Goal: Information Seeking & Learning: Check status

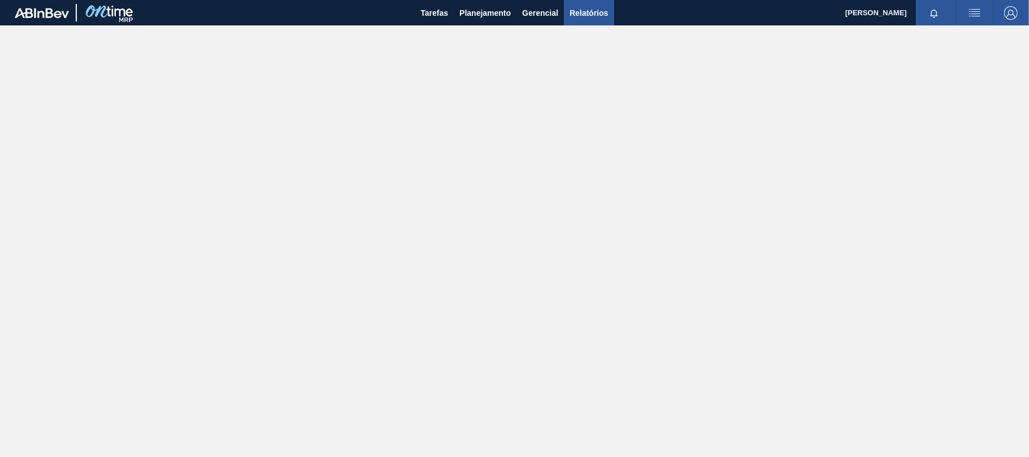
click at [590, 10] on span "Relatórios" at bounding box center [589, 13] width 38 height 14
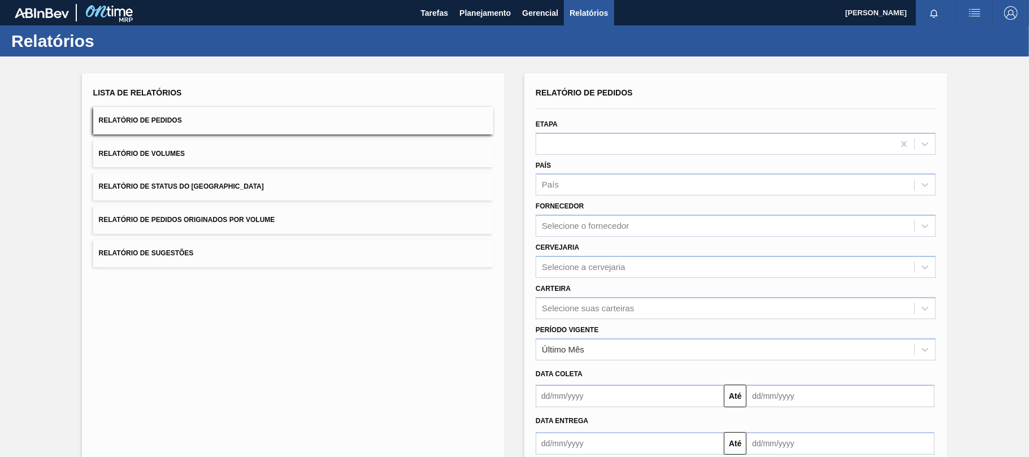
click at [200, 127] on button "Relatório de Pedidos" at bounding box center [293, 121] width 400 height 28
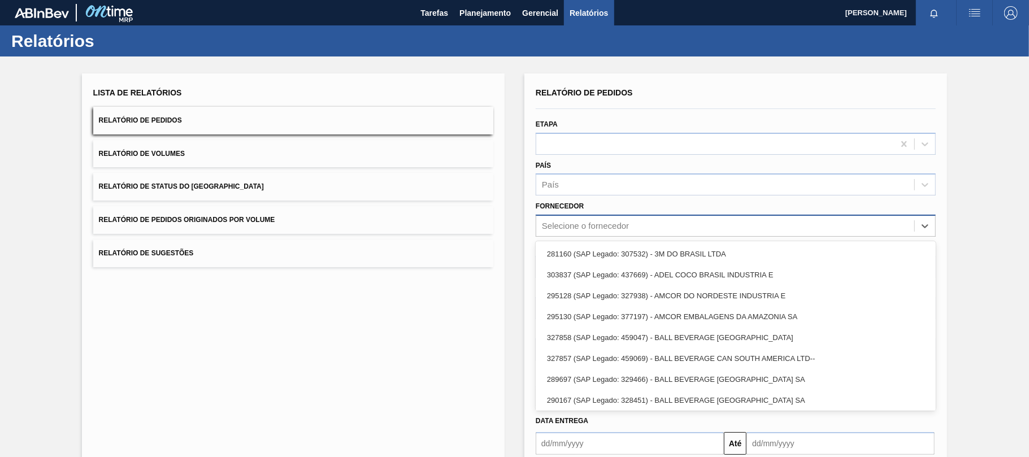
click at [586, 225] on div "Selecione o fornecedor" at bounding box center [585, 227] width 87 height 10
click at [613, 199] on div "Fornecedor option 281160 (SAP Legado: 307532) - 3M DO BRASIL LTDA focused, 1 of…" at bounding box center [736, 217] width 400 height 38
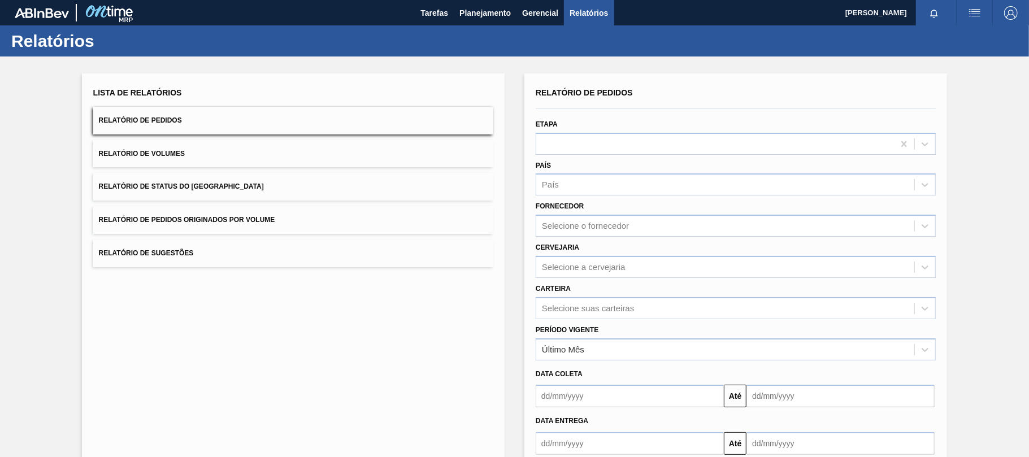
drag, startPoint x: 591, startPoint y: 269, endPoint x: 604, endPoint y: 252, distance: 21.8
click at [602, 256] on div "Selecione a cervejaria" at bounding box center [736, 267] width 400 height 22
type input "br15"
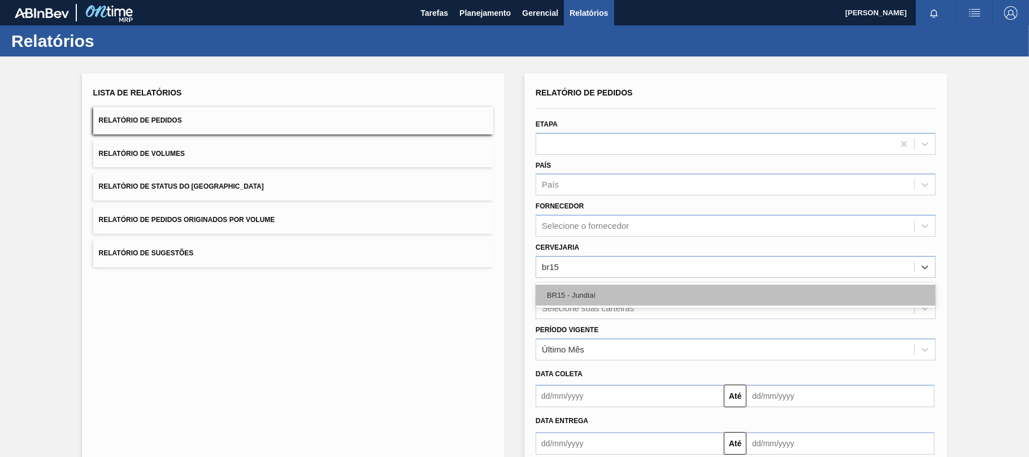
click at [602, 290] on div "BR15 - Jundiaí" at bounding box center [736, 295] width 400 height 21
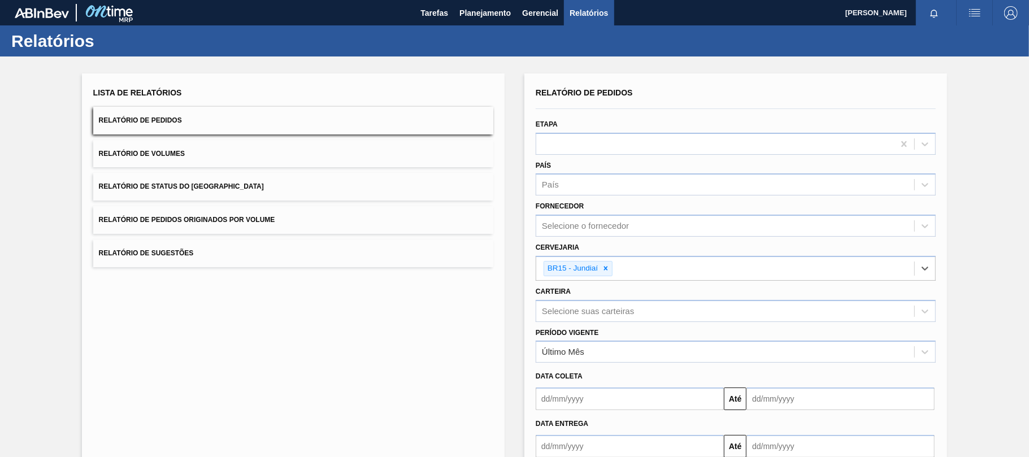
scroll to position [68, 0]
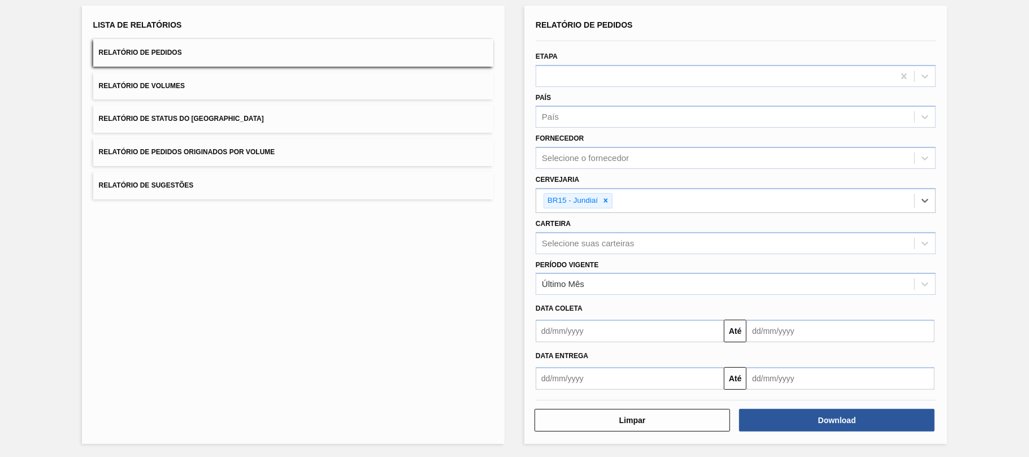
click at [673, 331] on input "text" at bounding box center [630, 331] width 188 height 23
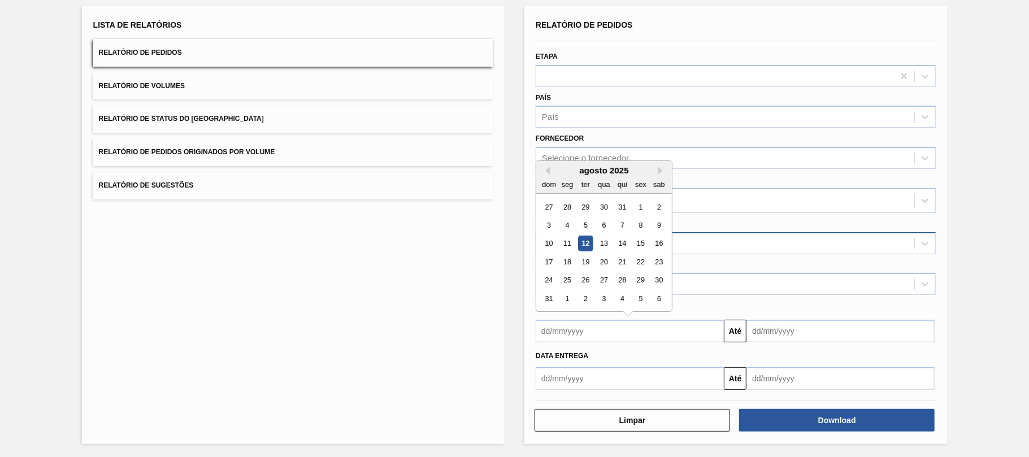
click at [591, 239] on div "12" at bounding box center [585, 243] width 15 height 15
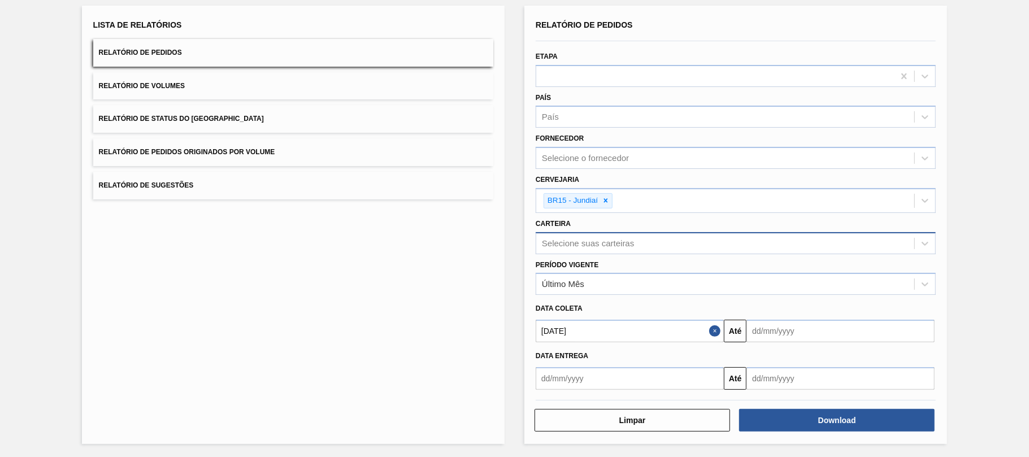
type input "[DATE]"
click at [826, 343] on div "Relatório de Pedidos Etapa País País Fornecedor Selecione o fornecedor Cervejar…" at bounding box center [736, 203] width 400 height 373
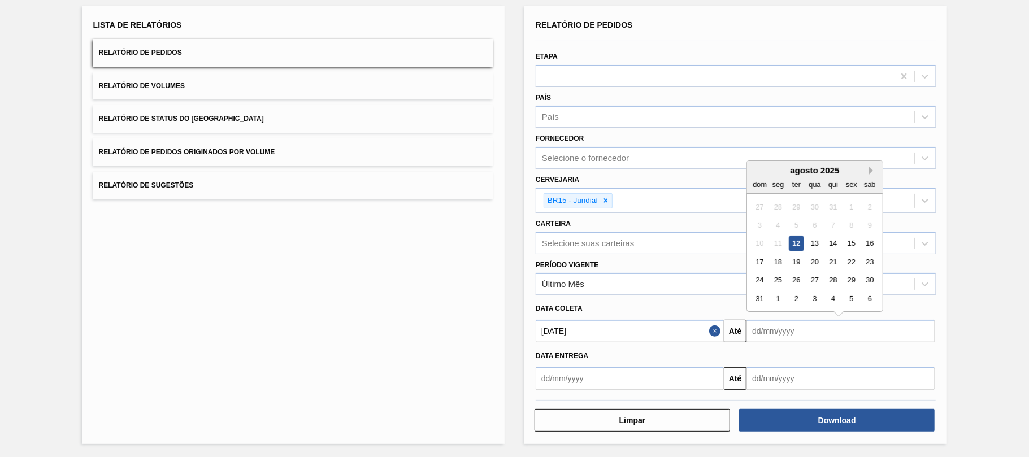
click at [871, 172] on button "Next Month" at bounding box center [873, 171] width 8 height 8
click at [799, 282] on div "30" at bounding box center [796, 280] width 15 height 15
type input "[DATE]"
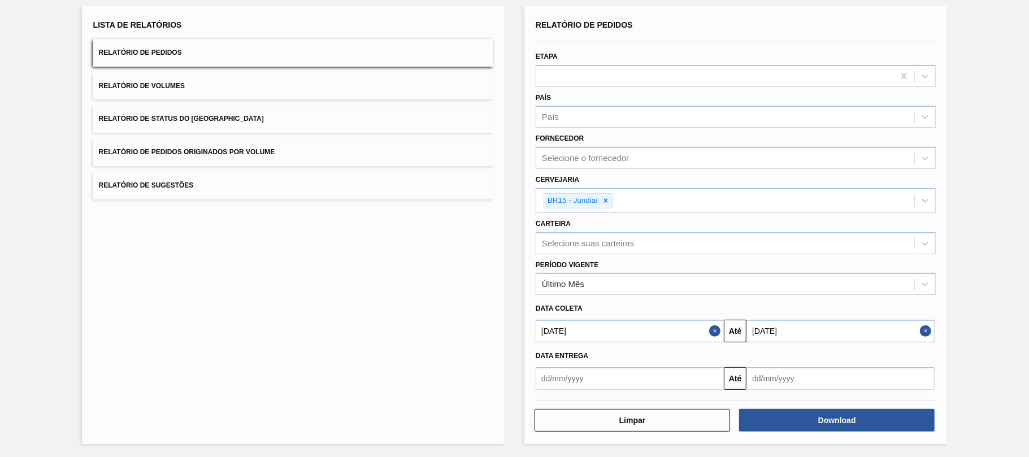
click at [689, 380] on input "text" at bounding box center [630, 378] width 188 height 23
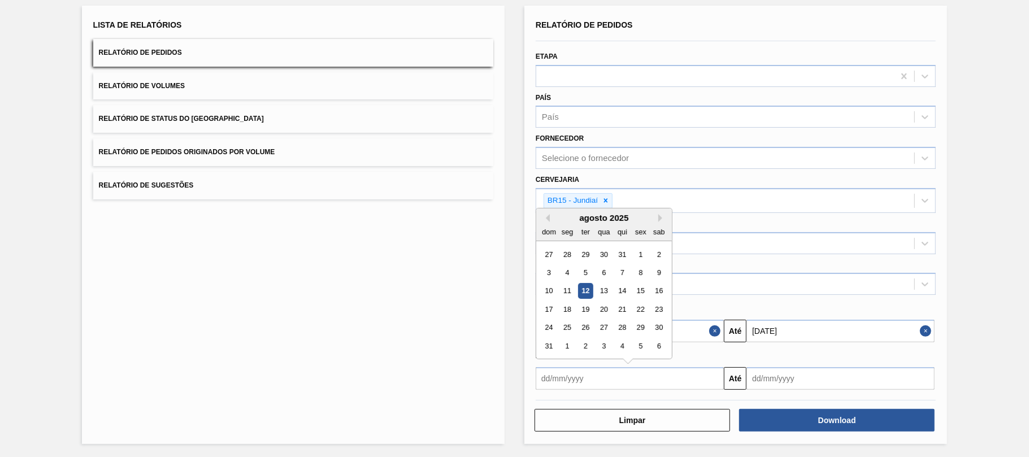
click at [584, 283] on div "10 11 12 13 14 15 16" at bounding box center [604, 291] width 128 height 18
click at [587, 285] on div "12" at bounding box center [585, 291] width 15 height 15
type input "[DATE]"
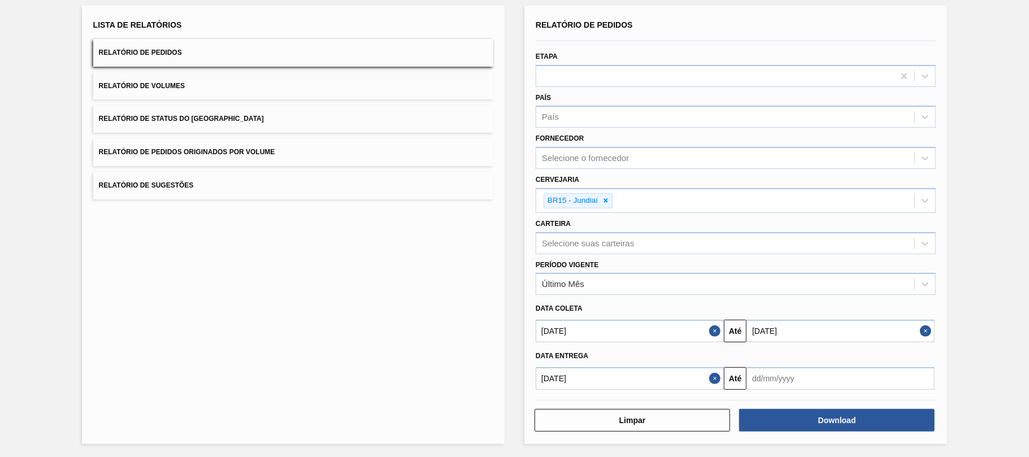
click at [838, 375] on input "text" at bounding box center [841, 378] width 188 height 23
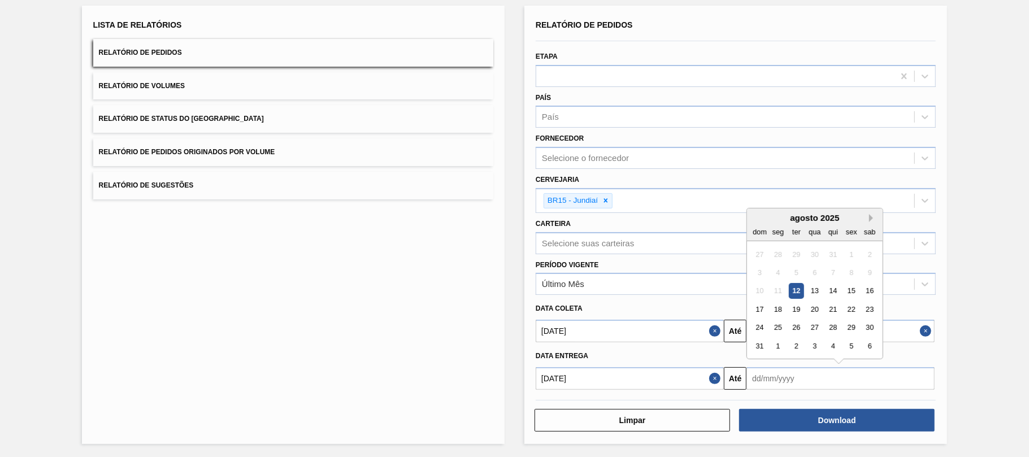
click at [872, 218] on button "Next Month" at bounding box center [873, 218] width 8 height 8
click at [797, 323] on div "30" at bounding box center [796, 328] width 15 height 15
type input "30/09/2025"
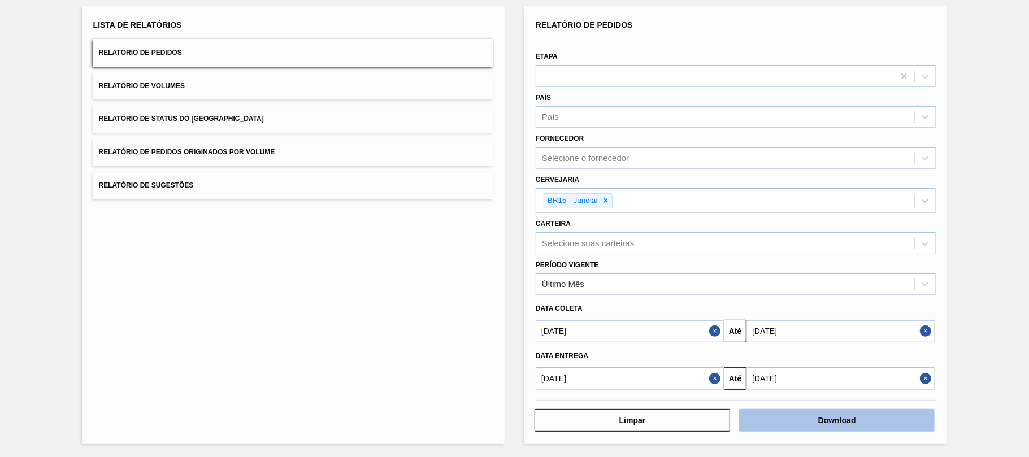
click at [810, 415] on button "Download" at bounding box center [837, 420] width 196 height 23
click at [200, 152] on span "Relatório de Pedidos Originados por Volume" at bounding box center [187, 152] width 176 height 8
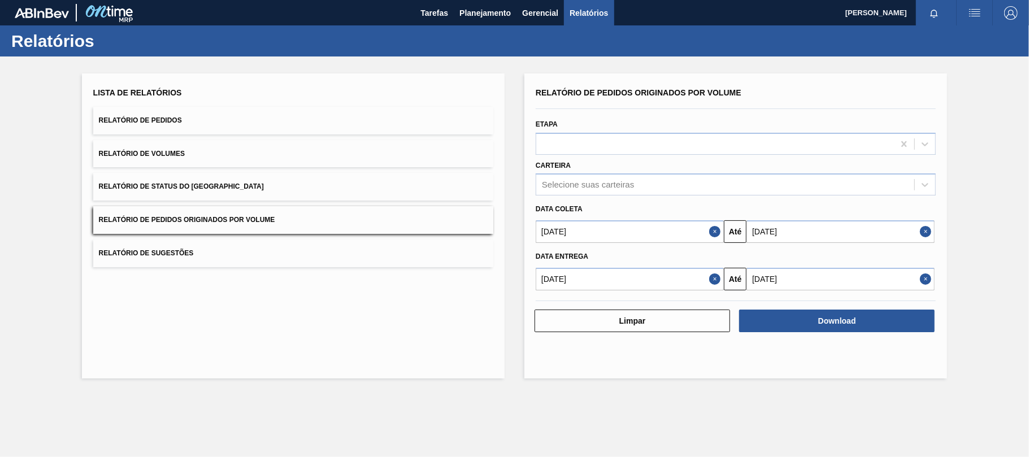
scroll to position [0, 0]
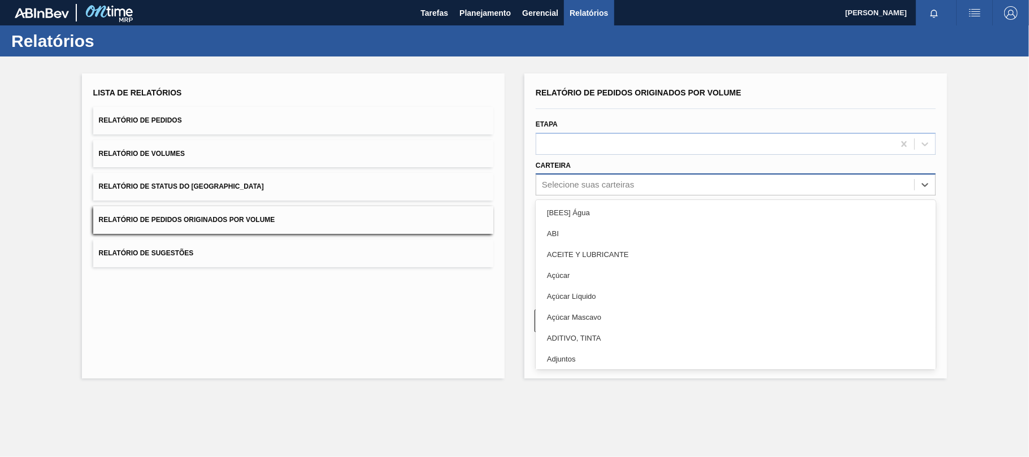
click at [585, 186] on div "Selecione suas carteiras" at bounding box center [588, 185] width 92 height 10
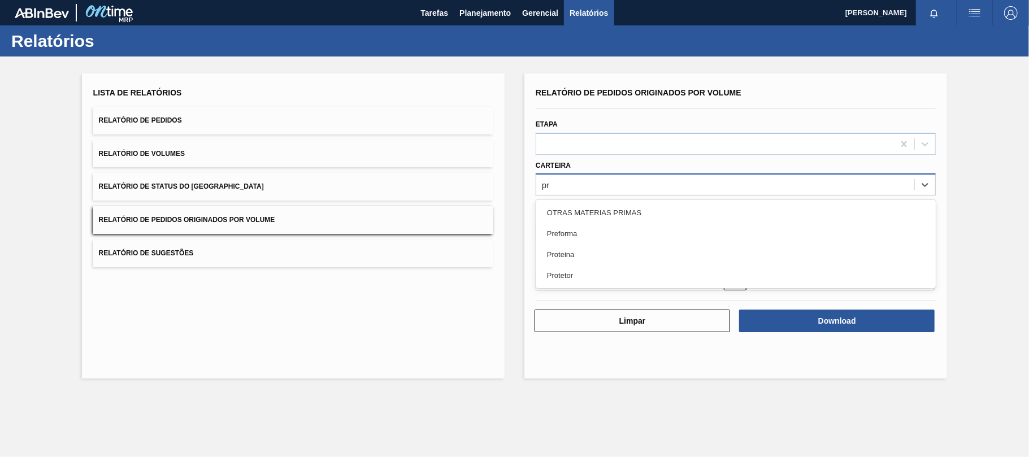
type input "pre"
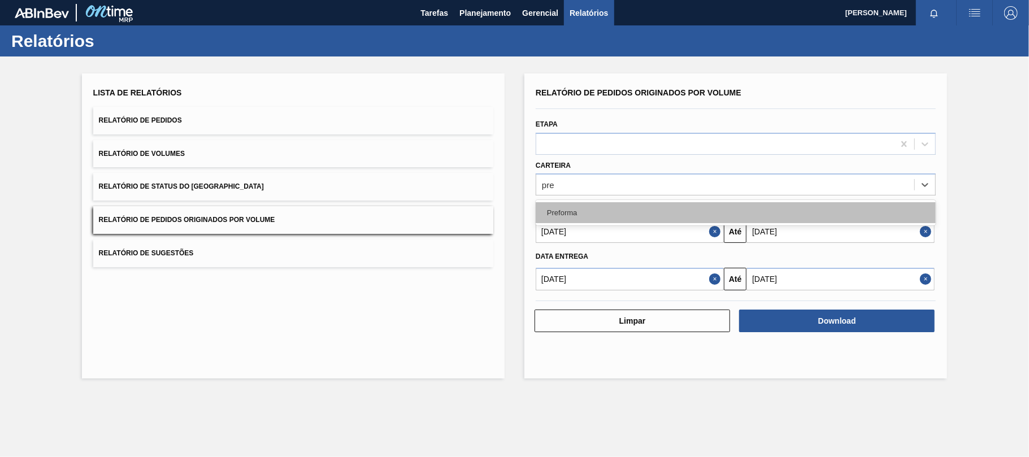
click at [593, 215] on div "Preforma" at bounding box center [736, 212] width 400 height 21
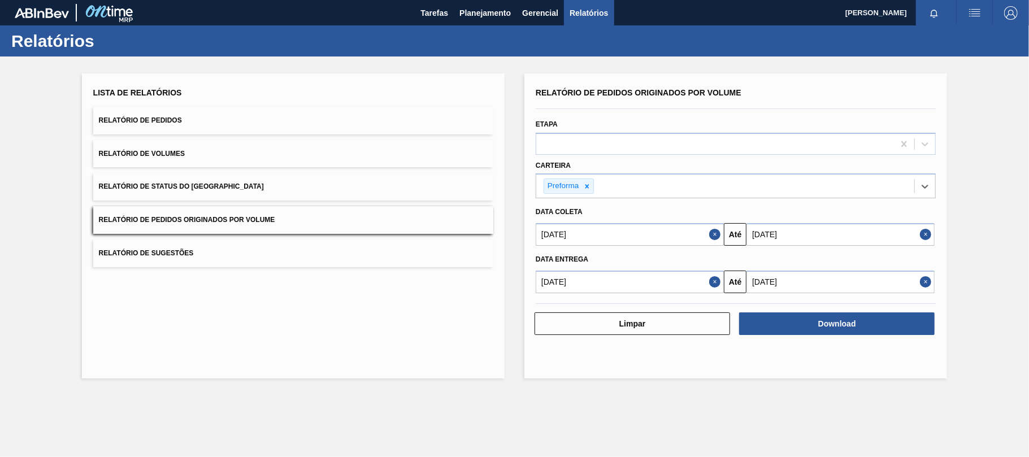
drag, startPoint x: 713, startPoint y: 235, endPoint x: 708, endPoint y: 240, distance: 7.2
click at [715, 235] on button "Close" at bounding box center [716, 234] width 15 height 23
click at [713, 285] on button "Close" at bounding box center [716, 282] width 15 height 23
click at [692, 234] on input "text" at bounding box center [630, 234] width 188 height 23
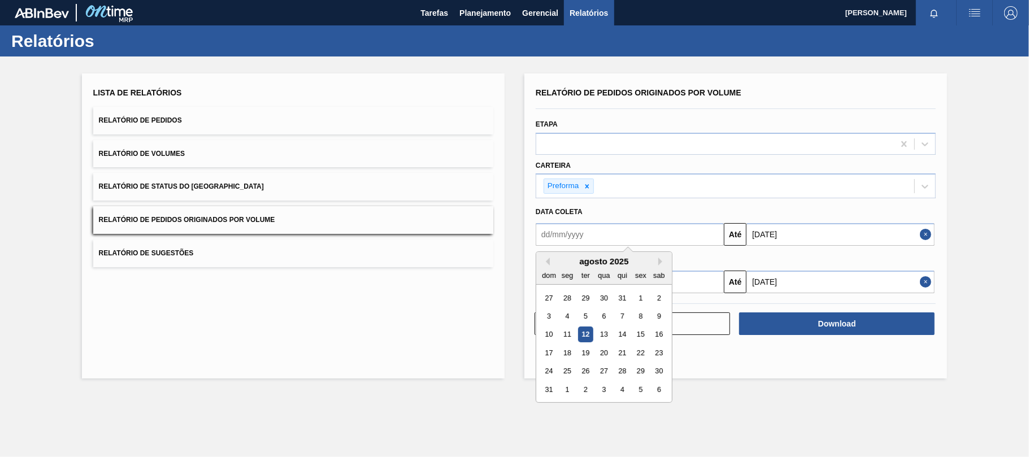
click at [548, 265] on button "Previous Month" at bounding box center [546, 262] width 8 height 8
click at [553, 261] on div "julho 2025" at bounding box center [605, 262] width 136 height 10
click at [547, 263] on button "Previous Month" at bounding box center [546, 262] width 8 height 8
click at [546, 263] on button "Previous Month" at bounding box center [546, 262] width 8 height 8
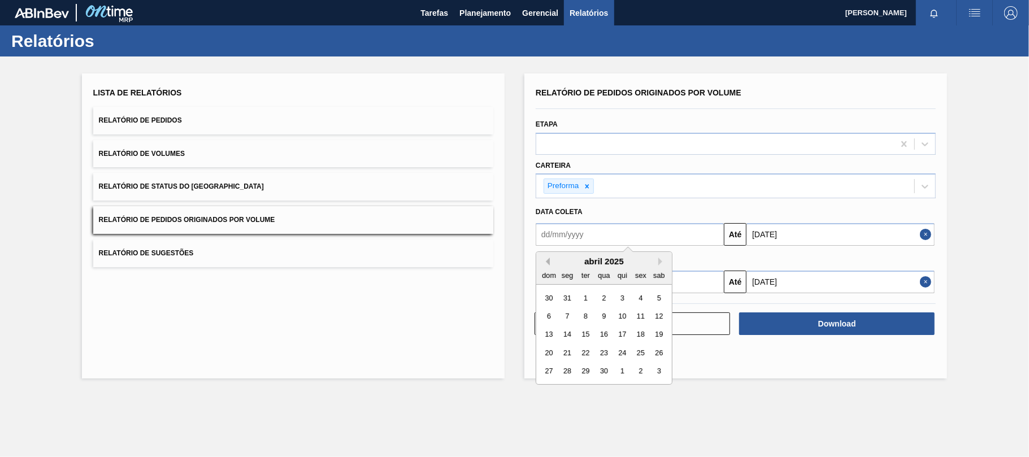
click at [546, 263] on button "Previous Month" at bounding box center [546, 262] width 8 height 8
click at [546, 261] on button "Previous Month" at bounding box center [546, 262] width 8 height 8
click at [604, 295] on div "1" at bounding box center [603, 298] width 15 height 15
type input "01/01/2025"
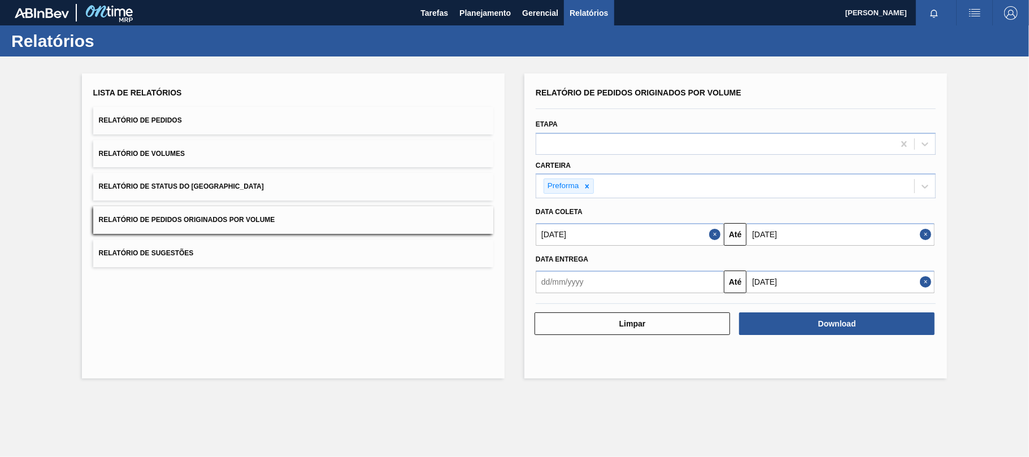
click at [626, 280] on input "text" at bounding box center [630, 282] width 188 height 23
click at [552, 313] on div "Previous Month Next Month agosto 2025 dom seg ter qua qui sex sab 27 28 29 30 3…" at bounding box center [604, 375] width 137 height 152
click at [554, 312] on div "agosto 2025" at bounding box center [605, 309] width 136 height 10
click at [550, 308] on button "Previous Month" at bounding box center [546, 309] width 8 height 8
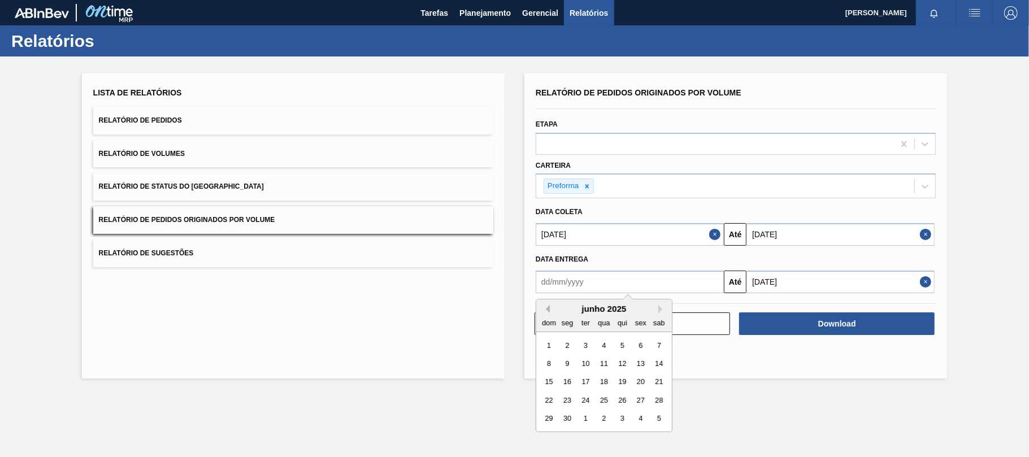
click at [550, 308] on button "Previous Month" at bounding box center [546, 309] width 8 height 8
click at [548, 308] on button "Previous Month" at bounding box center [546, 309] width 8 height 8
click at [552, 309] on div "fevereiro 2025" at bounding box center [605, 309] width 136 height 10
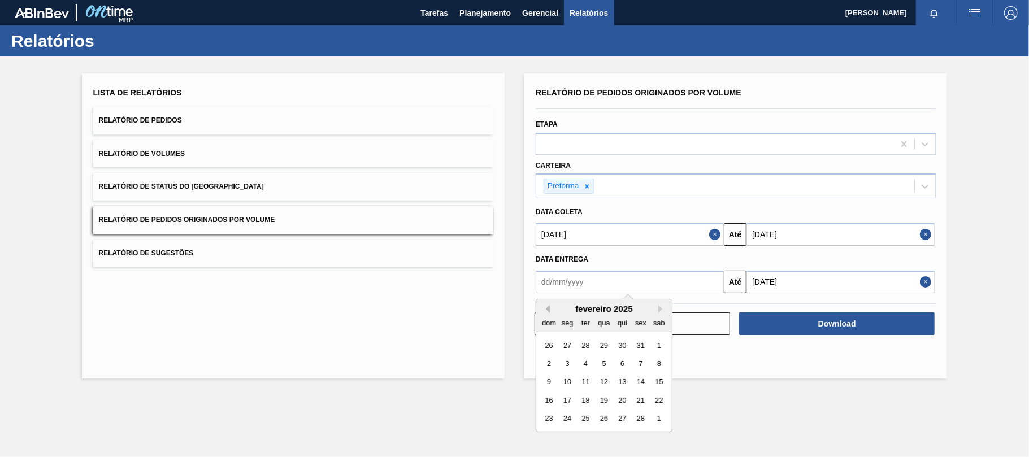
click at [546, 308] on button "Previous Month" at bounding box center [546, 309] width 8 height 8
click at [607, 340] on div "1" at bounding box center [603, 345] width 15 height 15
type input "01/01/2025"
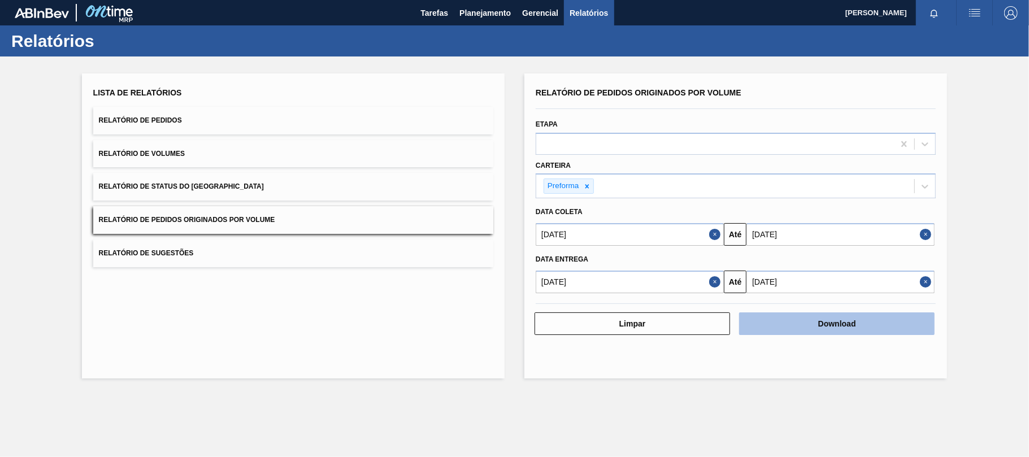
click at [845, 328] on button "Download" at bounding box center [837, 324] width 196 height 23
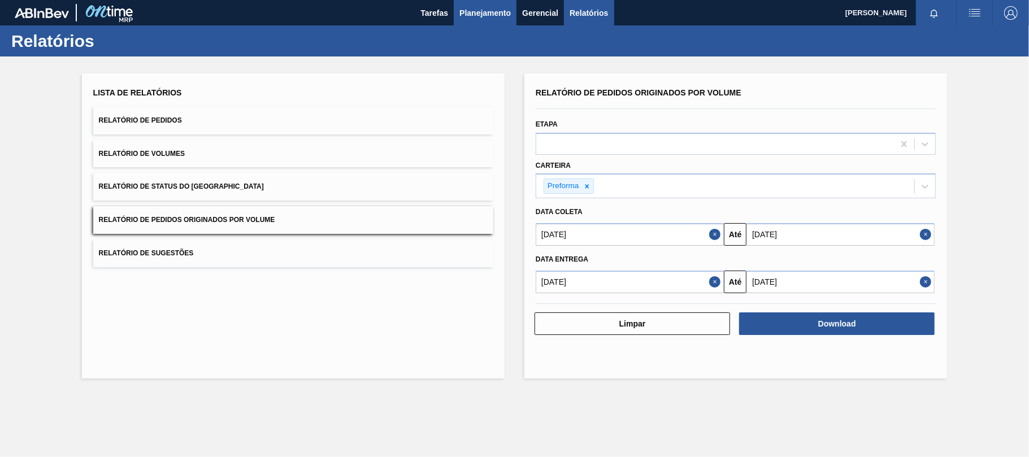
click at [484, 9] on span "Planejamento" at bounding box center [485, 13] width 51 height 14
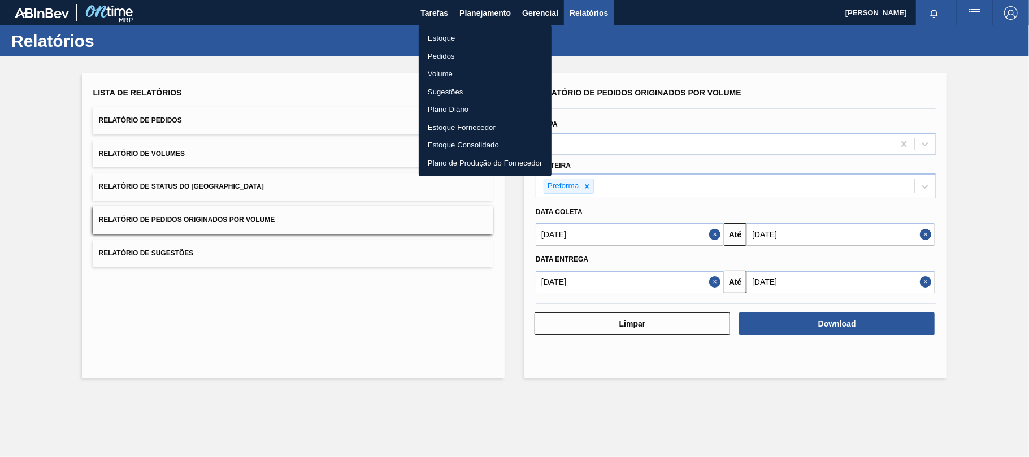
click at [443, 35] on li "Estoque" at bounding box center [485, 38] width 133 height 18
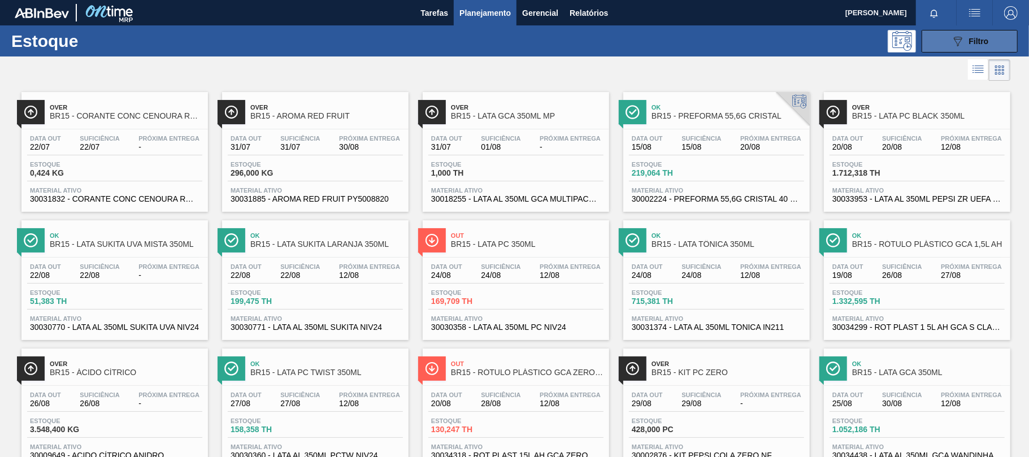
click at [946, 46] on button "089F7B8B-B2A5-4AFE-B5C0-19BA573D28AC Filtro" at bounding box center [970, 41] width 96 height 23
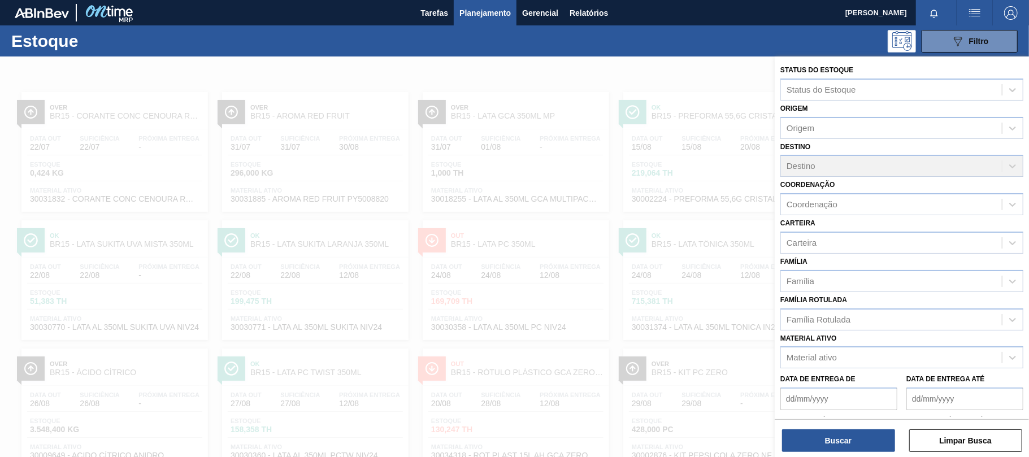
scroll to position [75, 0]
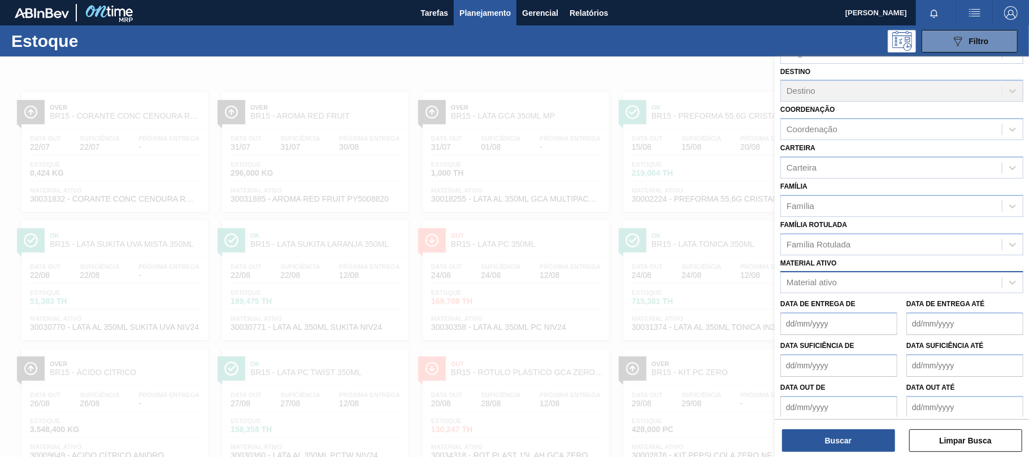
click at [856, 288] on div "Material ativo" at bounding box center [891, 283] width 221 height 16
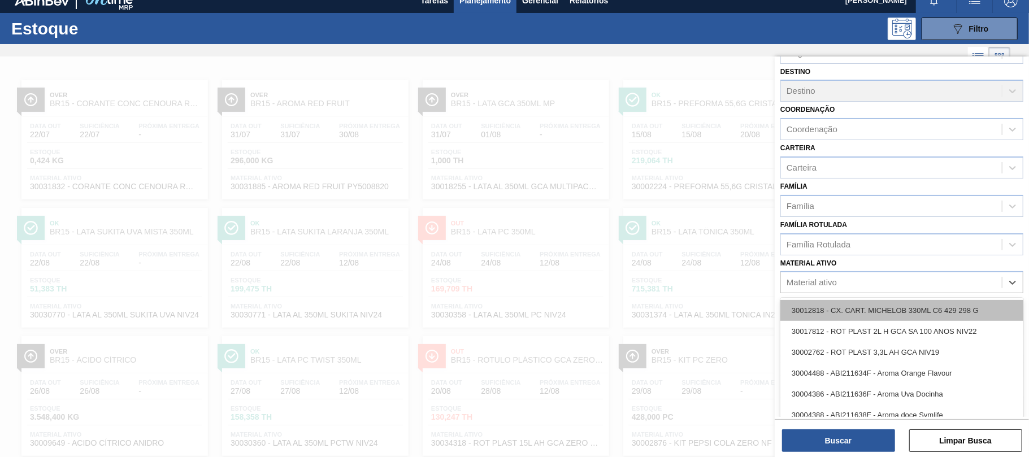
scroll to position [14, 0]
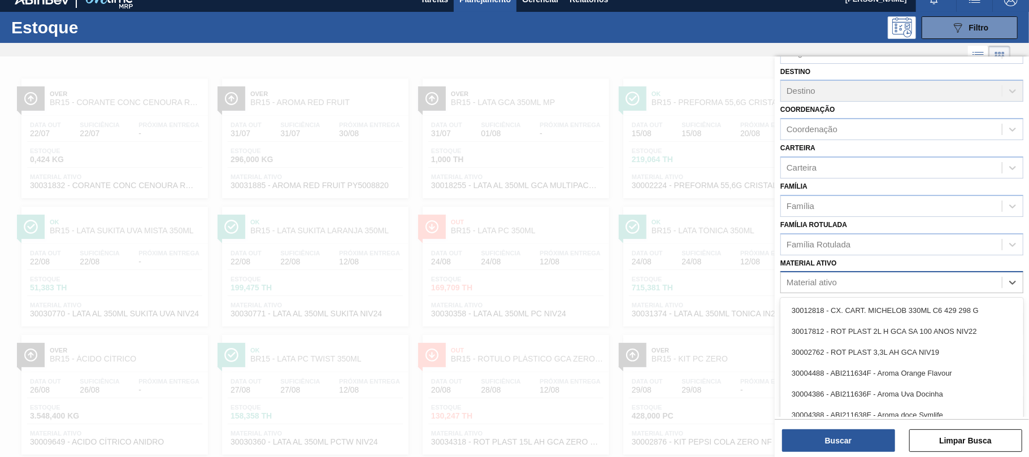
click at [851, 285] on div "Material ativo" at bounding box center [891, 283] width 221 height 16
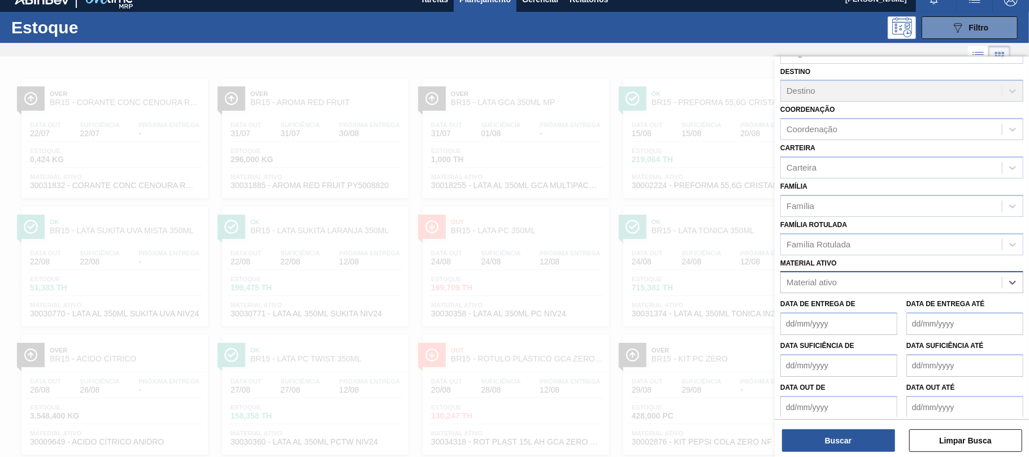
paste ativo "30003355"
type ativo "30003355"
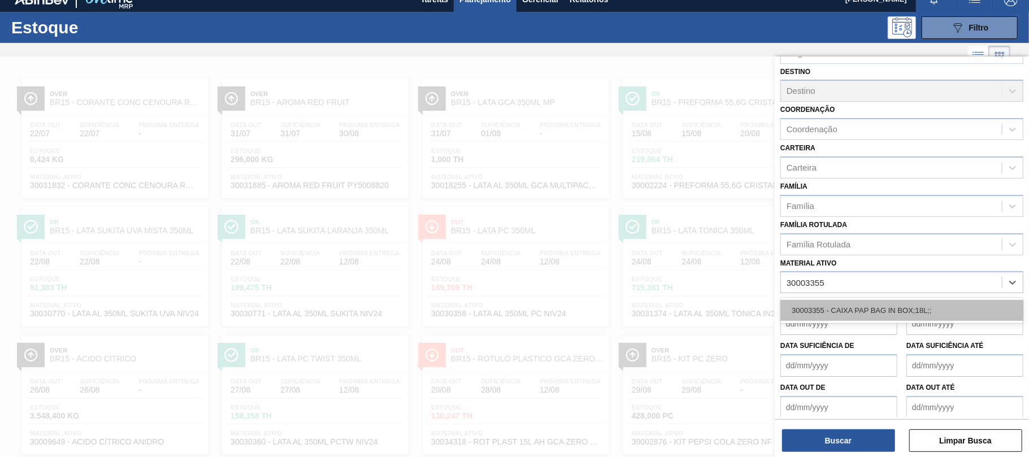
click at [851, 317] on div "30003355 - CAIXA PAP BAG IN BOX;18L;;" at bounding box center [902, 310] width 243 height 21
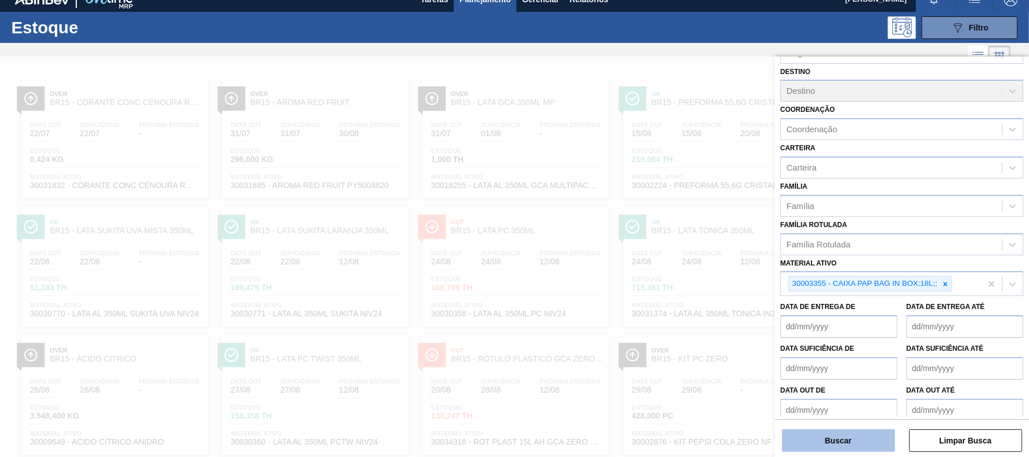
click at [855, 444] on button "Buscar" at bounding box center [838, 441] width 113 height 23
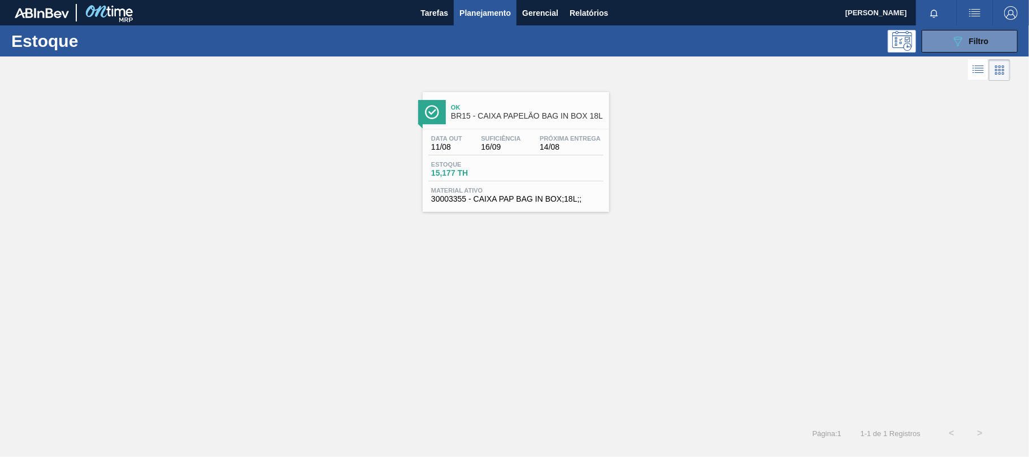
click at [481, 133] on div "Data out 11/08 Suficiência 16/09 Próxima Entrega 14/08 Estoque 15,177 TH Materi…" at bounding box center [516, 167] width 187 height 77
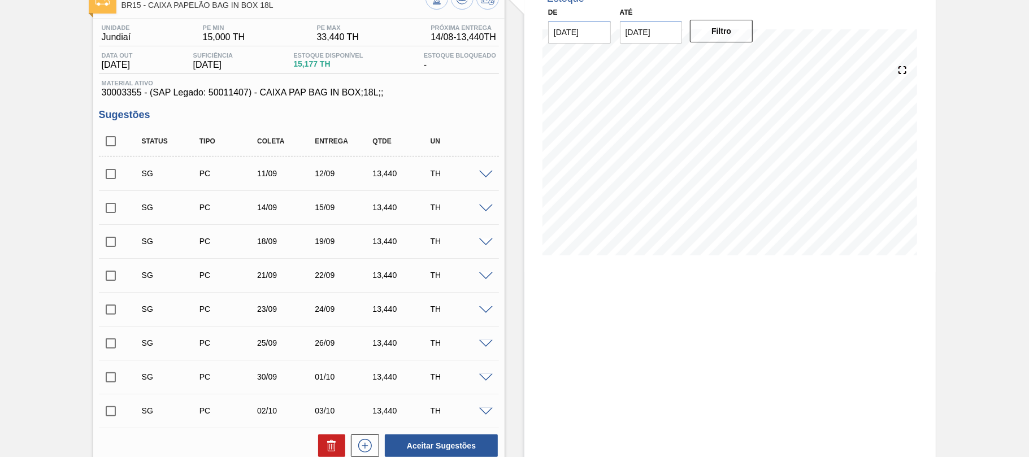
scroll to position [226, 0]
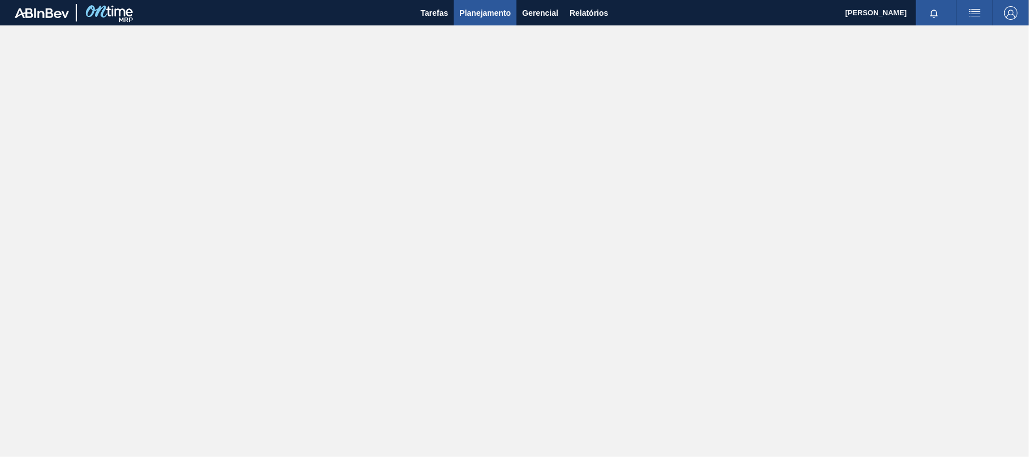
click at [474, 12] on span "Planejamento" at bounding box center [485, 13] width 51 height 14
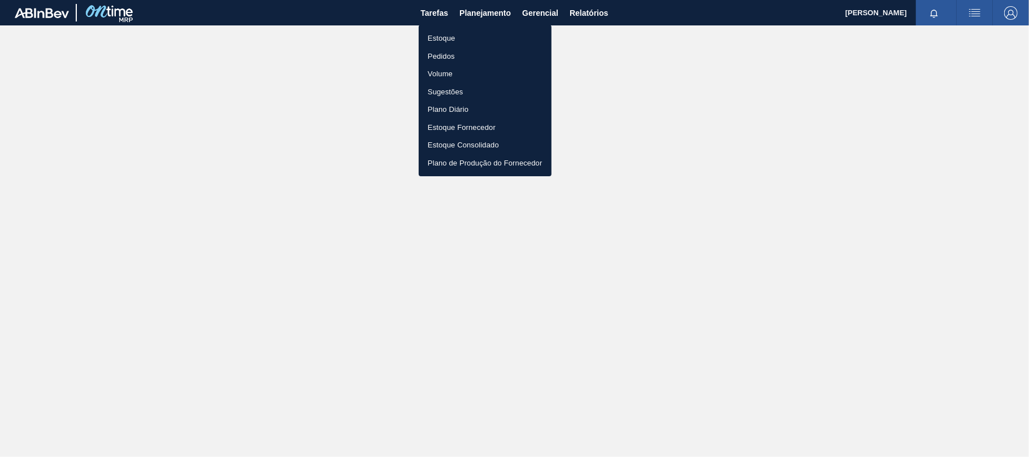
click at [469, 37] on li "Estoque" at bounding box center [485, 38] width 133 height 18
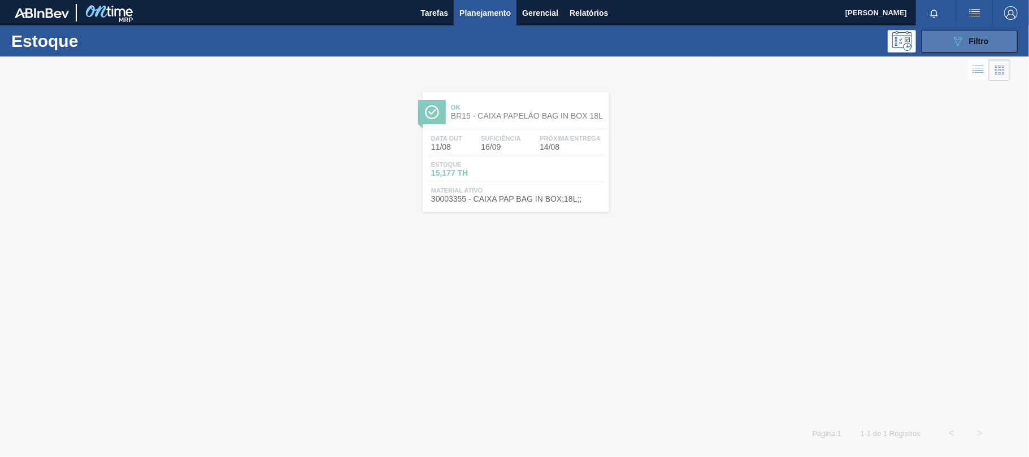
click at [1002, 41] on button "089F7B8B-B2A5-4AFE-B5C0-19BA573D28AC Filtro" at bounding box center [970, 41] width 96 height 23
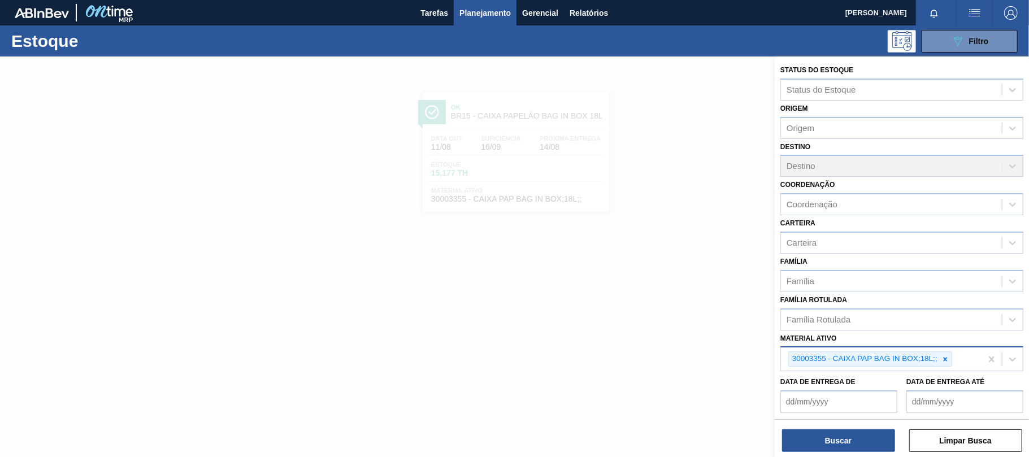
click at [949, 358] on div at bounding box center [946, 359] width 12 height 14
click at [950, 358] on div at bounding box center [946, 359] width 12 height 14
paste ativo "30004716"
type ativo "30004716"
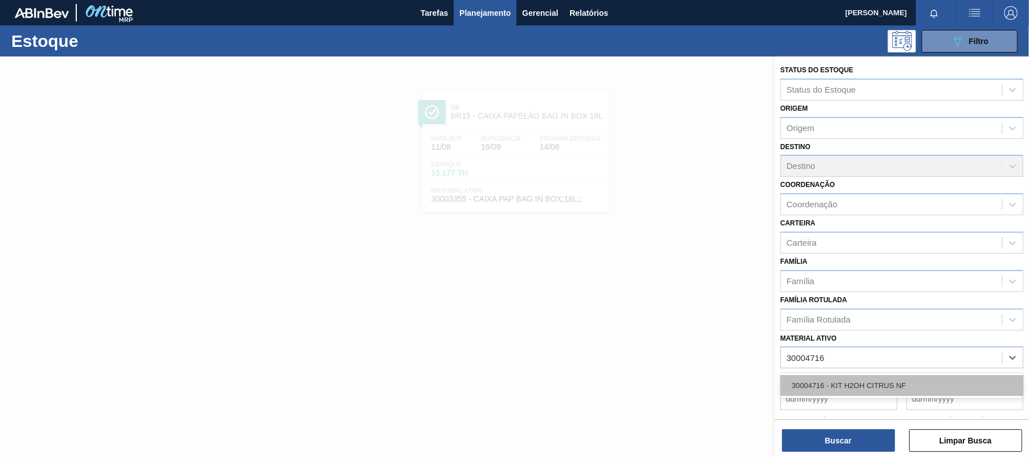
click at [915, 386] on div "30004716 - KIT H2OH CITRUS NF" at bounding box center [902, 385] width 243 height 21
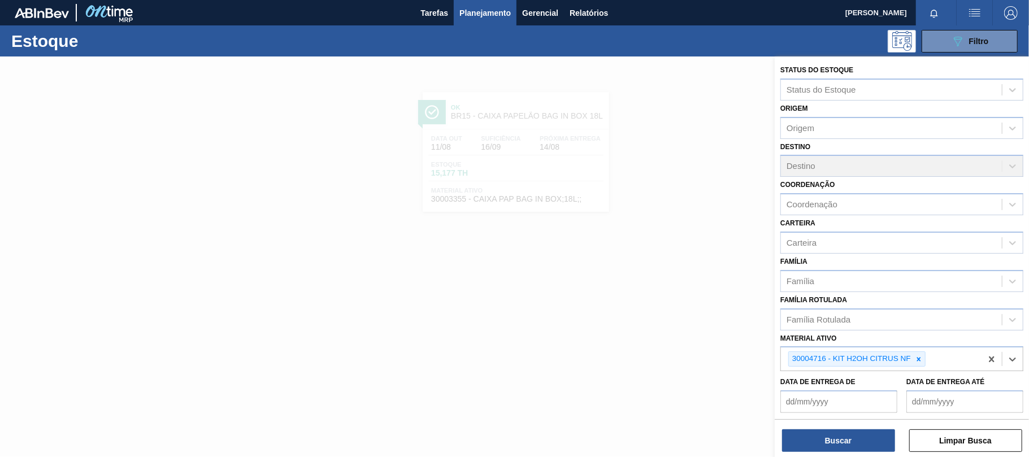
paste ativo "30002825"
type ativo "30002825"
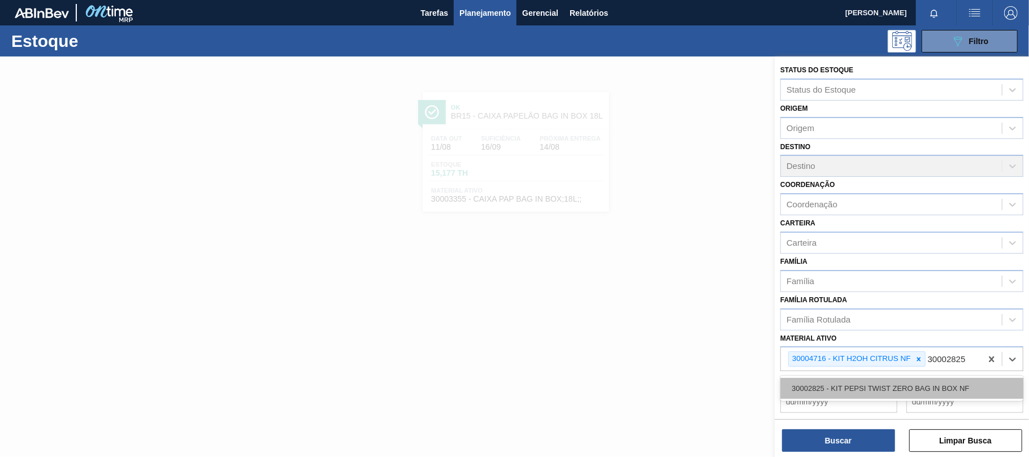
click at [946, 387] on div "30002825 - KIT PEPSI TWIST ZERO BAG IN BOX NF" at bounding box center [902, 388] width 243 height 21
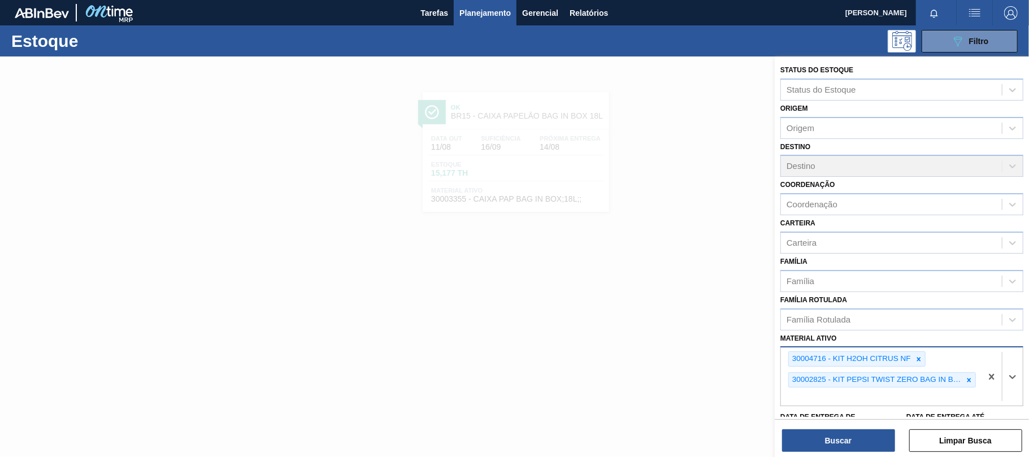
paste ativo "30002876"
type ativo "30002876"
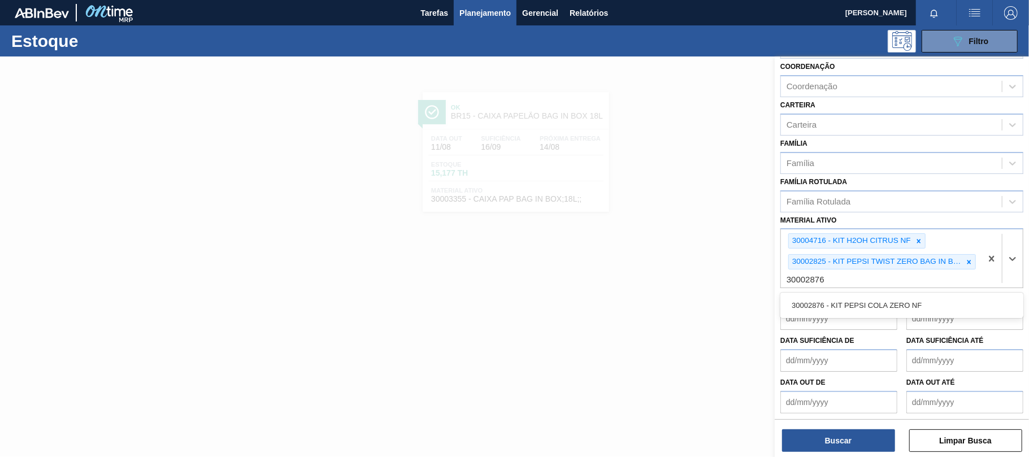
scroll to position [43, 0]
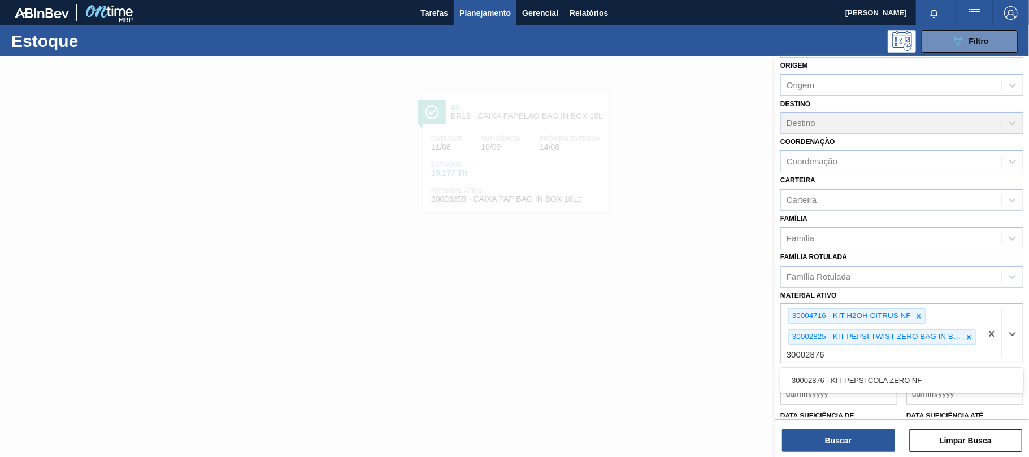
click at [895, 379] on div "30002876 - KIT PEPSI COLA ZERO NF" at bounding box center [902, 380] width 243 height 21
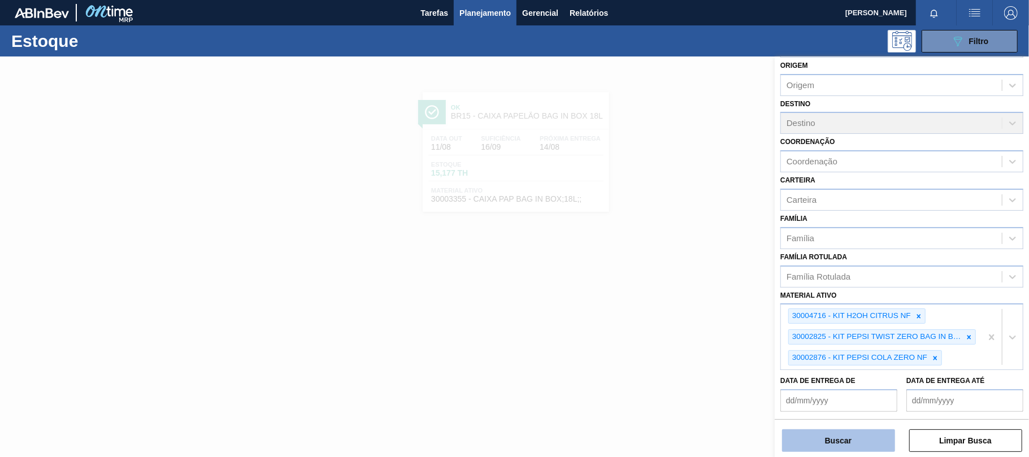
click at [832, 440] on button "Buscar" at bounding box center [838, 441] width 113 height 23
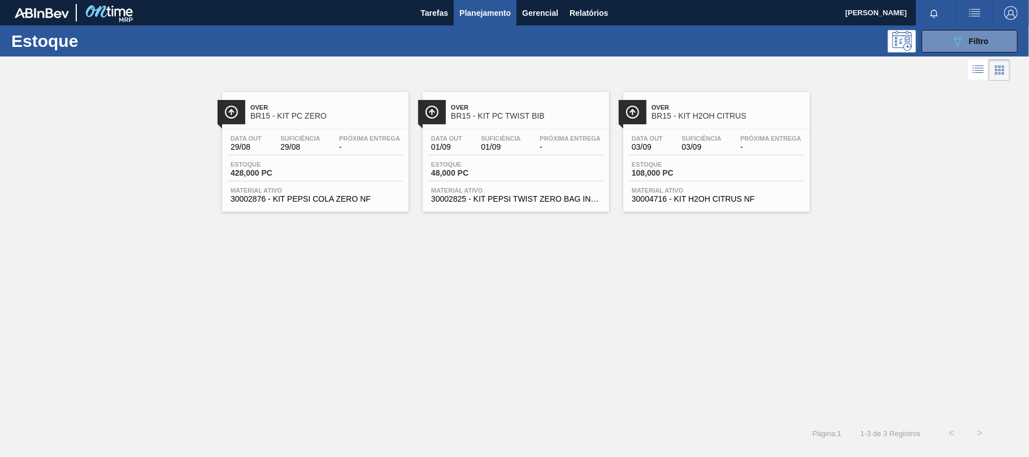
click at [237, 99] on div "Over BR15 - KIT PC ZERO" at bounding box center [315, 110] width 187 height 25
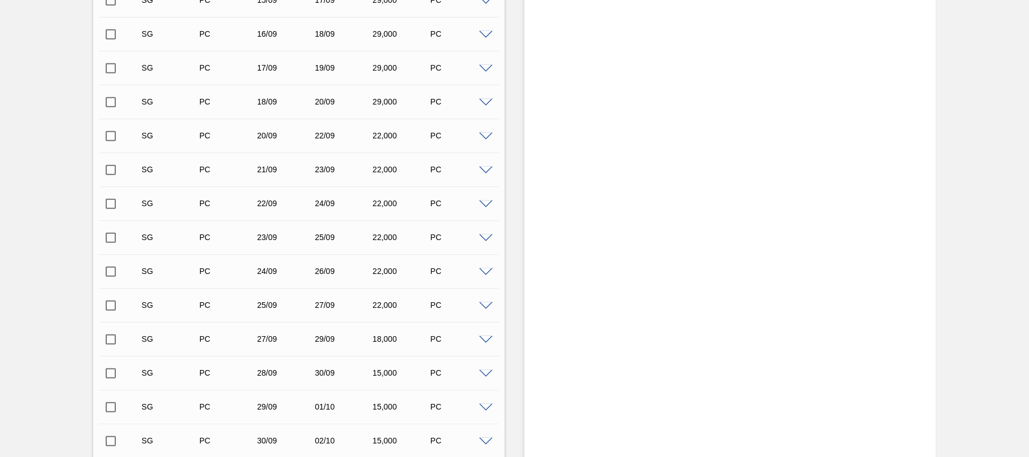
scroll to position [853, 0]
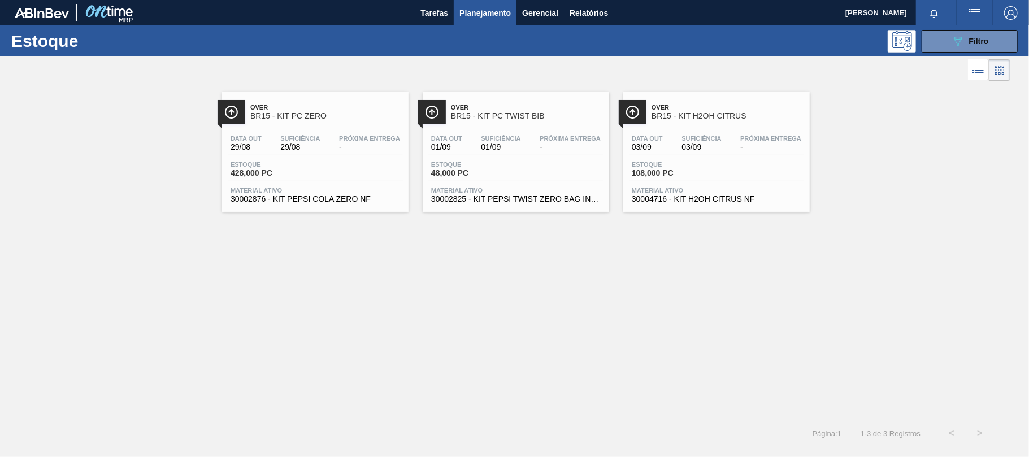
click at [491, 123] on div "Over BR15 - KIT PC TWIST BIB" at bounding box center [527, 111] width 153 height 25
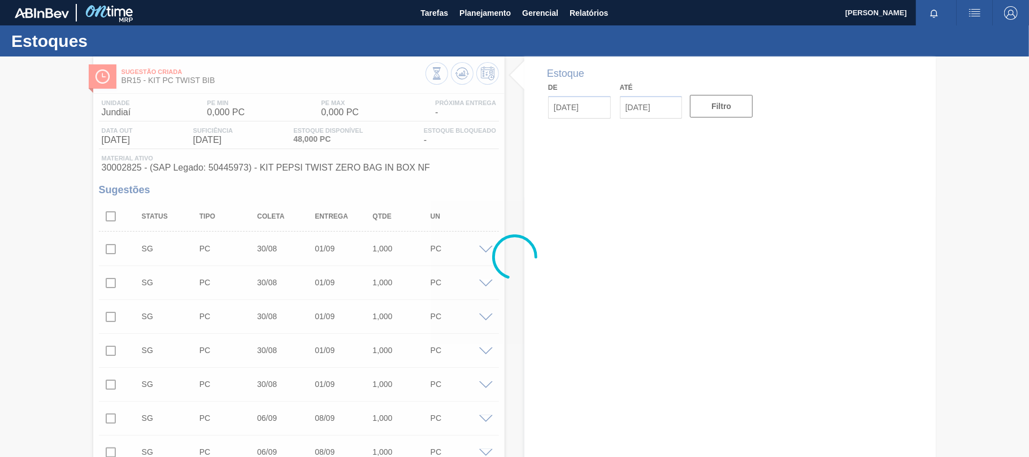
type input "[DATE]"
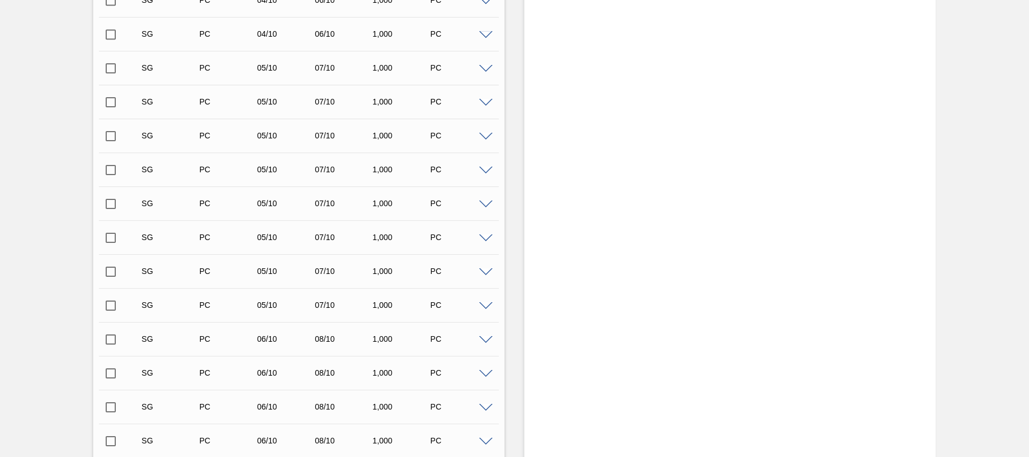
scroll to position [3458, 0]
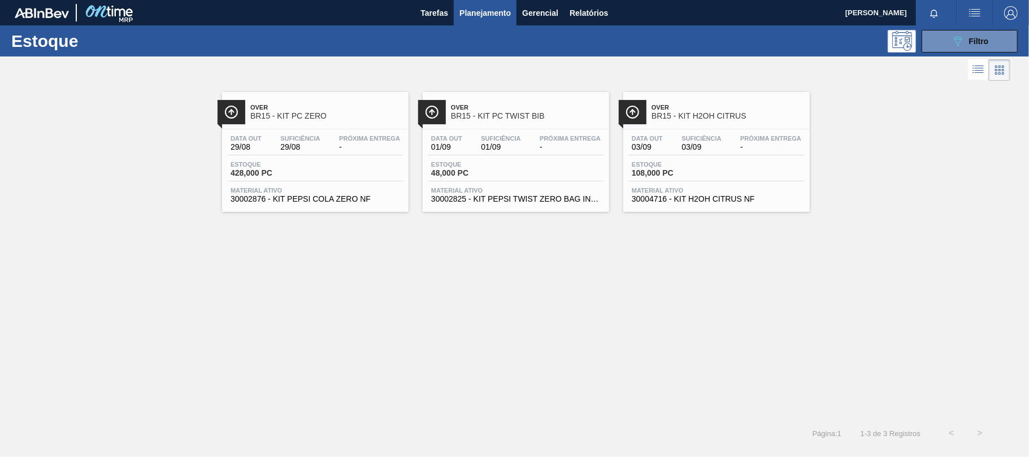
click at [708, 128] on div "Over BR15 - KIT H2OH CITRUS Data out 03/09 Suficiência 03/09 Próxima Entrega - …" at bounding box center [717, 152] width 187 height 120
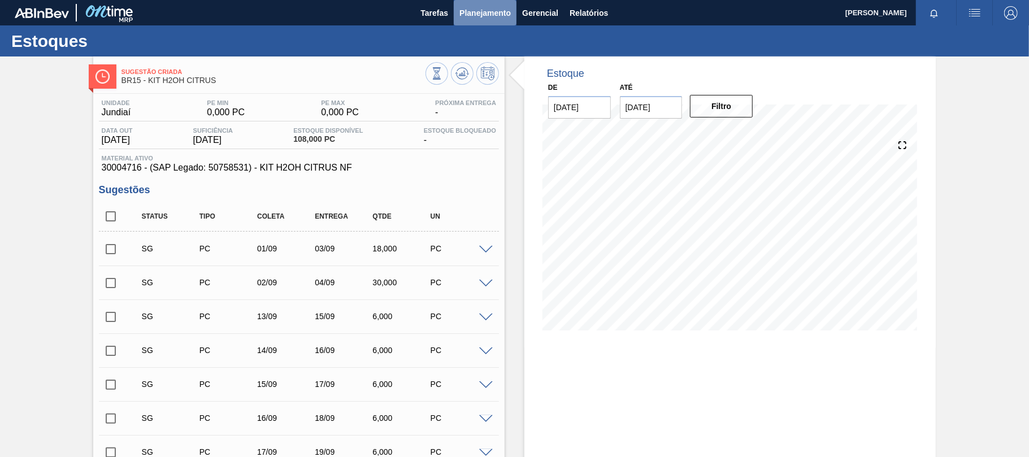
click at [487, 12] on span "Planejamento" at bounding box center [485, 13] width 51 height 14
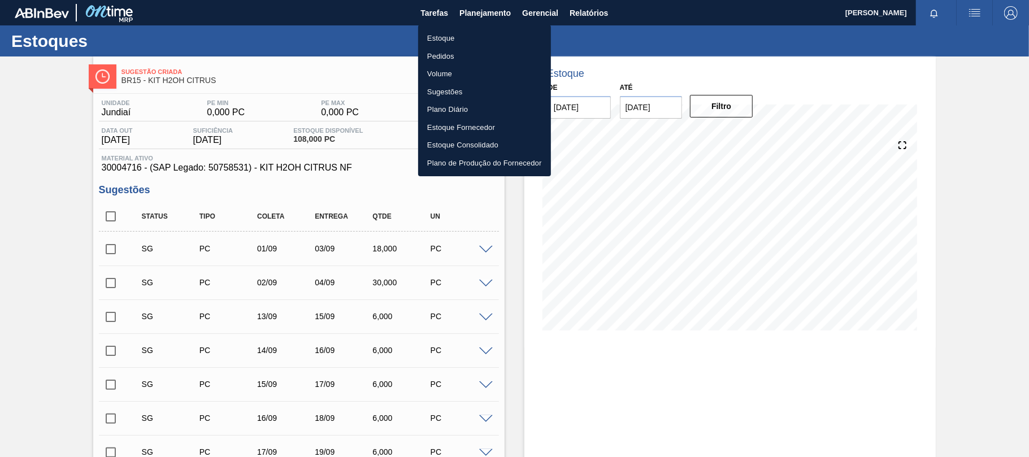
click at [465, 35] on li "Estoque" at bounding box center [484, 38] width 133 height 18
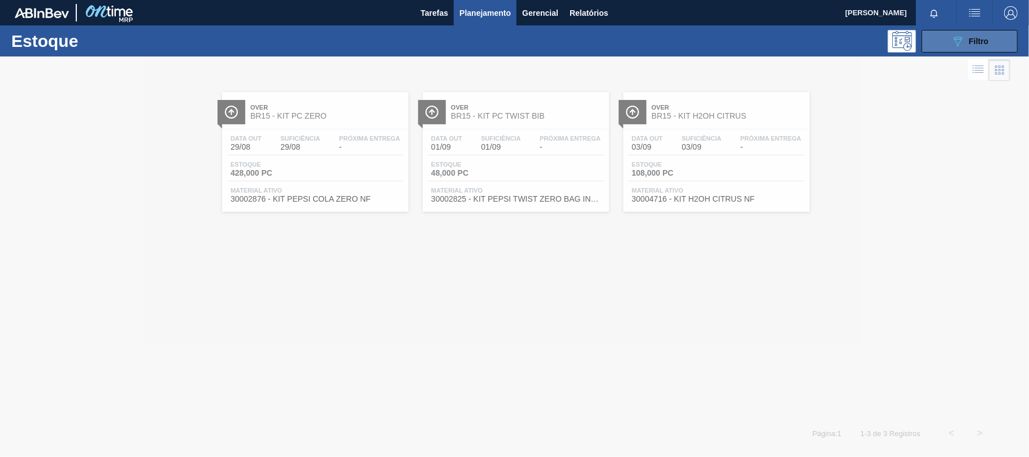
click at [984, 40] on span "Filtro" at bounding box center [980, 41] width 20 height 9
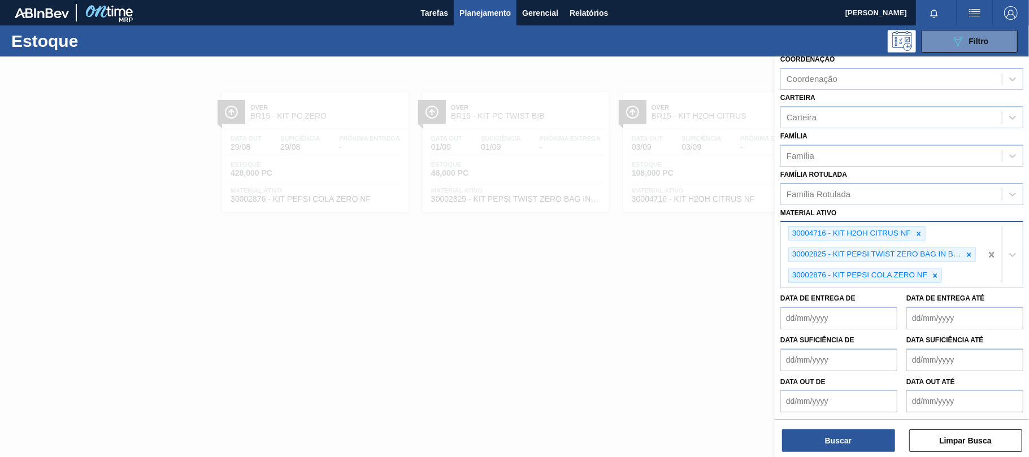
scroll to position [80, 0]
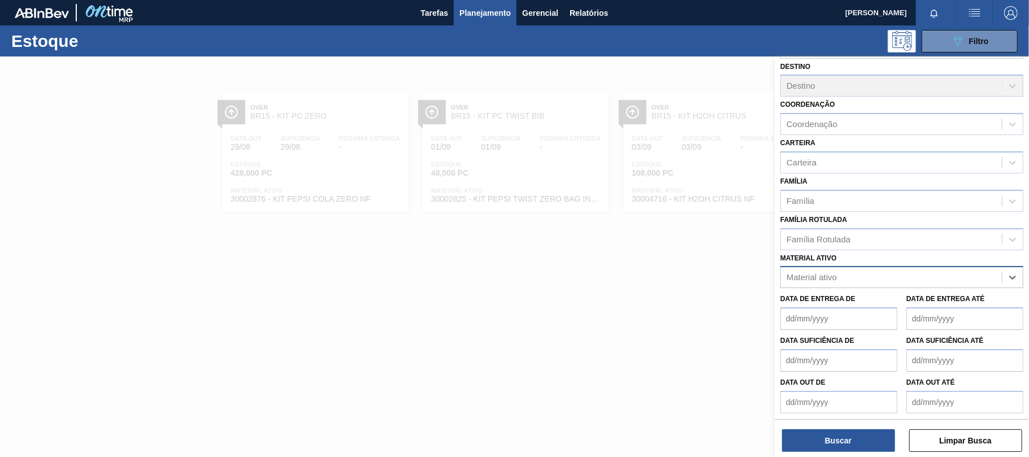
paste ativo "30030387"
type ativo "30030387"
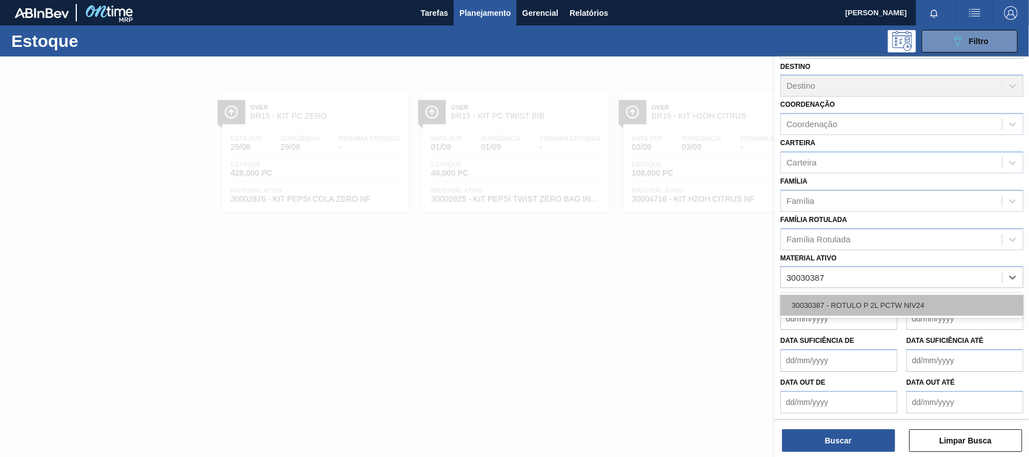
click at [901, 300] on div "30030387 - ROTULO P 2L PCTW NIV24" at bounding box center [902, 305] width 243 height 21
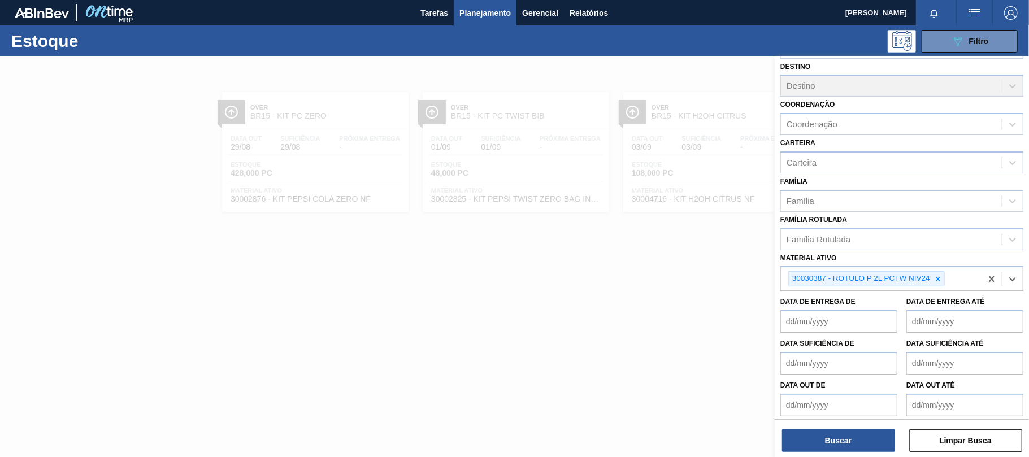
paste ativo "30003826"
type ativo "30003826"
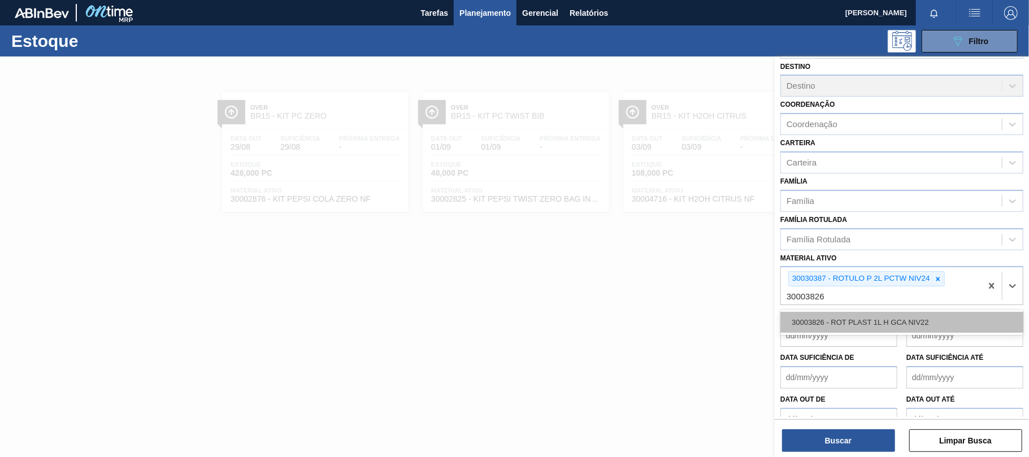
click at [896, 327] on div "30003826 - ROT PLAST 1L H GCA NIV22" at bounding box center [902, 322] width 243 height 21
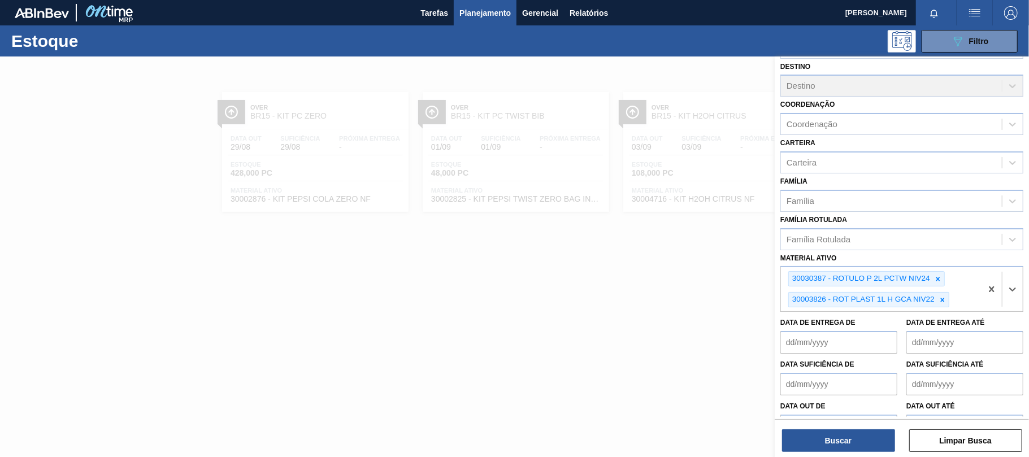
paste ativo "30017334"
type ativo "30017334"
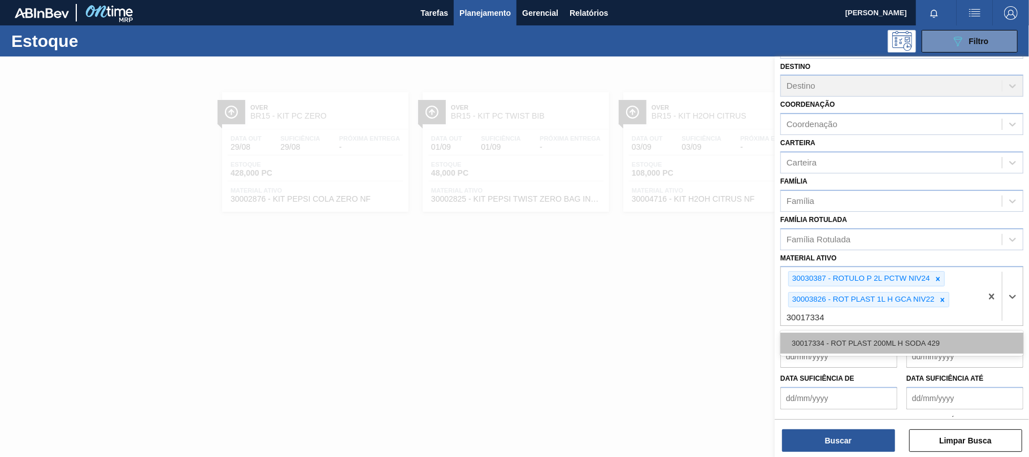
click at [926, 343] on div "30017334 - ROT PLAST 200ML H SODA 429" at bounding box center [902, 343] width 243 height 21
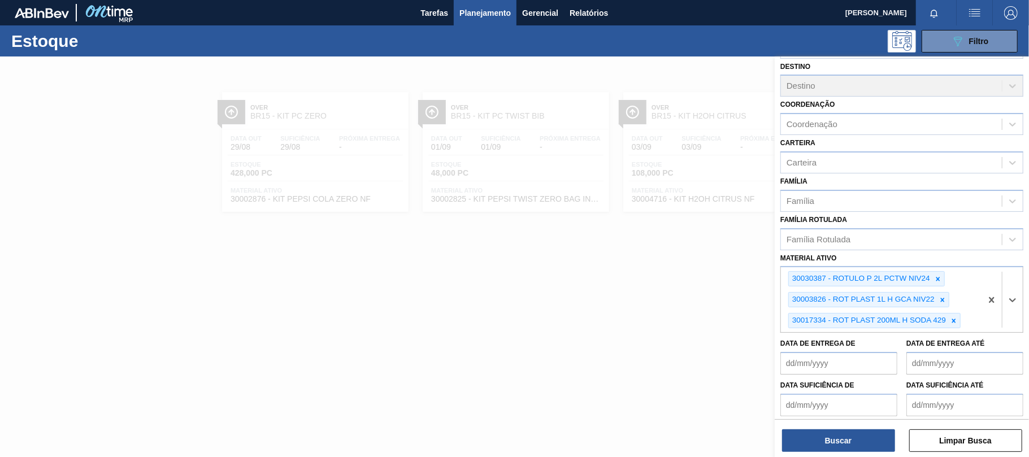
paste ativo "30034299"
type ativo "30034299"
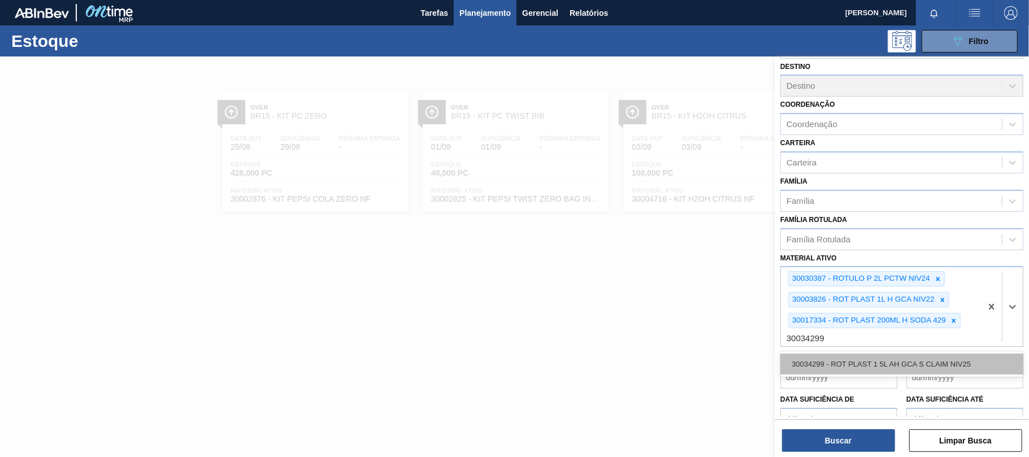
click at [927, 357] on div "30034299 - ROT PLAST 1 5L AH GCA S CLAIM NIV25" at bounding box center [902, 364] width 243 height 21
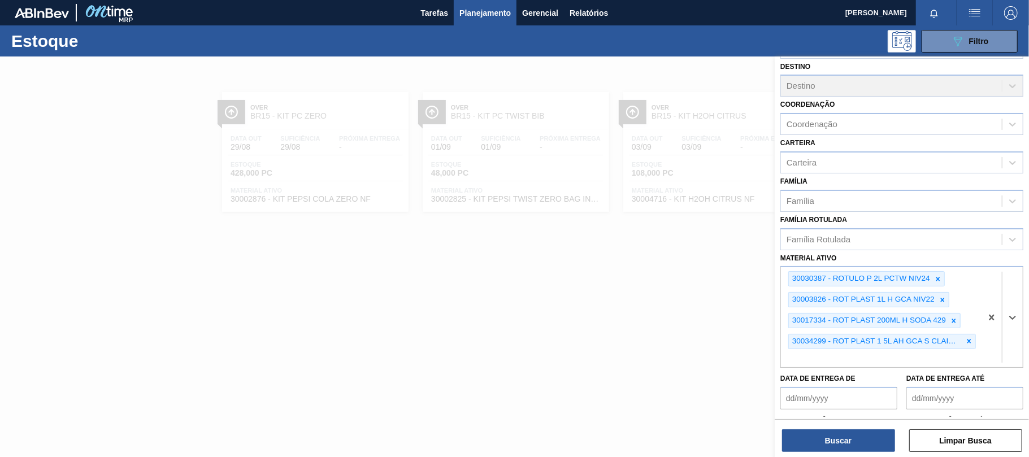
paste ativo "30034318"
type ativo "30034318"
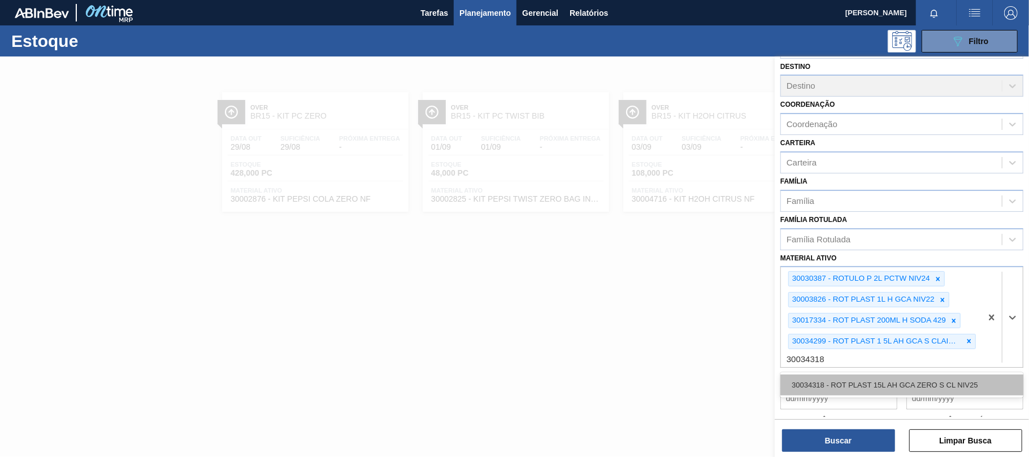
click at [921, 380] on div "30034318 - ROT PLAST 15L AH GCA ZERO S CL NIV25" at bounding box center [902, 385] width 243 height 21
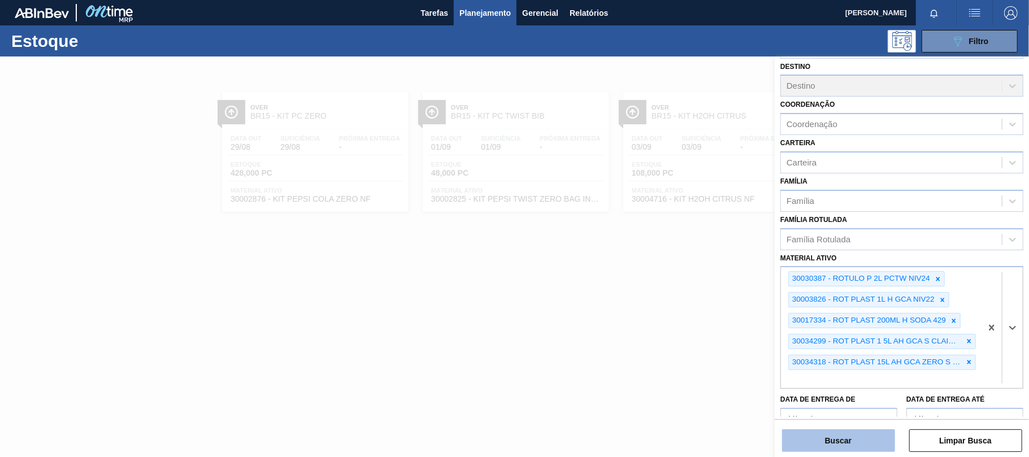
click at [847, 438] on button "Buscar" at bounding box center [838, 441] width 113 height 23
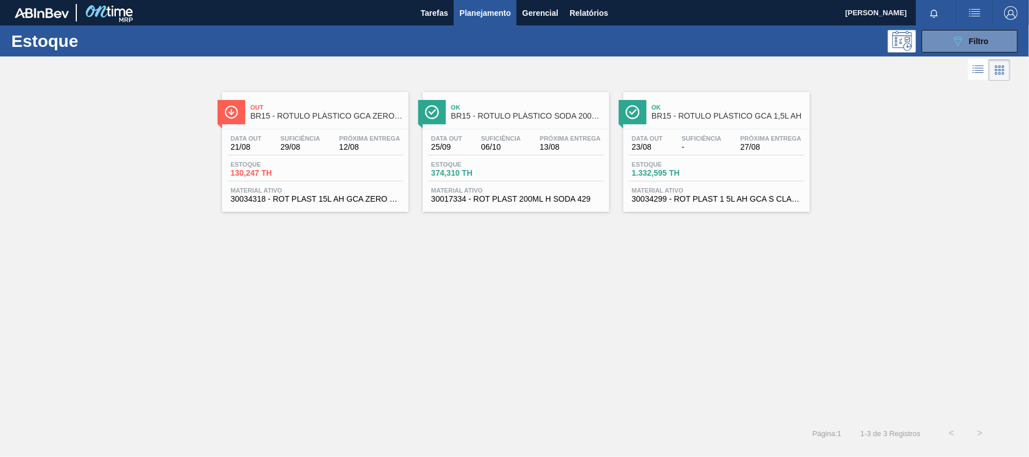
click at [304, 149] on span "29/08" at bounding box center [300, 147] width 40 height 8
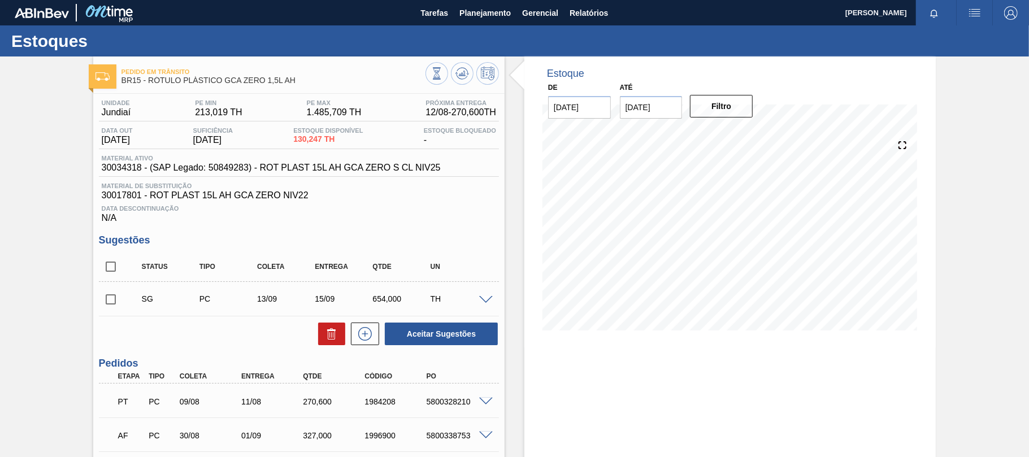
scroll to position [75, 0]
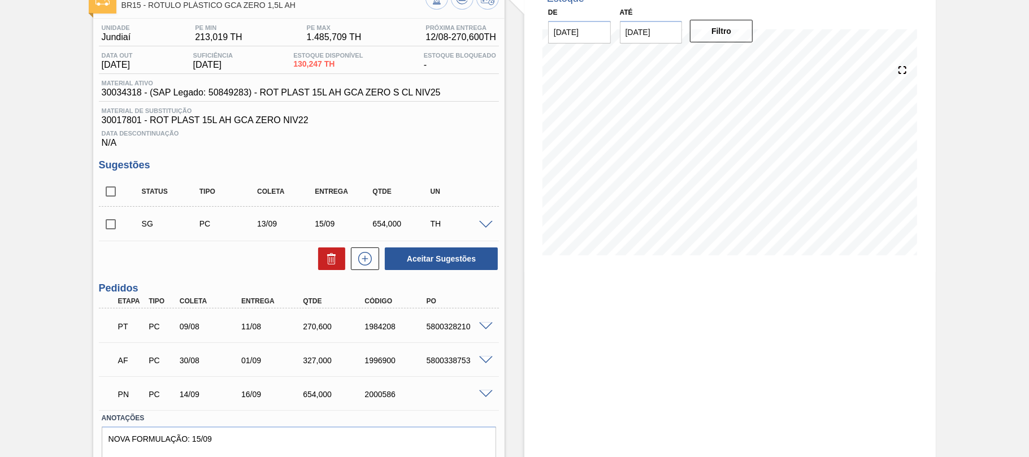
click at [486, 326] on span at bounding box center [486, 327] width 14 height 8
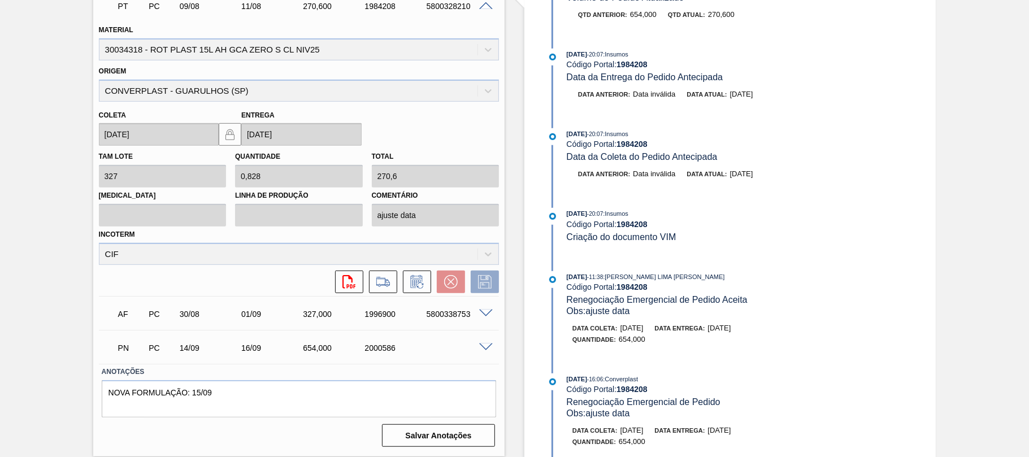
scroll to position [245, 0]
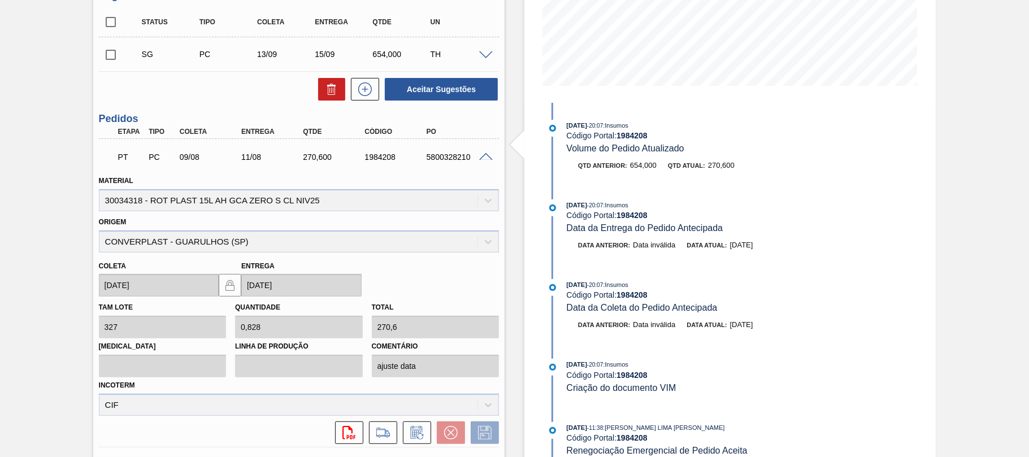
click at [484, 157] on span at bounding box center [486, 157] width 14 height 8
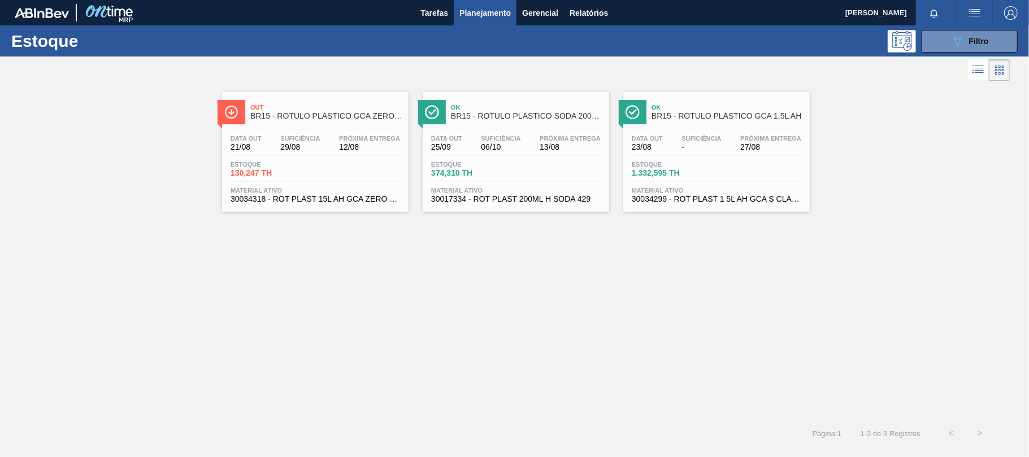
click at [552, 127] on div "Ok BR15 - RÓTULO PLÁSTICO SODA 200ML H Data out 25/09 Suficiência 06/10 Próxima…" at bounding box center [516, 152] width 187 height 120
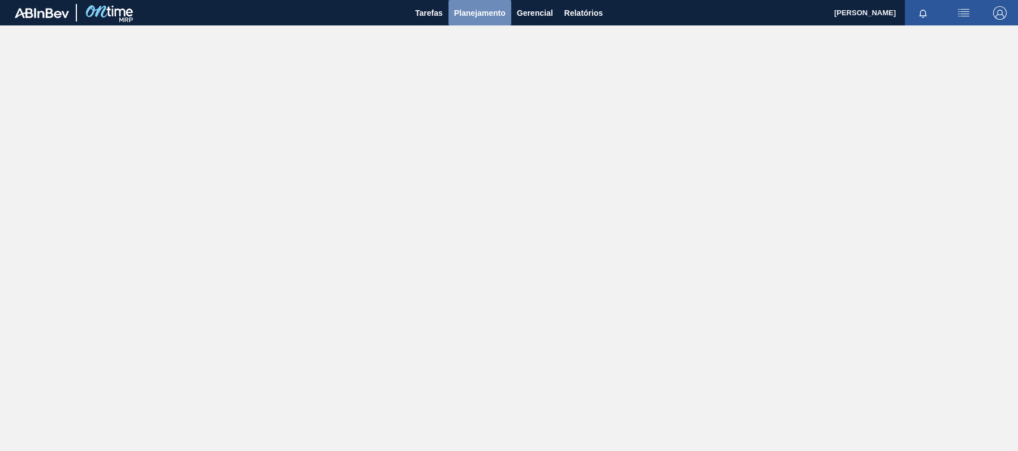
click at [471, 14] on span "Planejamento" at bounding box center [479, 13] width 51 height 14
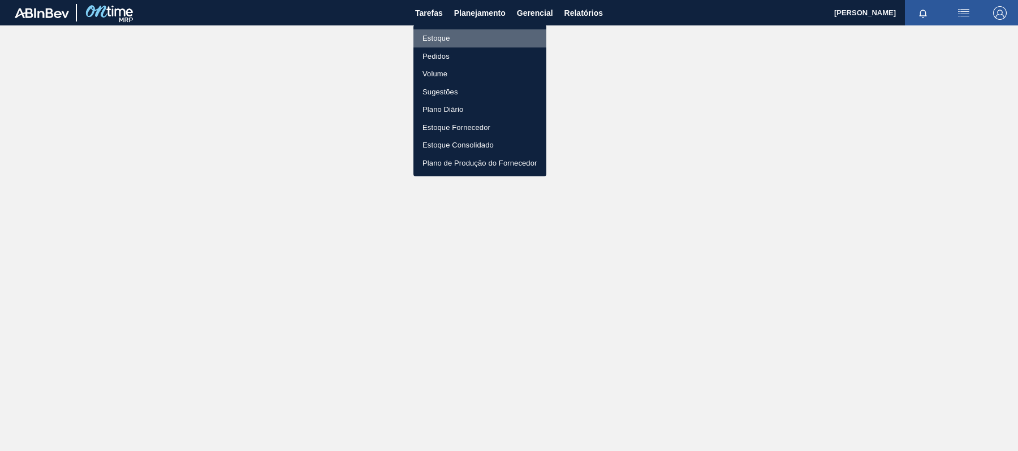
click at [451, 37] on li "Estoque" at bounding box center [479, 38] width 133 height 18
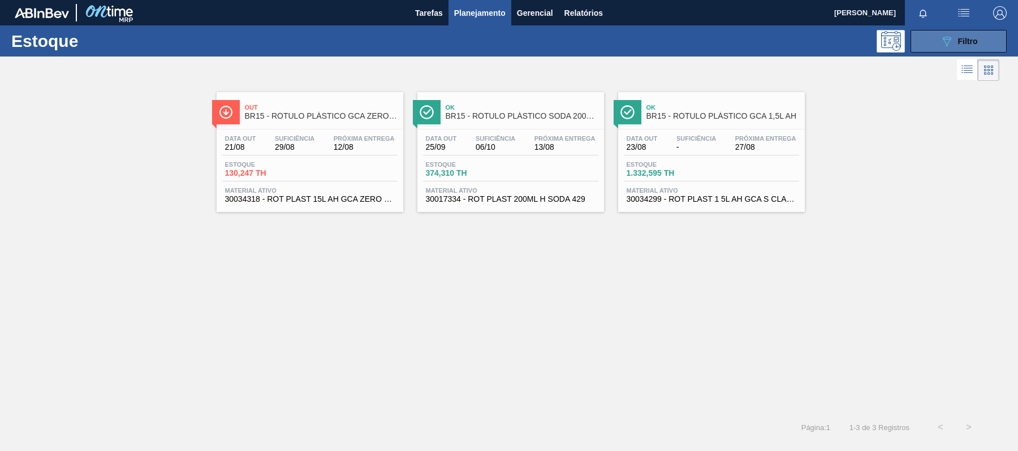
click at [977, 46] on div "089F7B8B-B2A5-4AFE-B5C0-19BA573D28AC Filtro" at bounding box center [959, 41] width 38 height 14
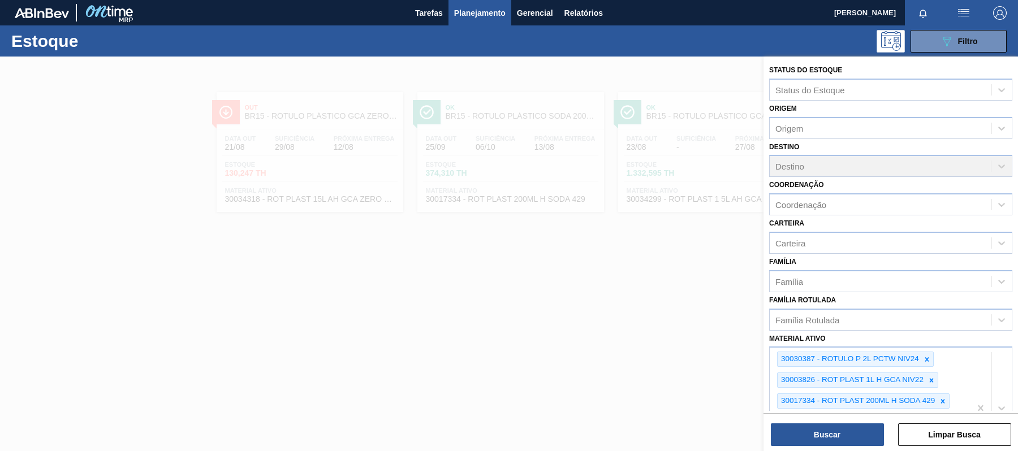
click at [586, 296] on div at bounding box center [509, 282] width 1018 height 451
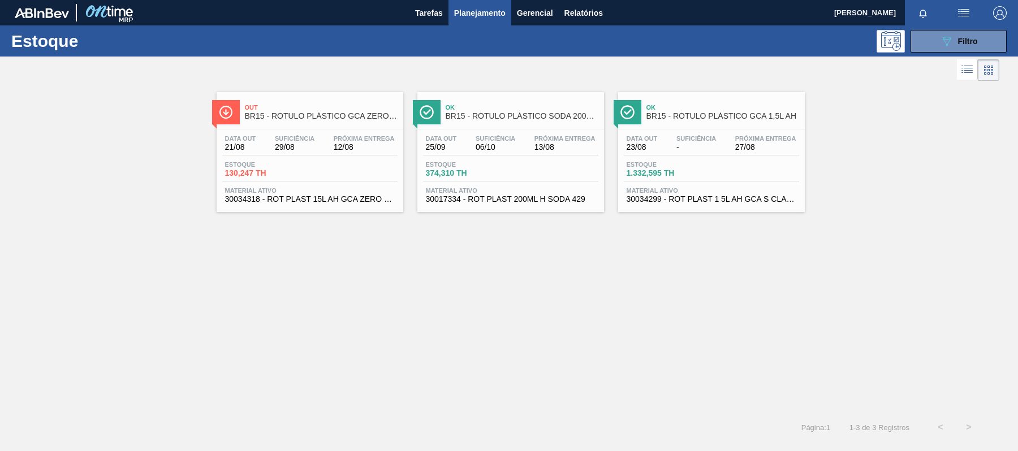
click at [708, 145] on span "-" at bounding box center [696, 147] width 40 height 8
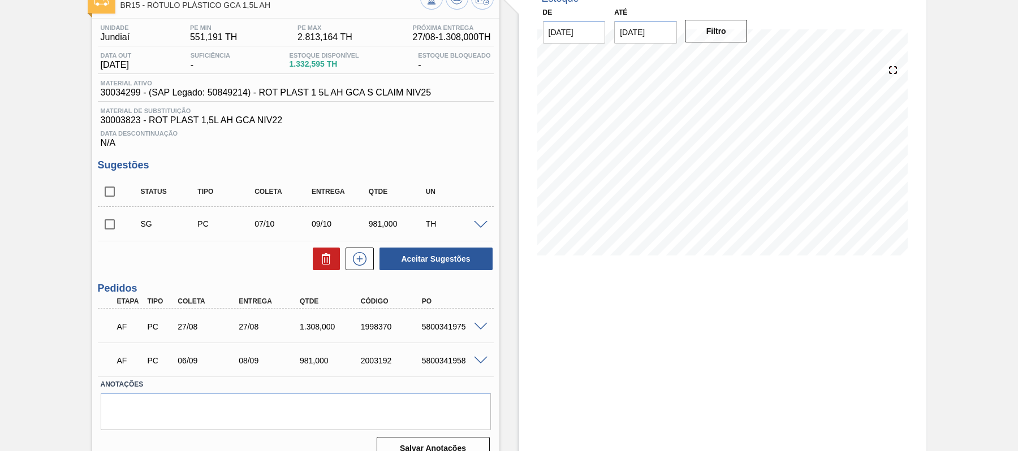
scroll to position [94, 0]
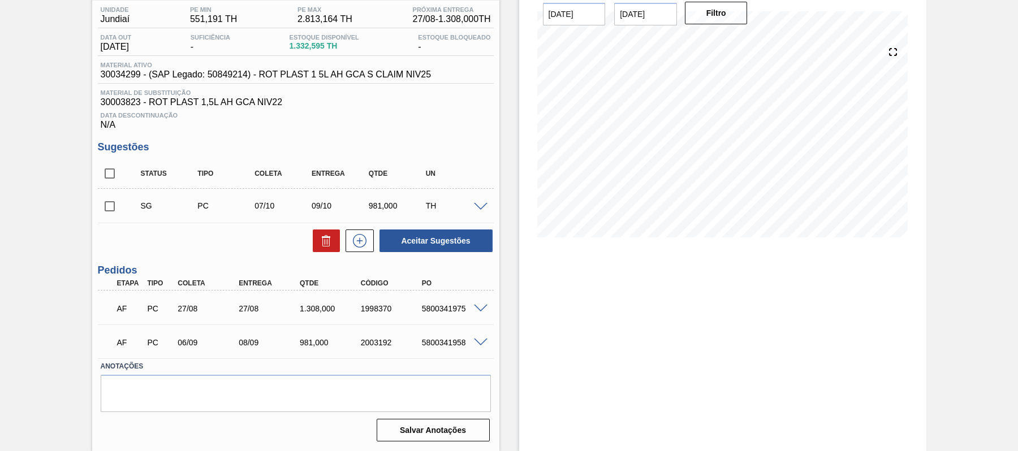
click at [477, 308] on span at bounding box center [481, 309] width 14 height 8
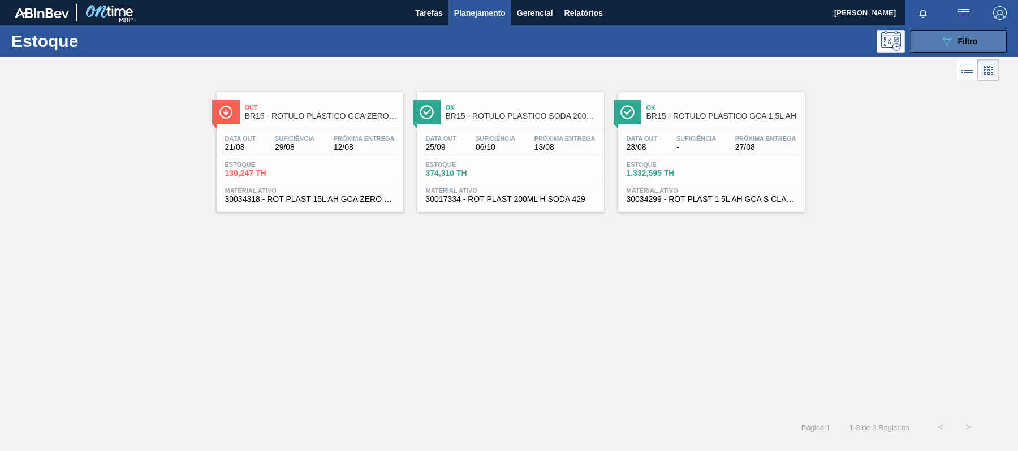
click at [960, 41] on span "Filtro" at bounding box center [968, 41] width 20 height 9
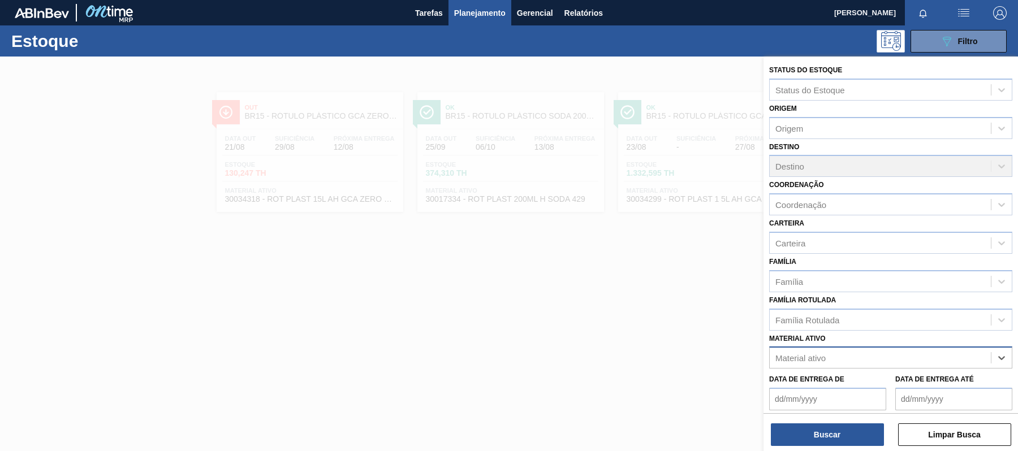
paste ativo "30030387"
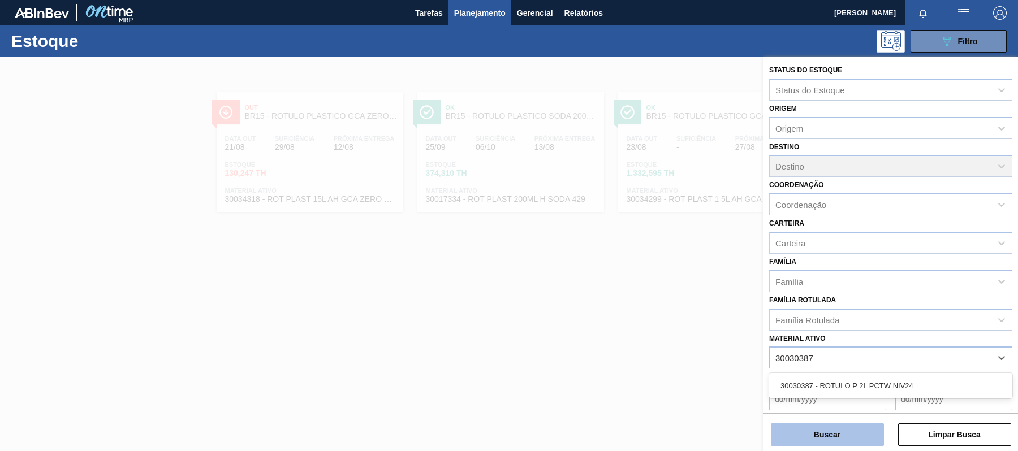
type ativo "30030387"
click at [863, 436] on button "Buscar" at bounding box center [827, 434] width 113 height 23
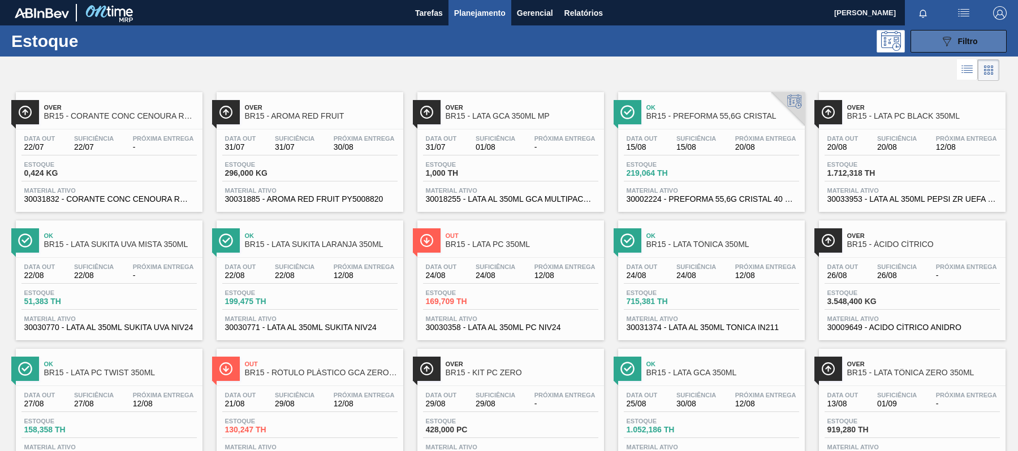
click at [934, 44] on button "089F7B8B-B2A5-4AFE-B5C0-19BA573D28AC Filtro" at bounding box center [958, 41] width 96 height 23
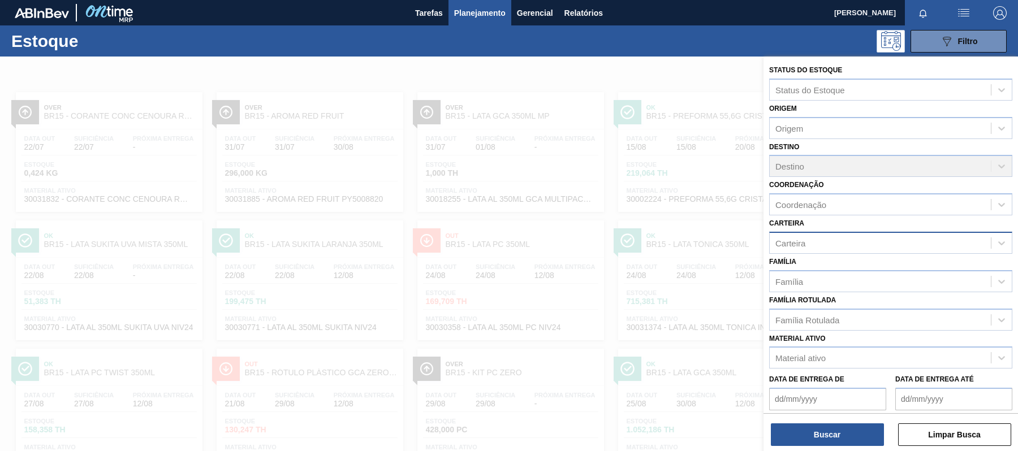
click at [815, 239] on div "Carteira" at bounding box center [879, 243] width 221 height 16
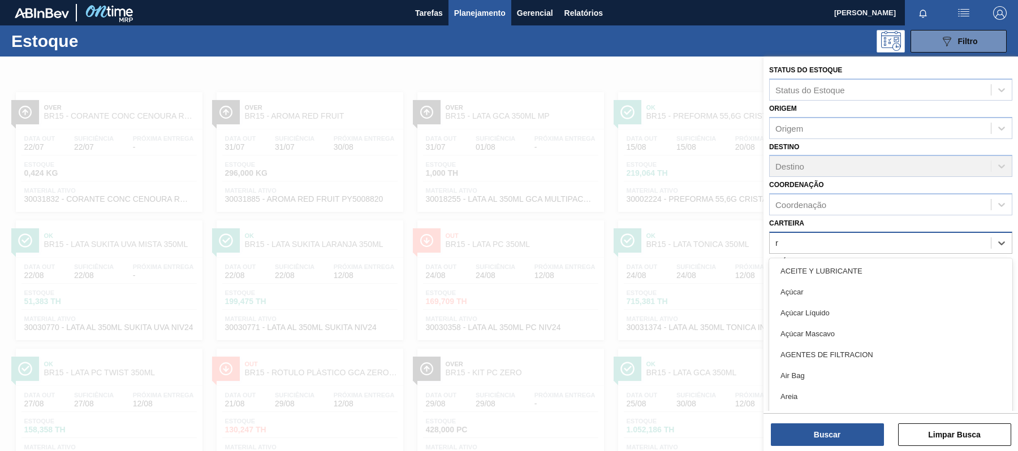
type input "ró"
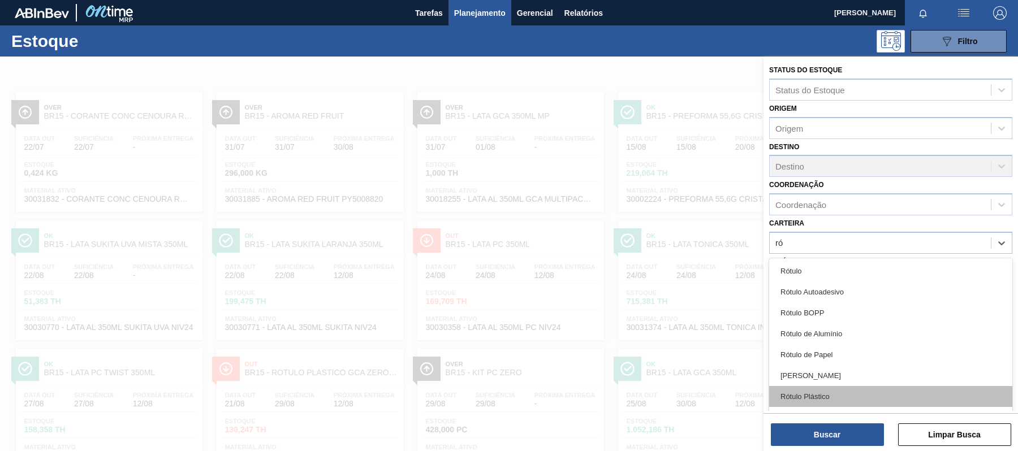
click at [853, 390] on div "Rótulo Plástico" at bounding box center [890, 396] width 243 height 21
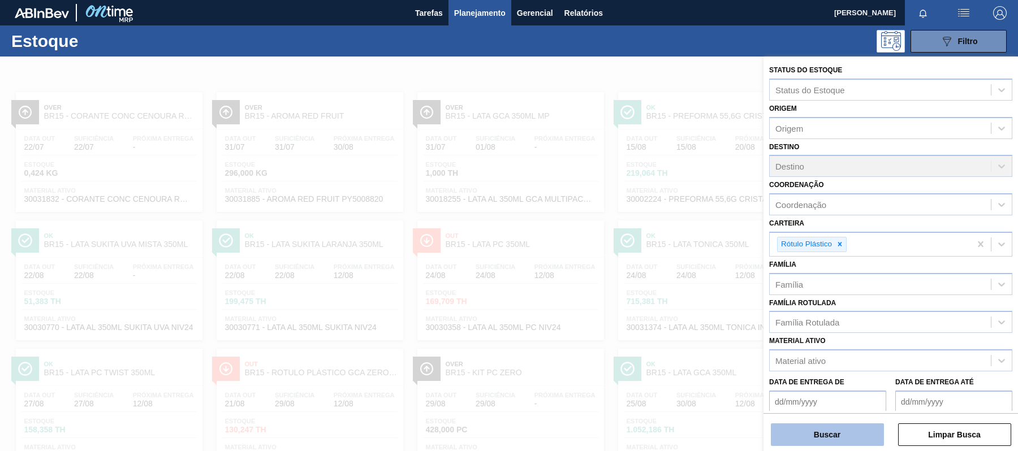
click at [836, 432] on button "Buscar" at bounding box center [827, 434] width 113 height 23
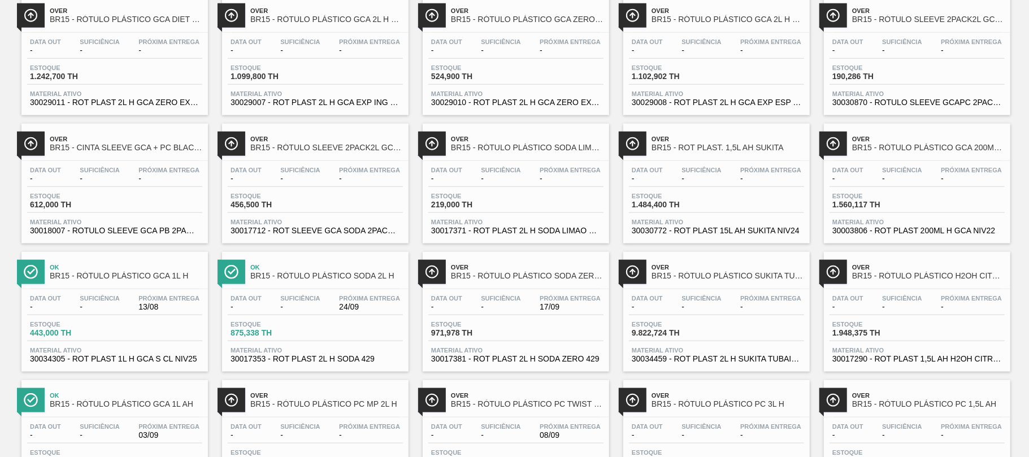
scroll to position [941, 0]
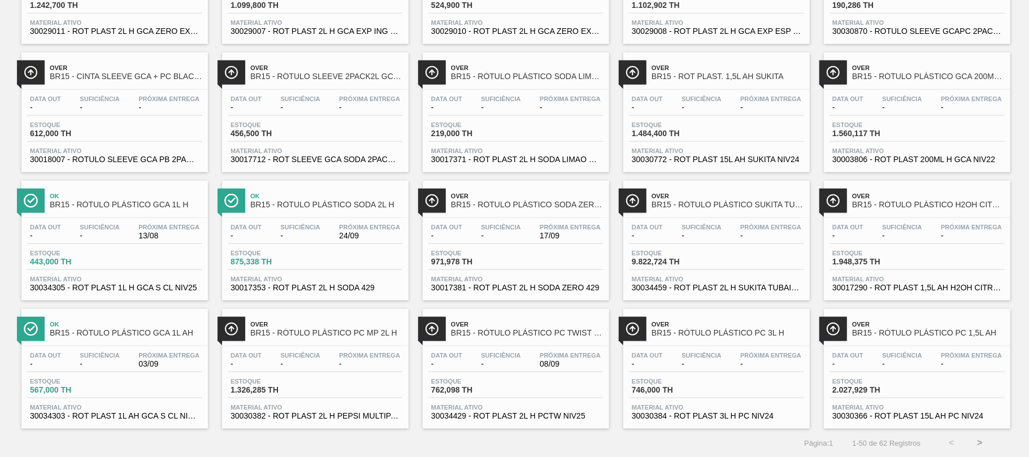
click at [542, 358] on span "Próxima Entrega" at bounding box center [570, 355] width 61 height 7
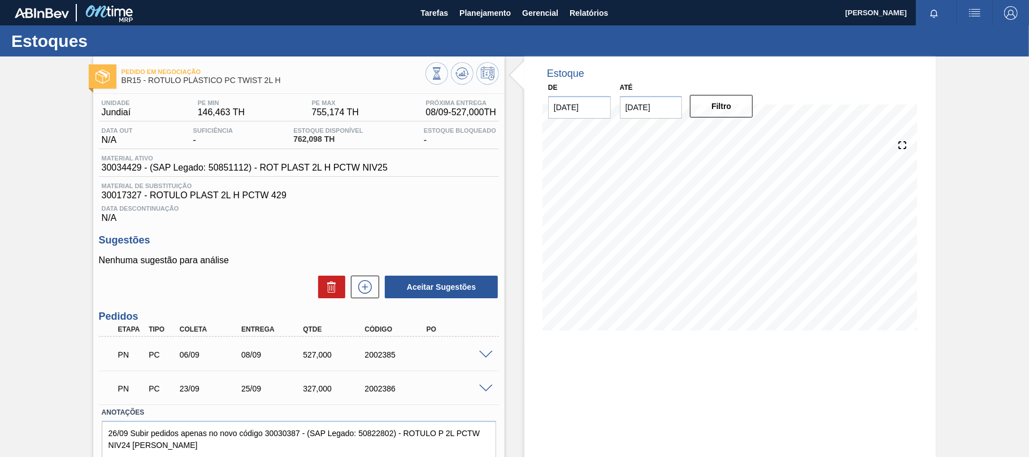
click at [483, 357] on span at bounding box center [486, 355] width 14 height 8
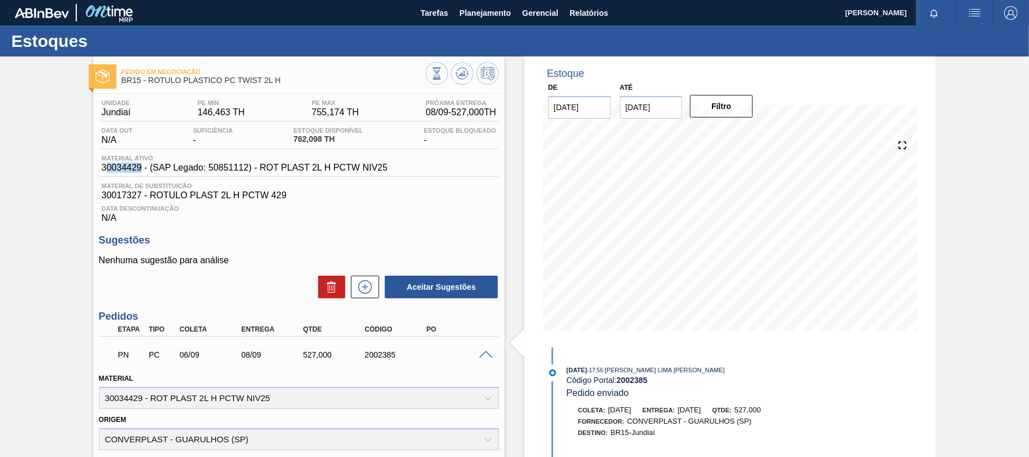
drag, startPoint x: 141, startPoint y: 166, endPoint x: 105, endPoint y: 166, distance: 36.2
click at [105, 166] on span "30034429 - (SAP Legado: 50851112) - ROT PLAST 2L H PCTW NIV25" at bounding box center [245, 168] width 286 height 10
click at [144, 177] on div "Material ativo 30034429 - (SAP Legado: 50851112) - ROT PLAST 2L H PCTW NIV25" at bounding box center [299, 166] width 400 height 22
drag, startPoint x: 141, startPoint y: 168, endPoint x: 86, endPoint y: 172, distance: 55.0
click at [86, 172] on div "Pedido em Negociação BR15 - RÓTULO PLÁSTICO PC TWIST 2L H Unidade Jundiaí PE MI…" at bounding box center [514, 414] width 1029 height 715
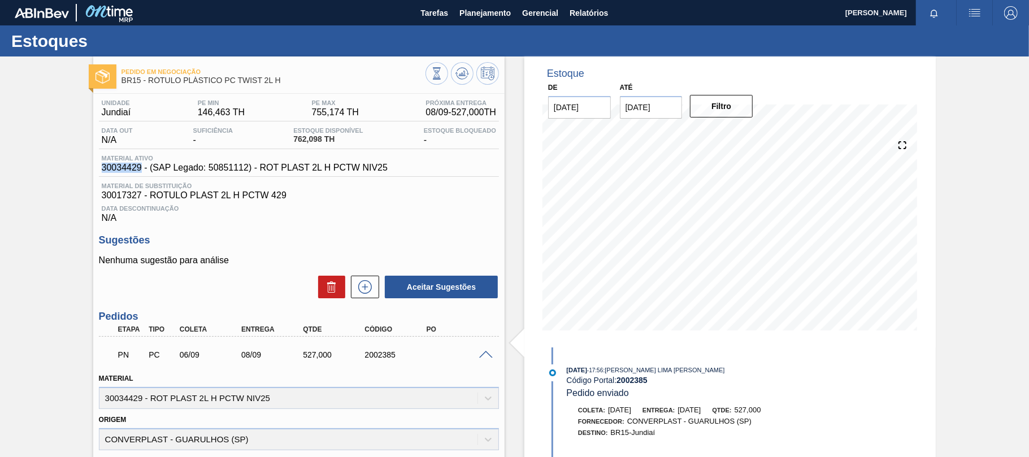
copy span "30034429"
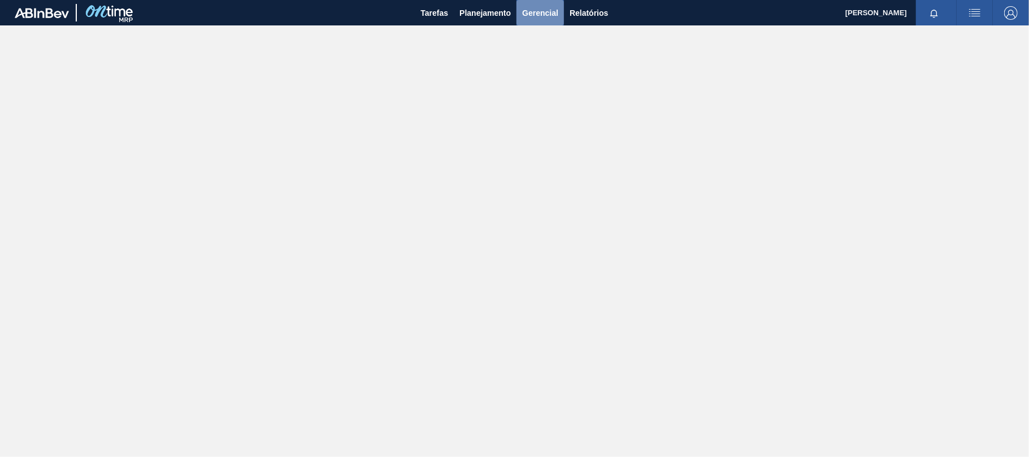
click at [527, 21] on button "Gerencial" at bounding box center [540, 12] width 47 height 25
click at [500, 19] on div at bounding box center [514, 228] width 1029 height 457
click at [491, 16] on span "Planejamento" at bounding box center [485, 13] width 51 height 14
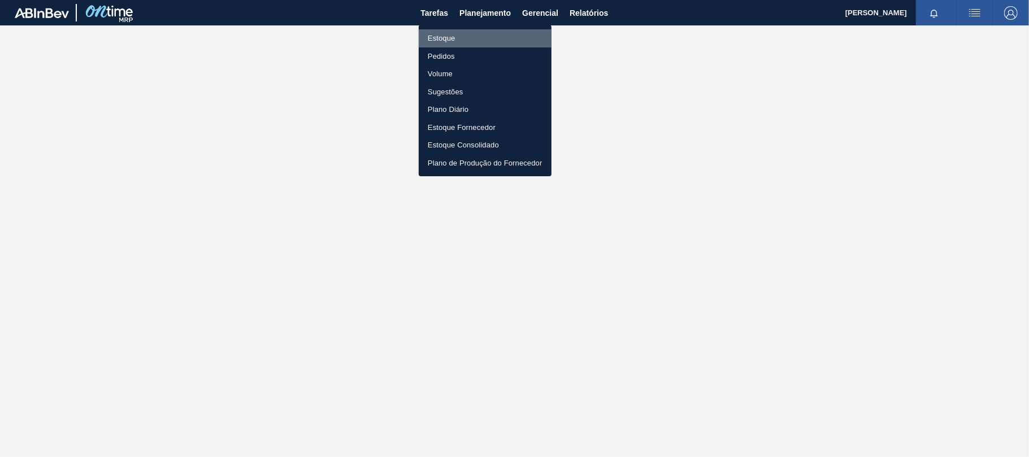
click at [482, 39] on li "Estoque" at bounding box center [485, 38] width 133 height 18
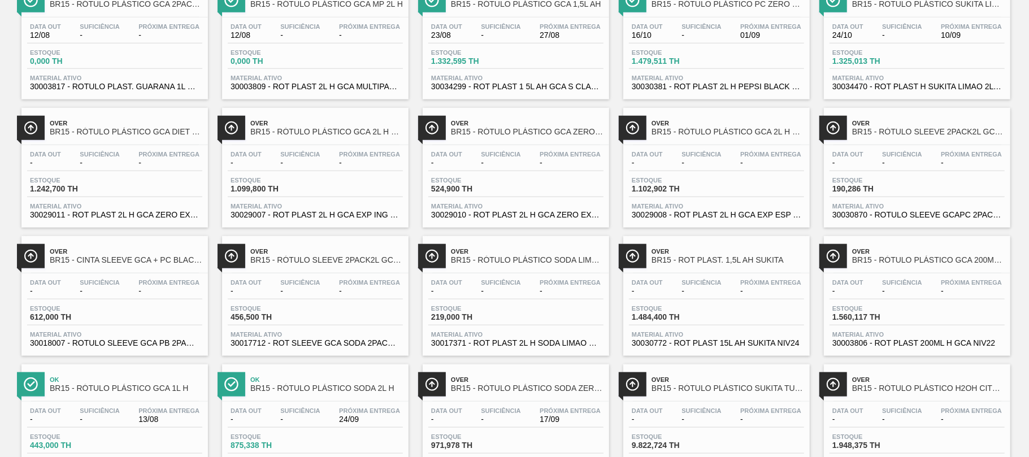
scroll to position [829, 0]
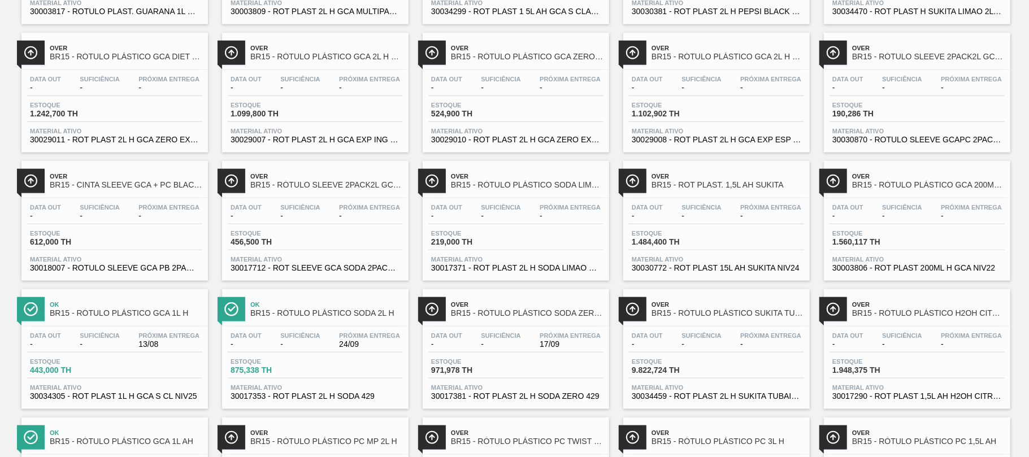
click at [114, 357] on div "Data out - Suficiência - Próxima Entrega 13/08 Estoque 443,000 TH Material ativ…" at bounding box center [114, 365] width 187 height 77
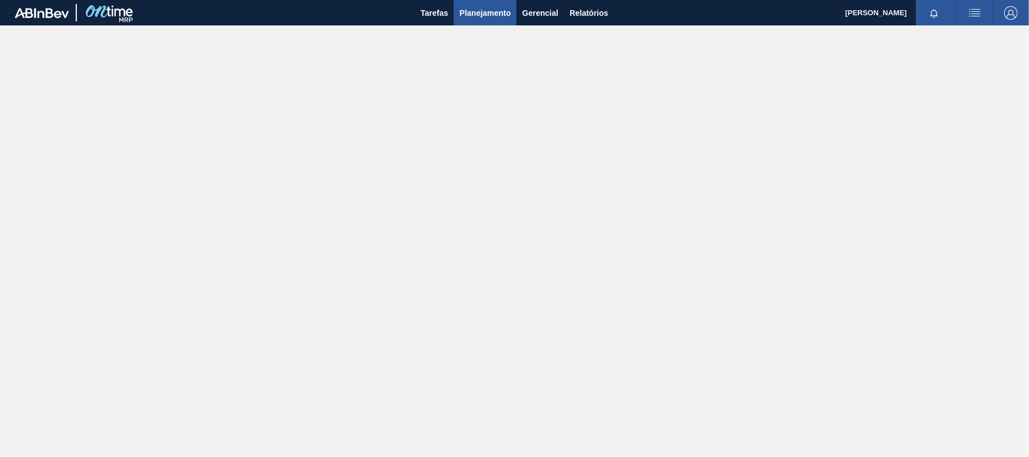
click at [471, 16] on span "Planejamento" at bounding box center [485, 13] width 51 height 14
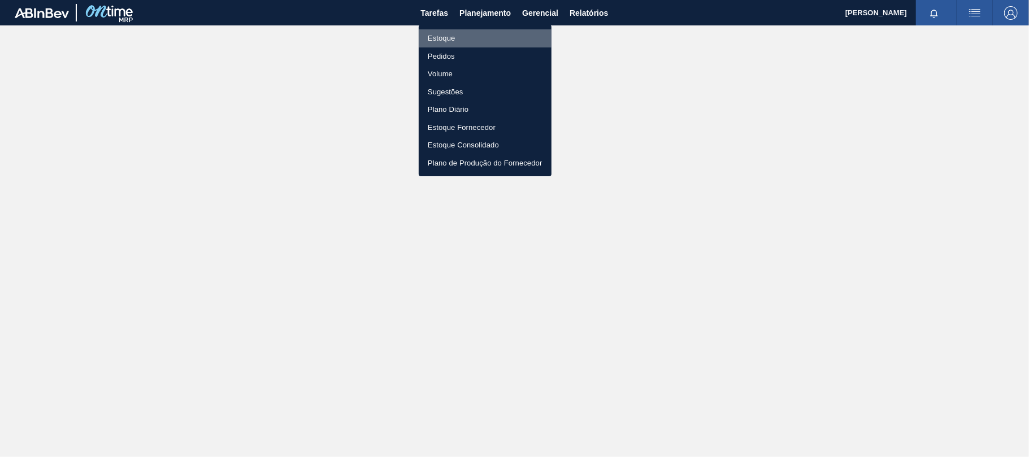
click at [469, 37] on li "Estoque" at bounding box center [485, 38] width 133 height 18
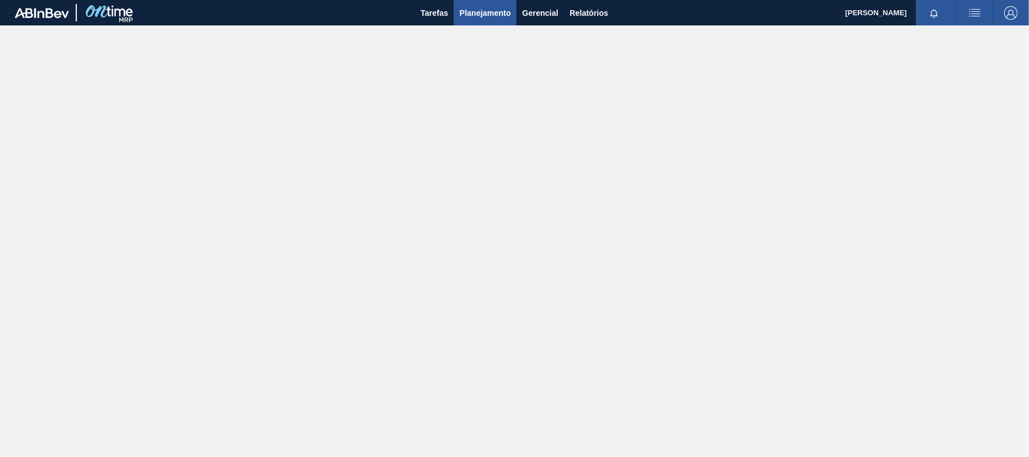
click at [490, 12] on span "Planejamento" at bounding box center [485, 13] width 51 height 14
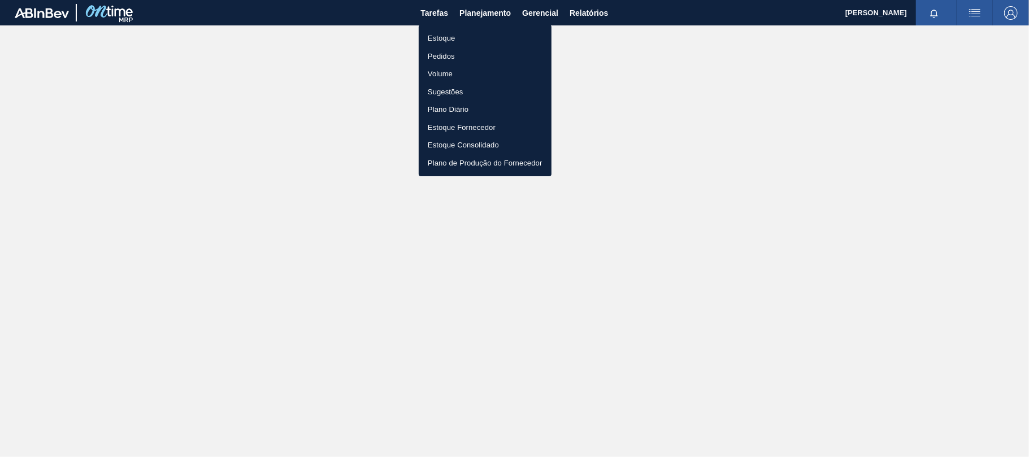
click at [449, 33] on li "Estoque" at bounding box center [485, 38] width 133 height 18
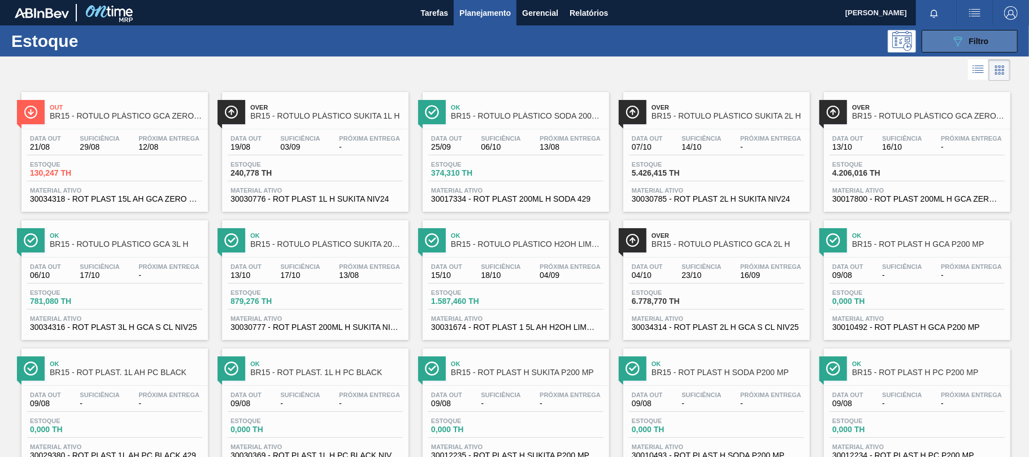
click at [931, 43] on button "089F7B8B-B2A5-4AFE-B5C0-19BA573D28AC Filtro" at bounding box center [970, 41] width 96 height 23
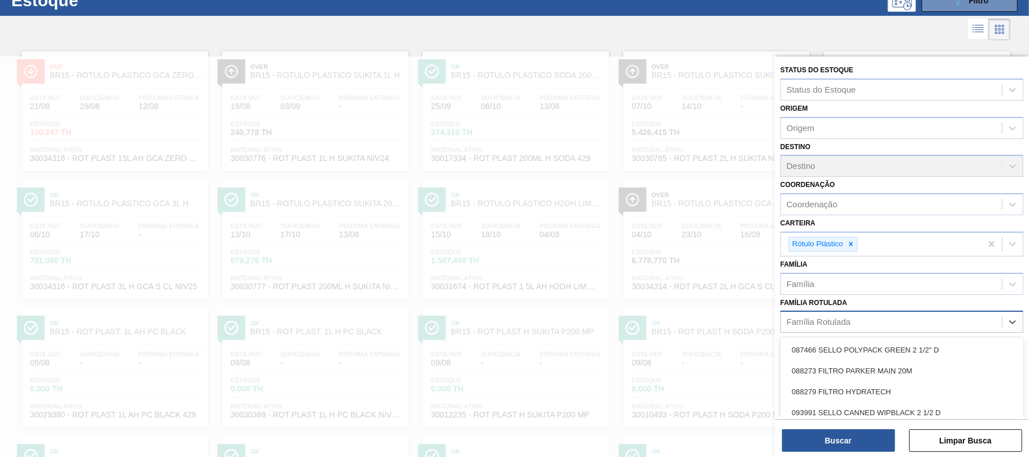
click at [941, 324] on div "Família Rotulada" at bounding box center [891, 322] width 221 height 16
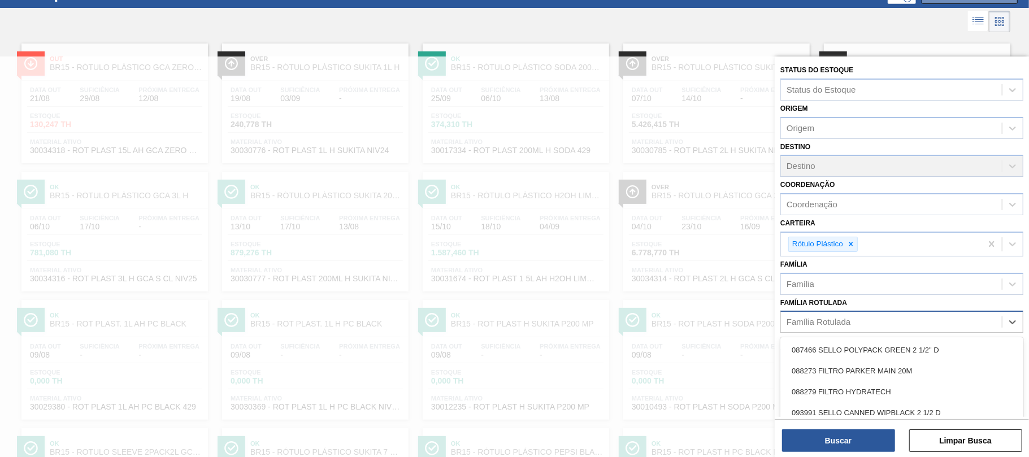
scroll to position [53, 0]
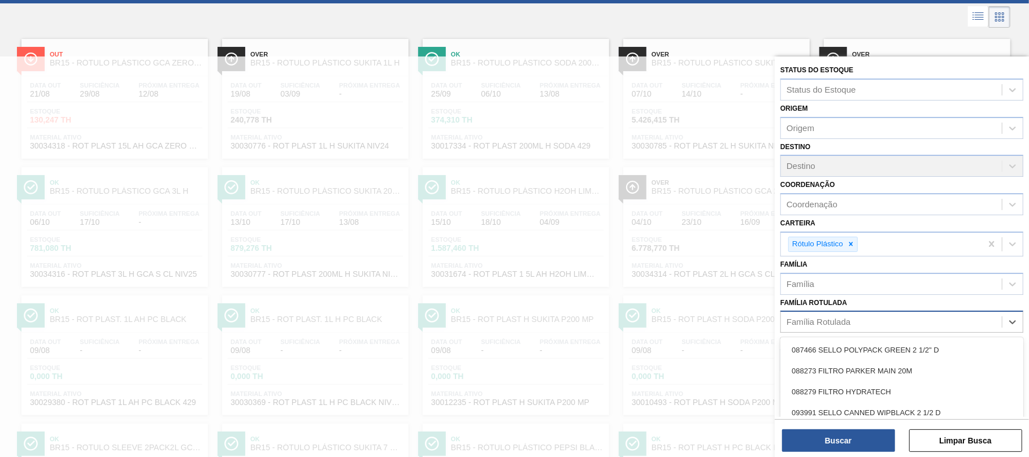
paste Rotulada "30004536"
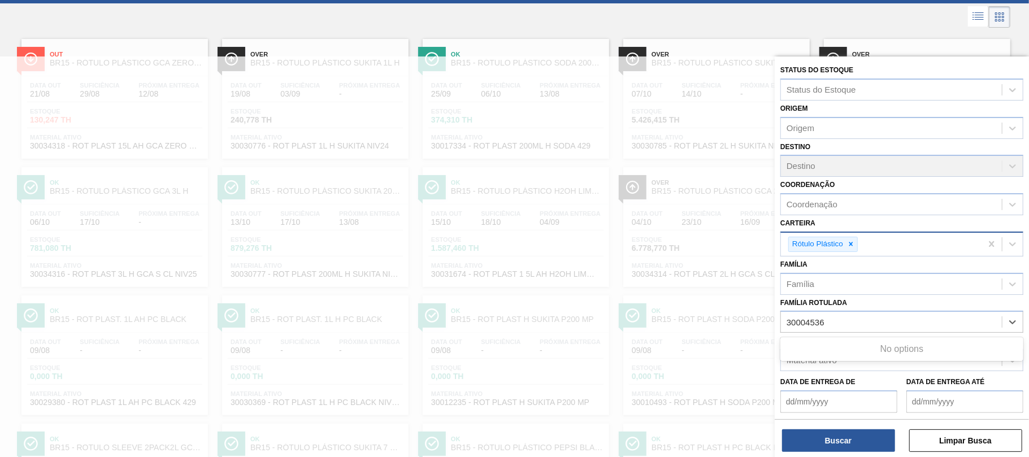
click at [853, 241] on icon at bounding box center [851, 244] width 8 height 8
type Rotulada "30004536"
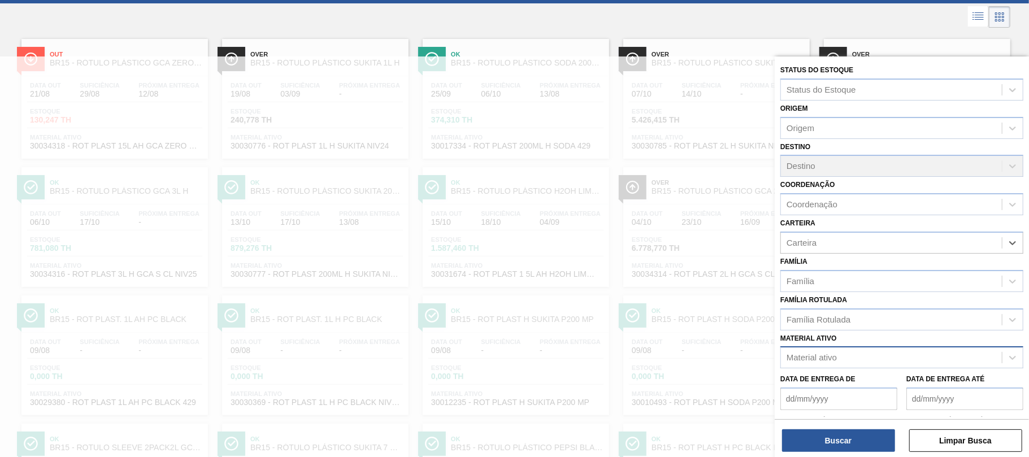
scroll to position [142, 0]
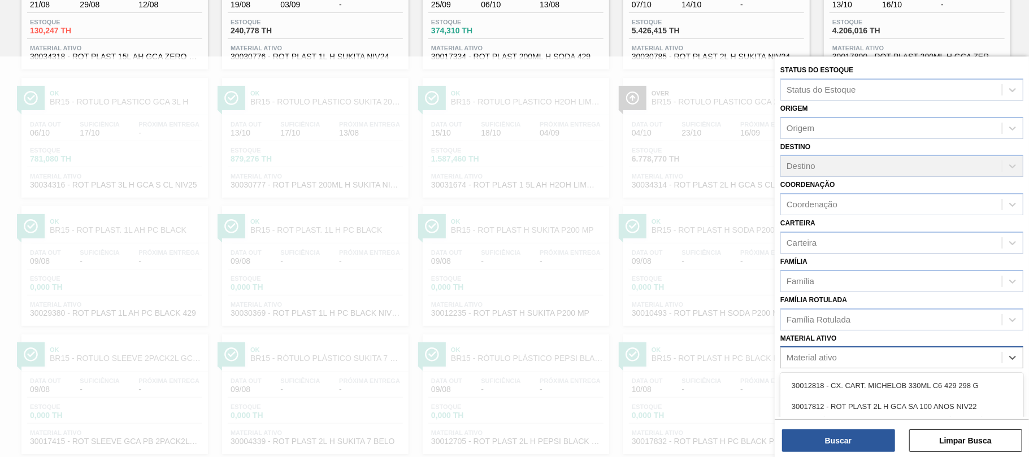
click at [865, 358] on div "Material ativo" at bounding box center [891, 358] width 221 height 16
paste ativo "30004536"
type ativo "30004536"
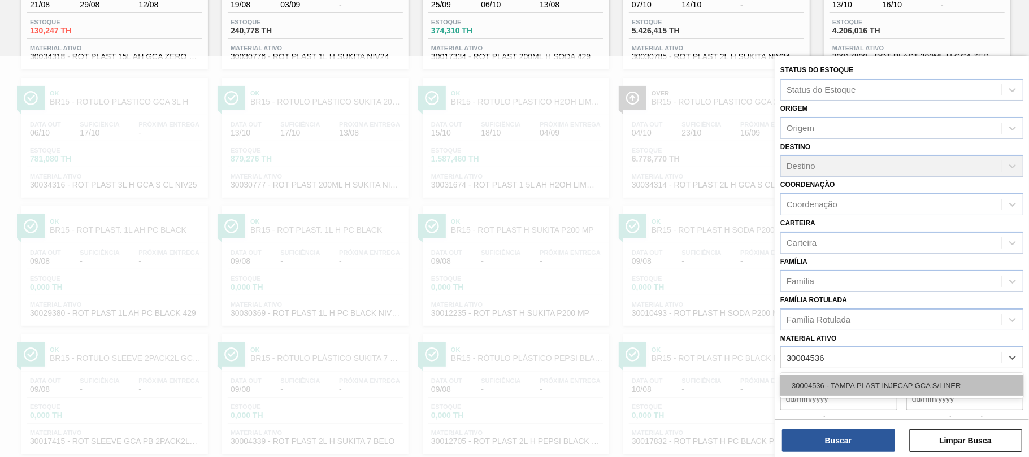
click at [871, 379] on div "30004536 - TAMPA PLAST INJECAP GCA S/LINER" at bounding box center [902, 385] width 243 height 21
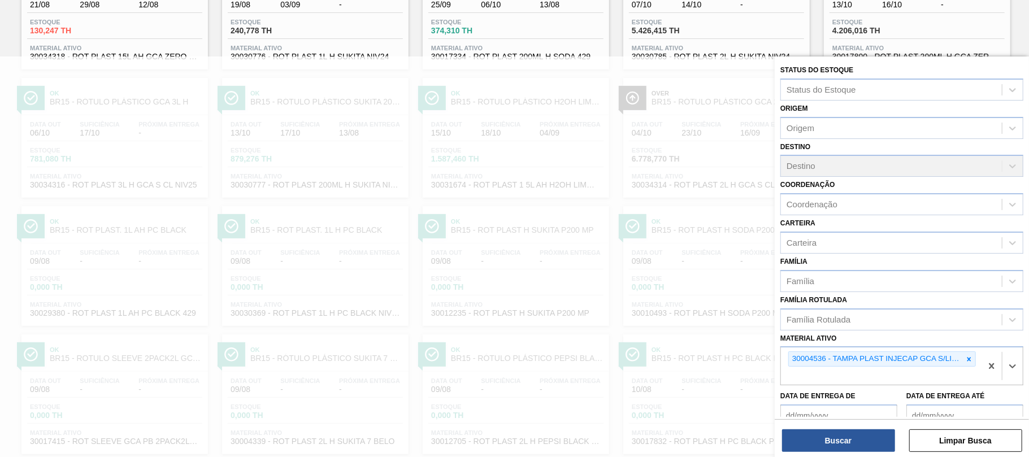
paste ativo "30034089"
type ativo "30034089"
click at [923, 403] on div "30034089 - TAMPA PLAST INJECAP H2OH CITRUS S/LINER" at bounding box center [902, 402] width 243 height 21
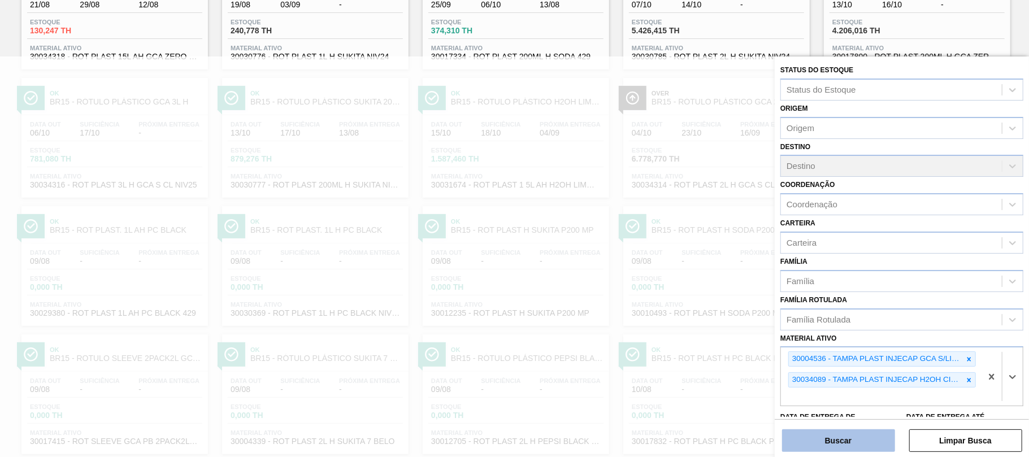
click at [864, 444] on button "Buscar" at bounding box center [838, 441] width 113 height 23
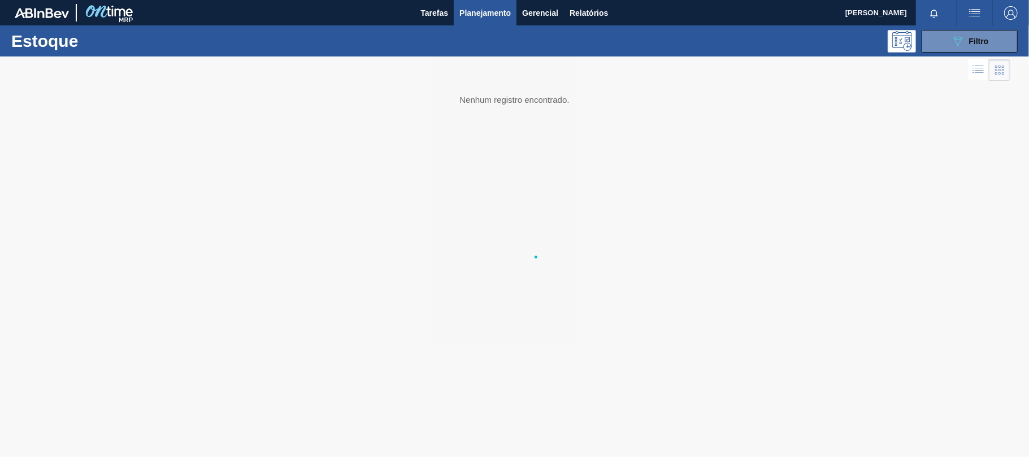
scroll to position [0, 0]
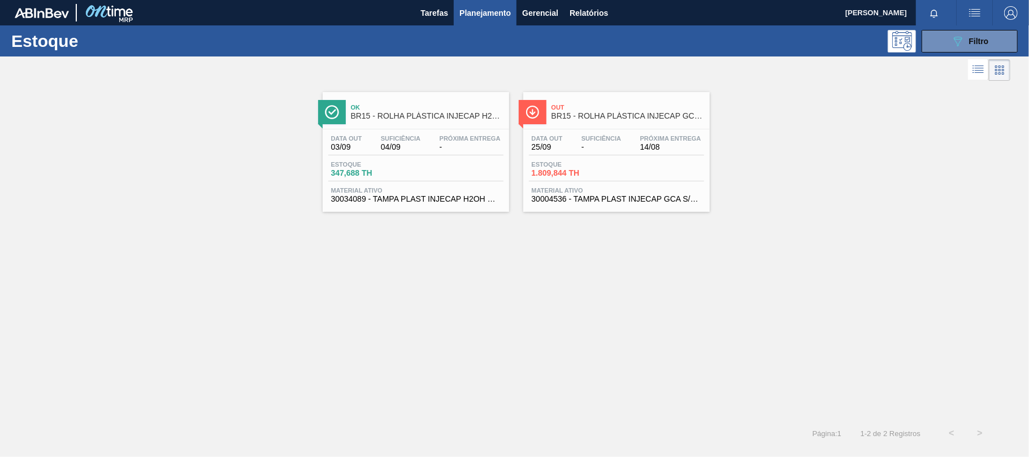
click at [367, 147] on div "Data out 03/09 Suficiência 04/09 Próxima Entrega -" at bounding box center [415, 145] width 175 height 20
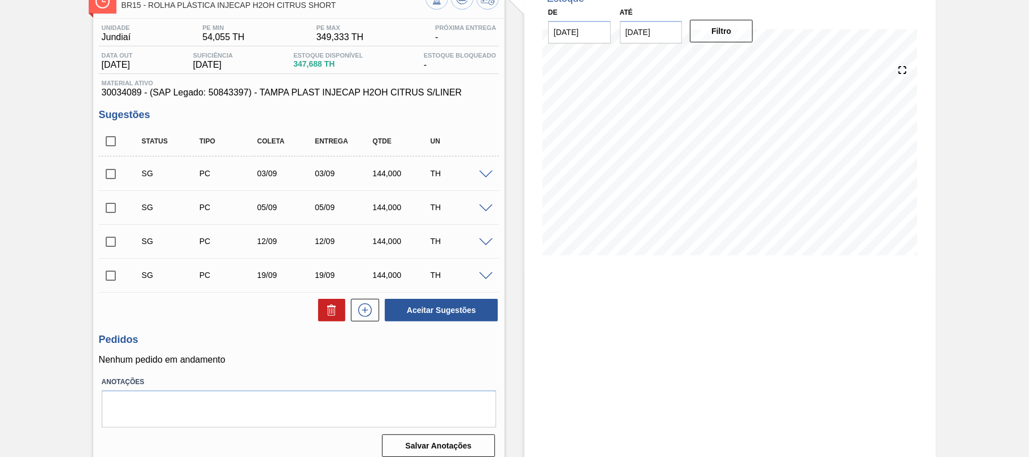
scroll to position [85, 0]
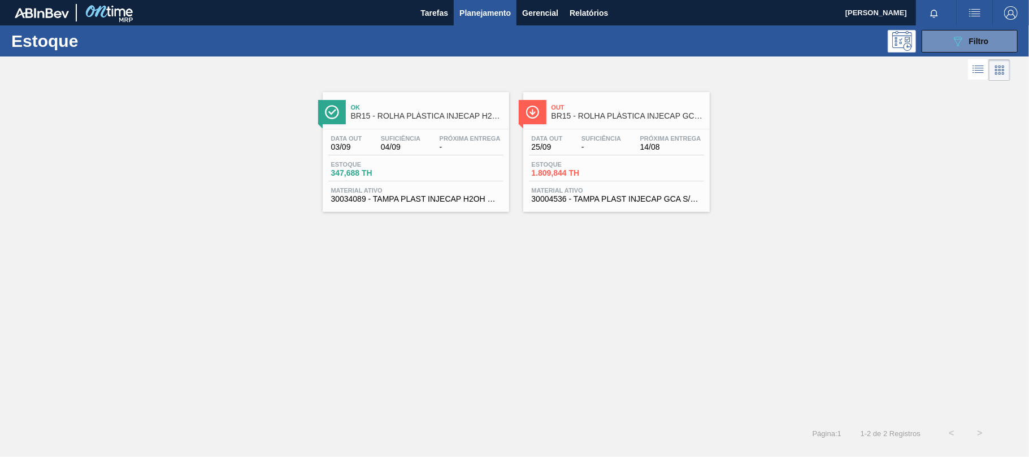
click at [613, 131] on div "Data out 25/09 Suficiência - Próxima Entrega 14/08 Estoque 1.809,844 TH Materia…" at bounding box center [617, 167] width 187 height 77
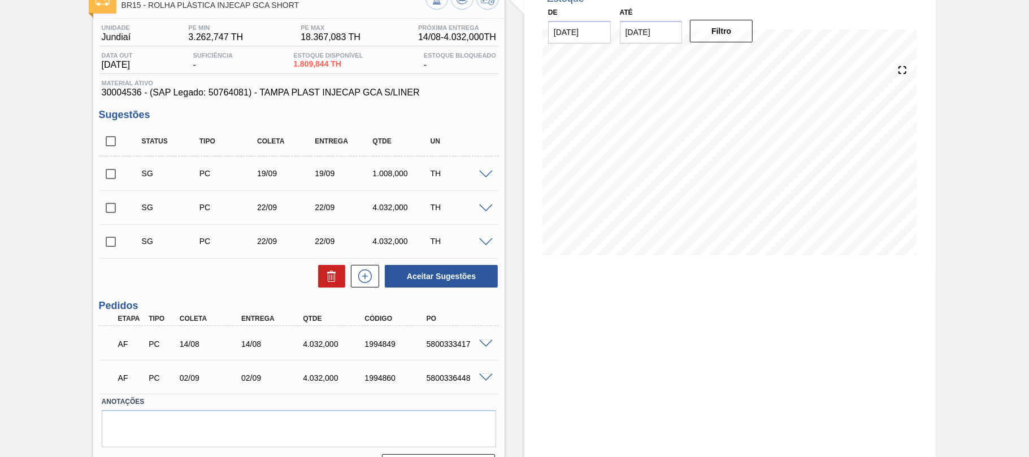
scroll to position [105, 0]
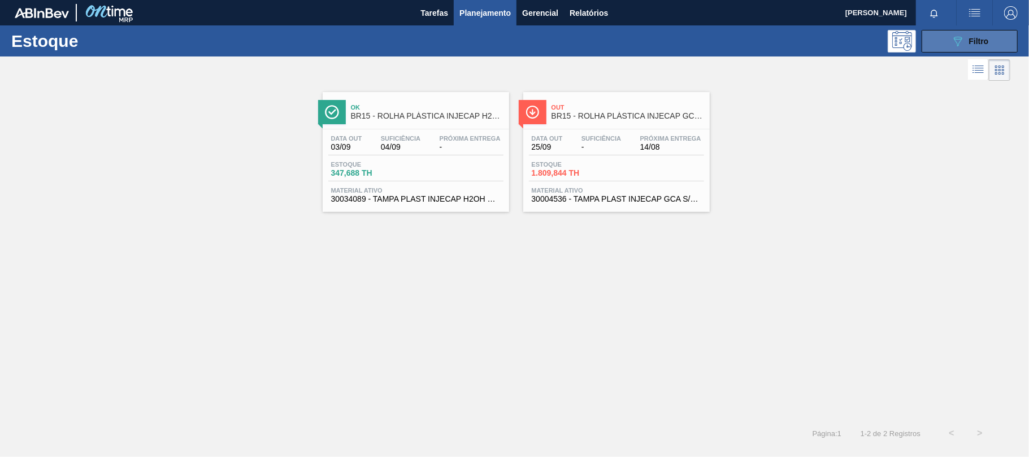
click at [955, 37] on icon "089F7B8B-B2A5-4AFE-B5C0-19BA573D28AC" at bounding box center [958, 41] width 14 height 14
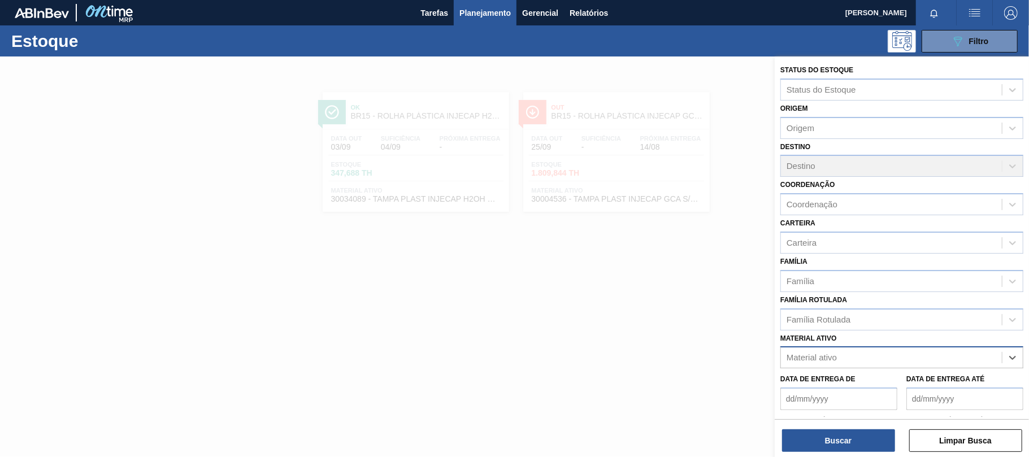
paste ativo "30006846"
type ativo "30006846"
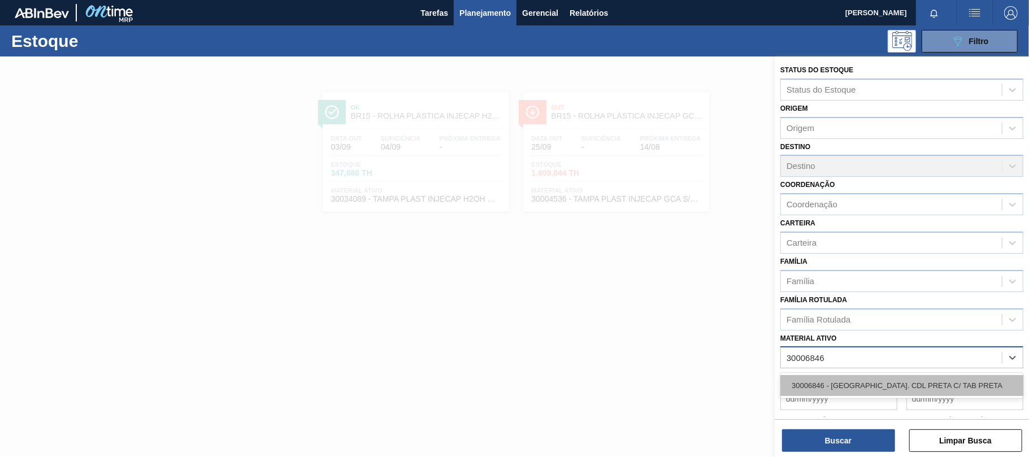
click at [955, 388] on div "30006846 - [GEOGRAPHIC_DATA]. CDL PRETA C/ TAB PRETA" at bounding box center [902, 385] width 243 height 21
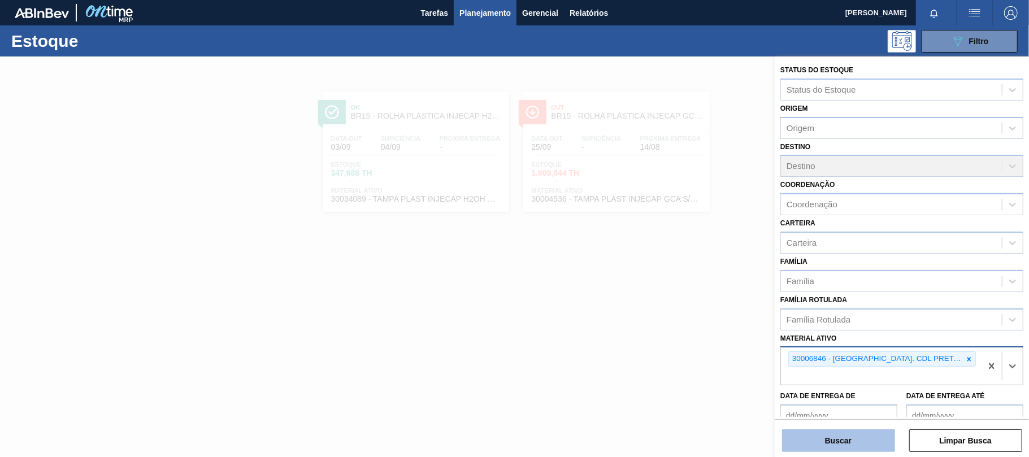
click at [874, 442] on button "Buscar" at bounding box center [838, 441] width 113 height 23
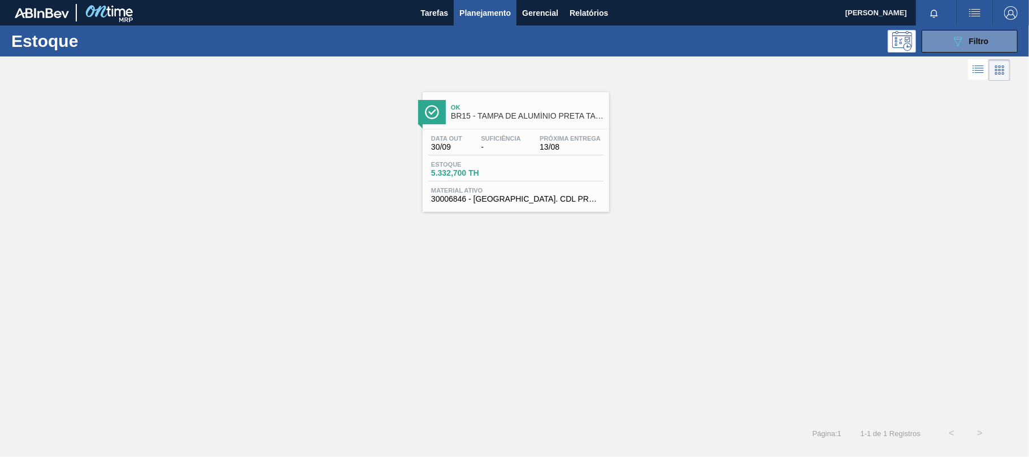
click at [471, 133] on div "Data out 30/09 Suficiência - Próxima Entrega 13/08 Estoque 5.332,700 TH Materia…" at bounding box center [516, 167] width 187 height 77
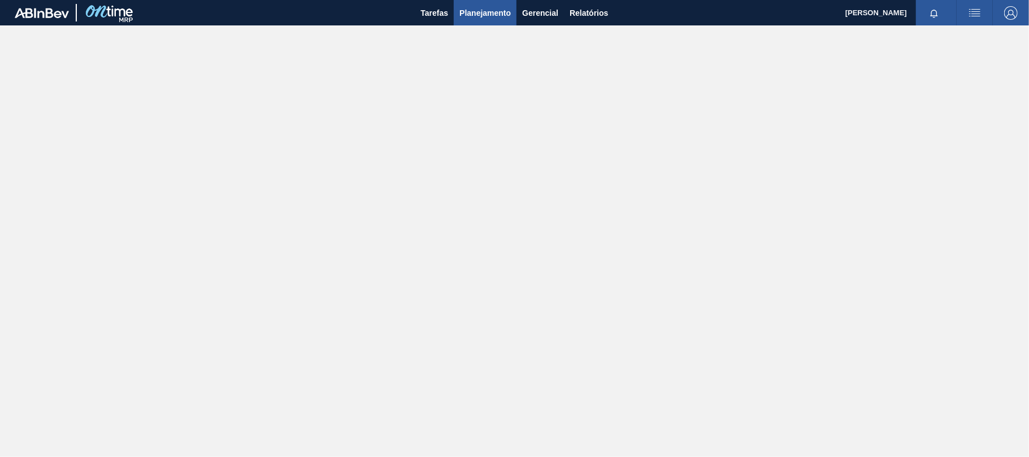
click at [500, 10] on span "Planejamento" at bounding box center [485, 13] width 51 height 14
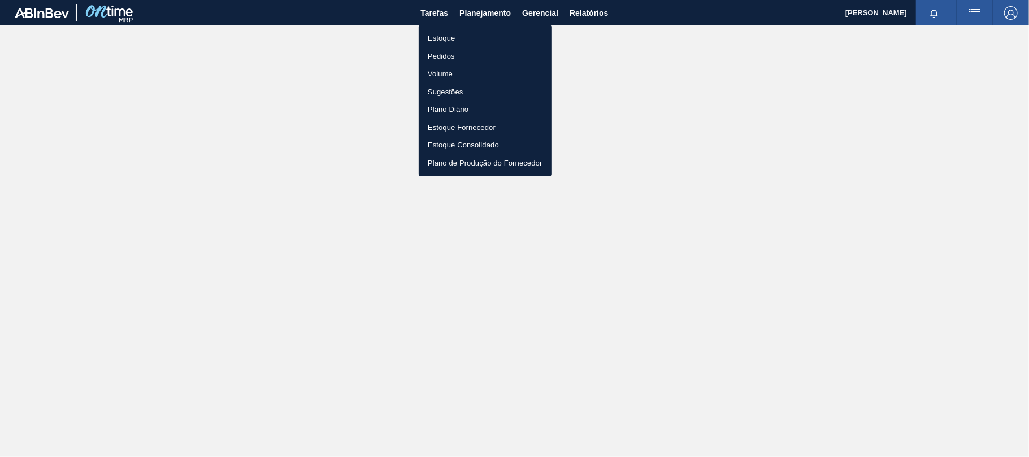
click at [438, 37] on li "Estoque" at bounding box center [485, 38] width 133 height 18
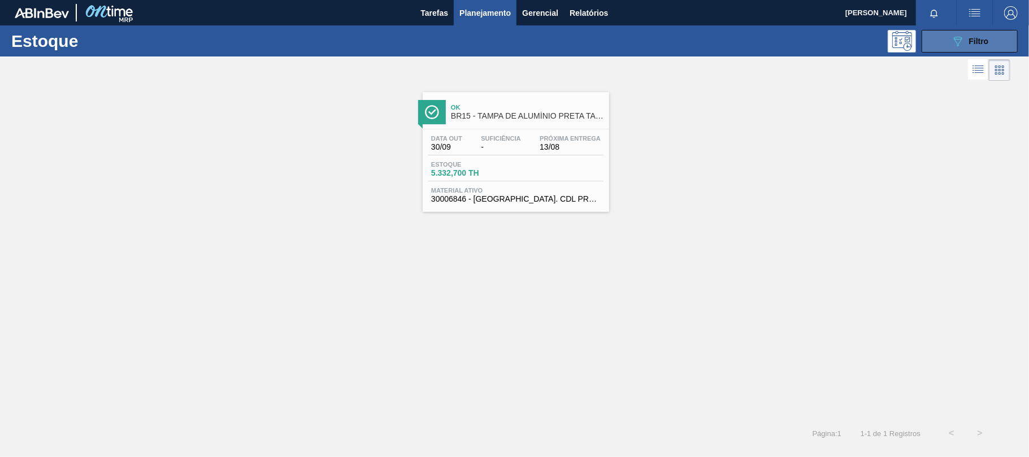
click at [993, 38] on button "089F7B8B-B2A5-4AFE-B5C0-19BA573D28AC Filtro" at bounding box center [970, 41] width 96 height 23
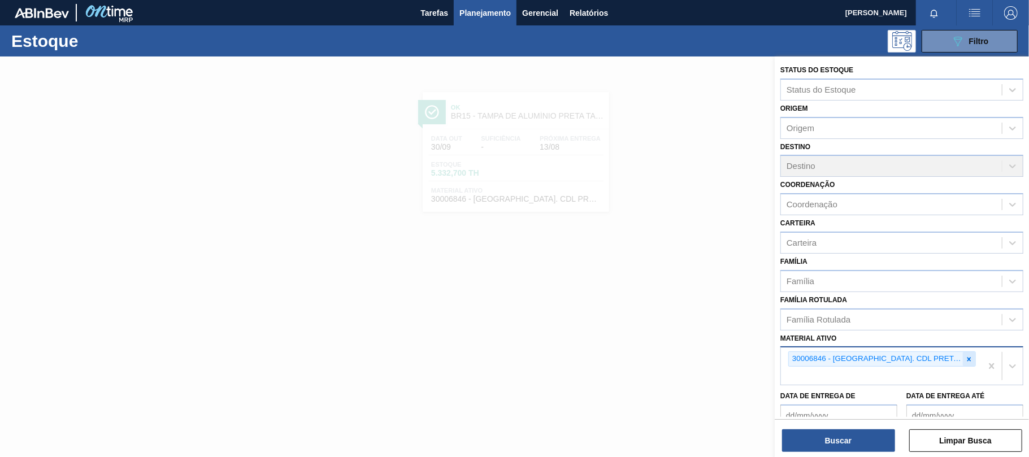
click at [963, 360] on div at bounding box center [969, 359] width 12 height 14
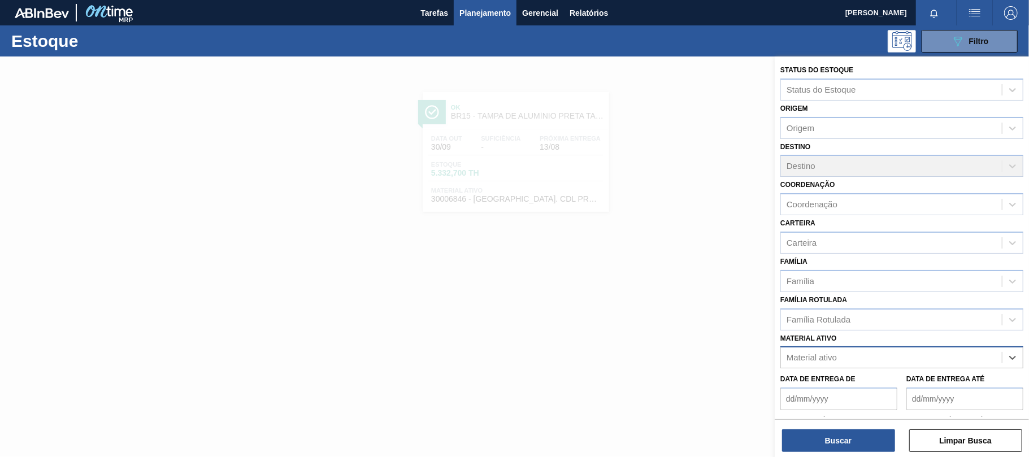
paste ativo "30003102"
type ativo "30003102"
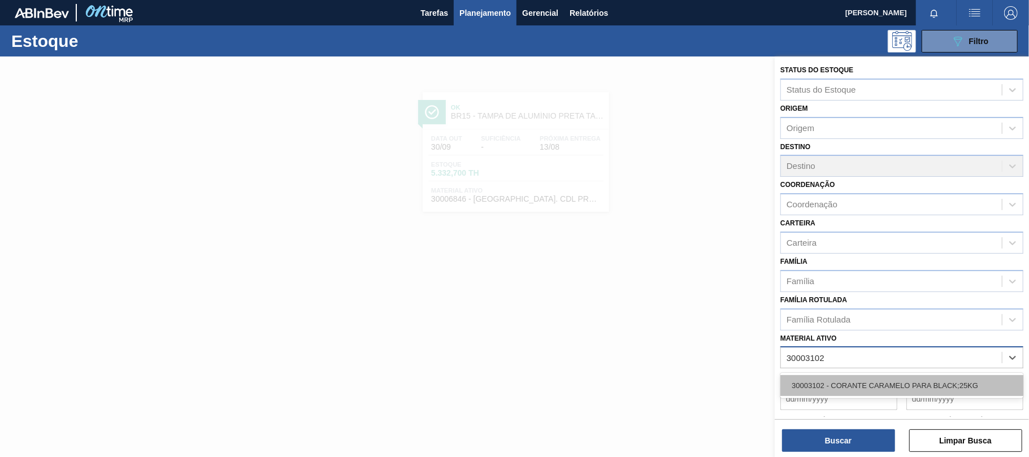
click at [879, 382] on div "30003102 - CORANTE CARAMELO PARA BLACK;25KG" at bounding box center [902, 385] width 243 height 21
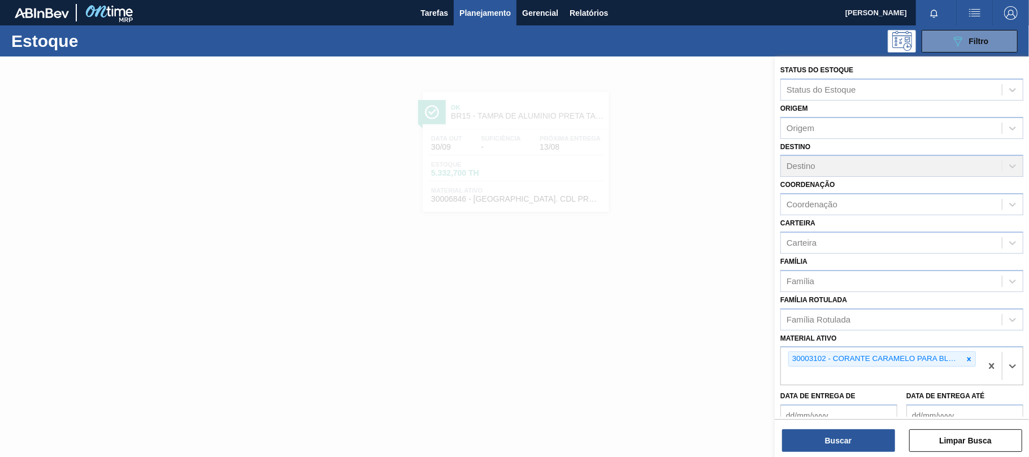
paste ativo "30003579"
type ativo "30003579"
click at [923, 398] on div "30003579 - CITRATO DE SODIO" at bounding box center [902, 402] width 243 height 21
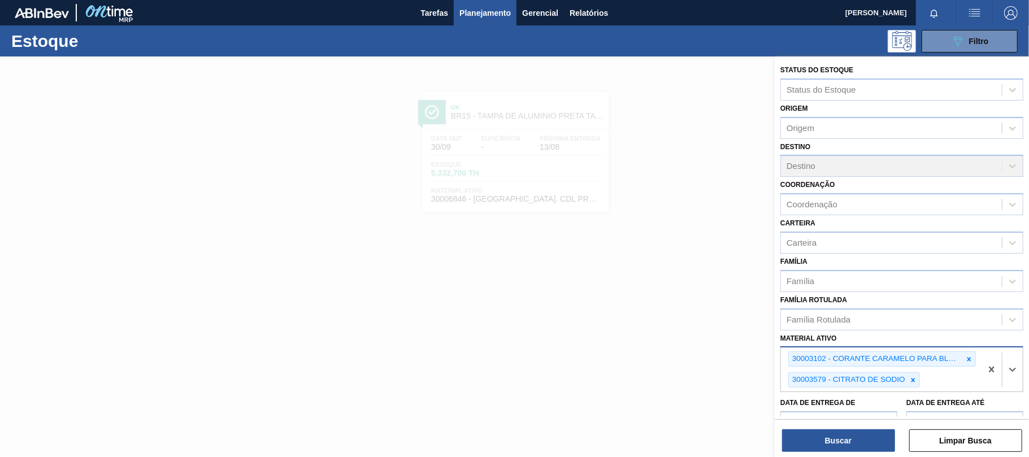
paste ativo "30009649"
type ativo "30009649"
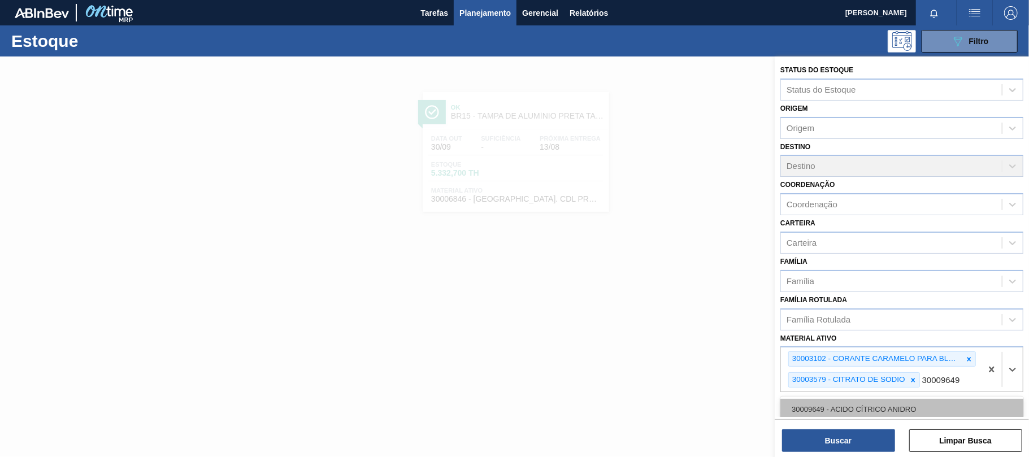
click at [909, 405] on div "30009649 - ACIDO CÍTRICO ANIDRO" at bounding box center [902, 409] width 243 height 21
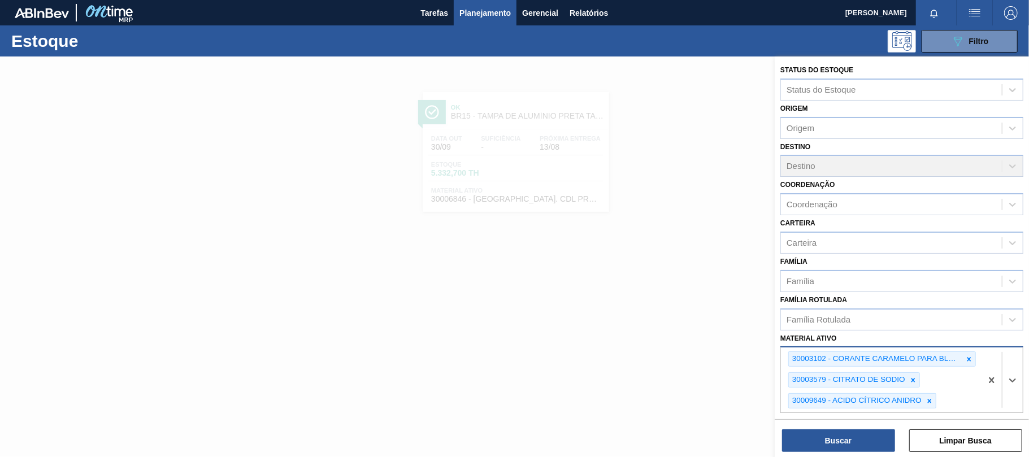
paste ativo "30009650"
type ativo "30009650"
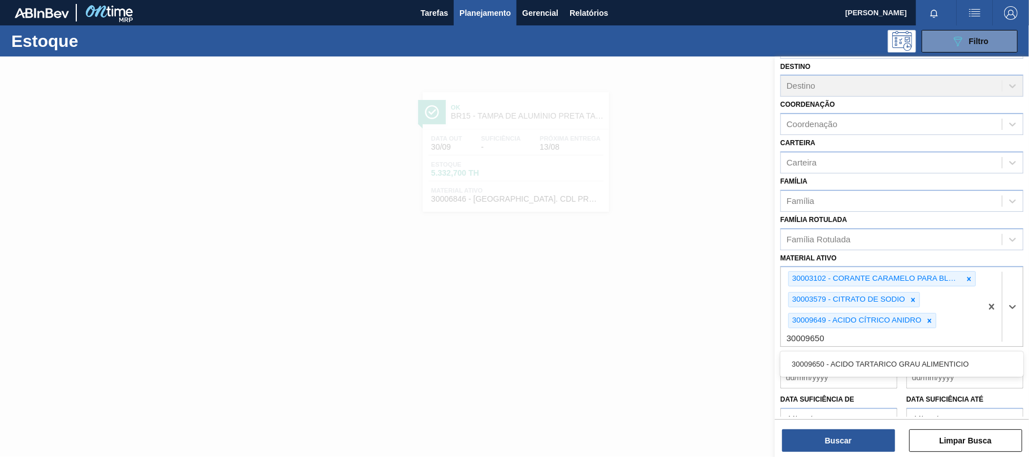
scroll to position [139, 0]
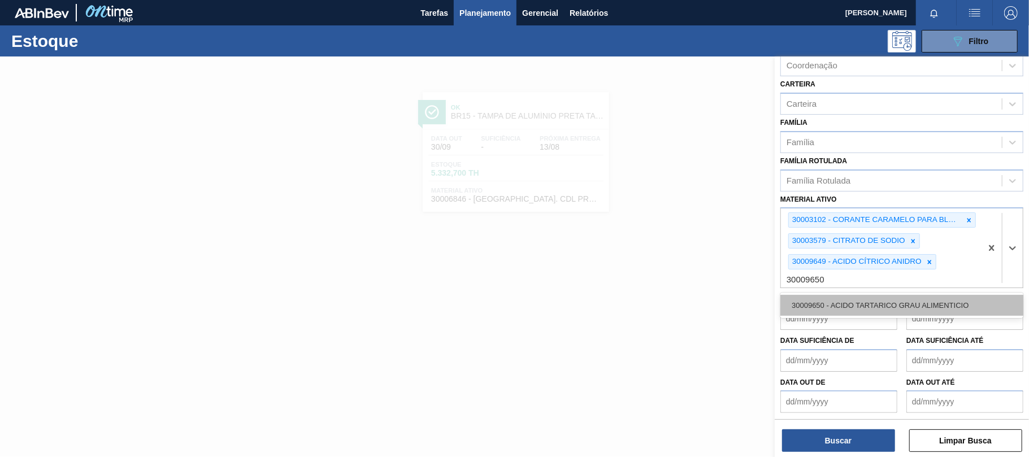
click at [901, 308] on div "30009650 - ACIDO TARTARICO GRAU ALIMENTICIO" at bounding box center [902, 305] width 243 height 21
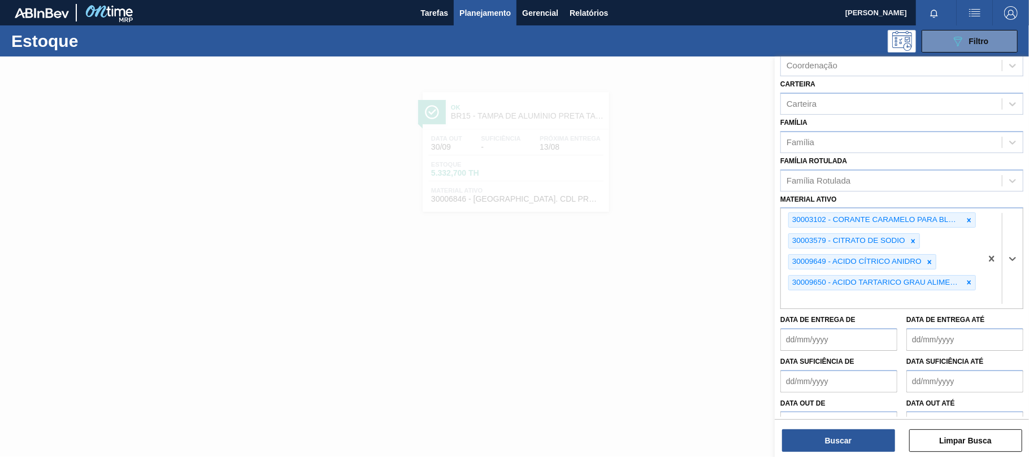
paste ativo "30009658"
type ativo "30009658"
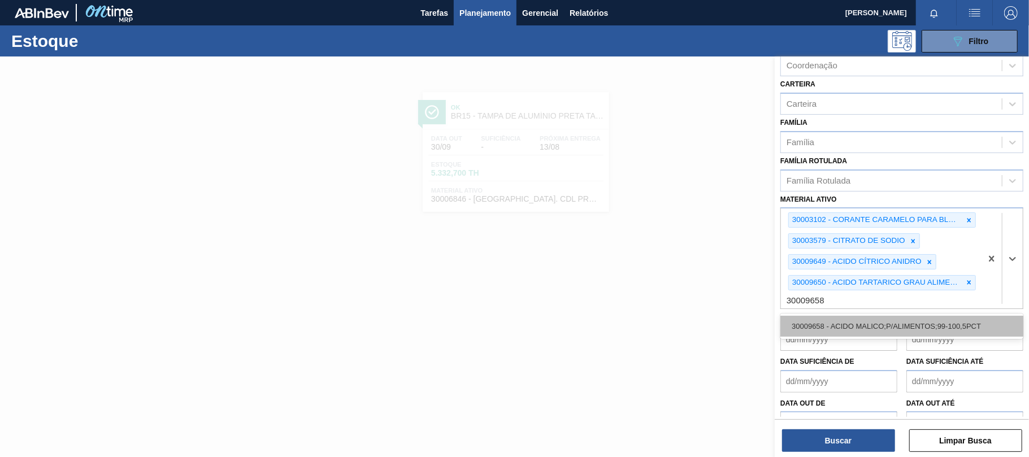
click at [894, 333] on div "30009658 - ACIDO MALICO;P/ALIMENTOS;99-100,5PCT" at bounding box center [902, 326] width 243 height 21
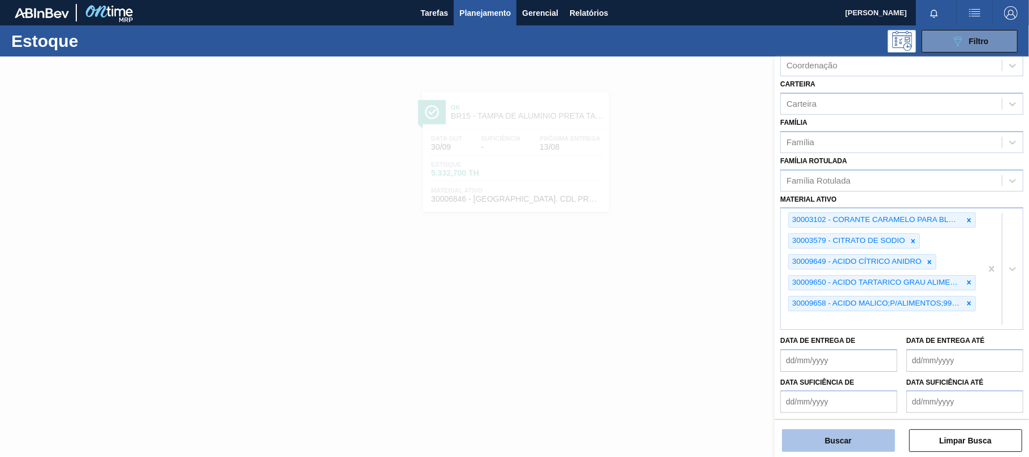
click at [857, 442] on button "Buscar" at bounding box center [838, 441] width 113 height 23
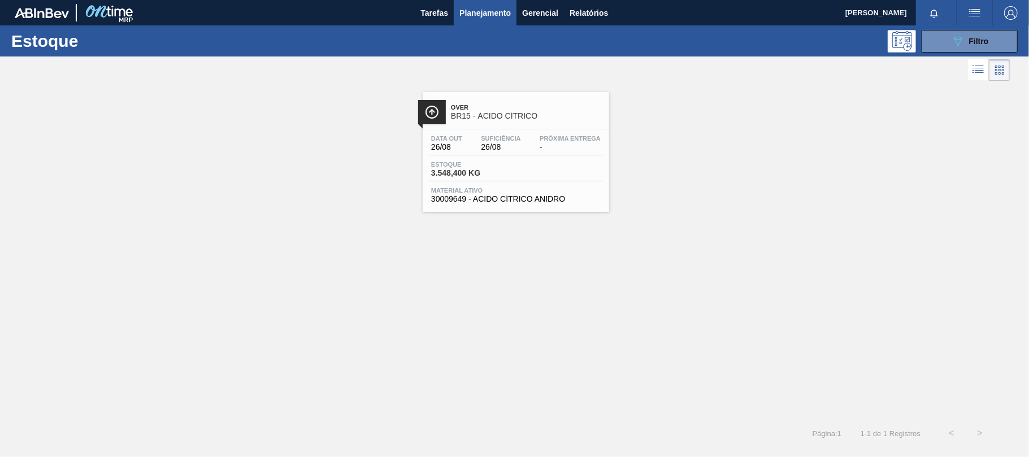
click at [491, 150] on span "26/08" at bounding box center [501, 147] width 40 height 8
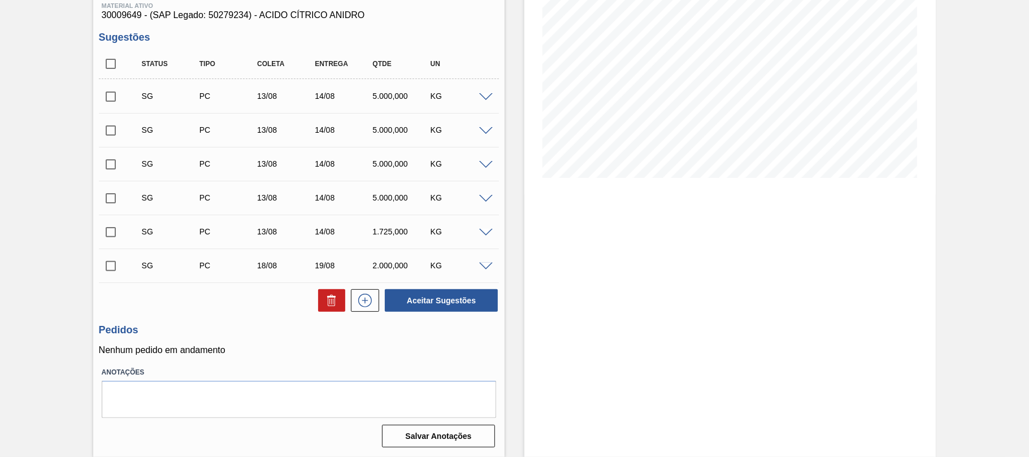
scroll to position [2, 0]
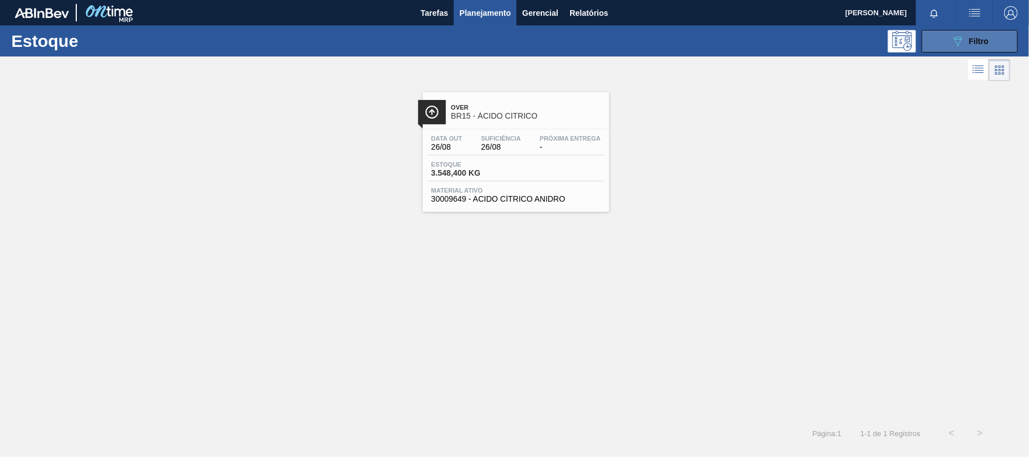
click at [986, 41] on span "Filtro" at bounding box center [980, 41] width 20 height 9
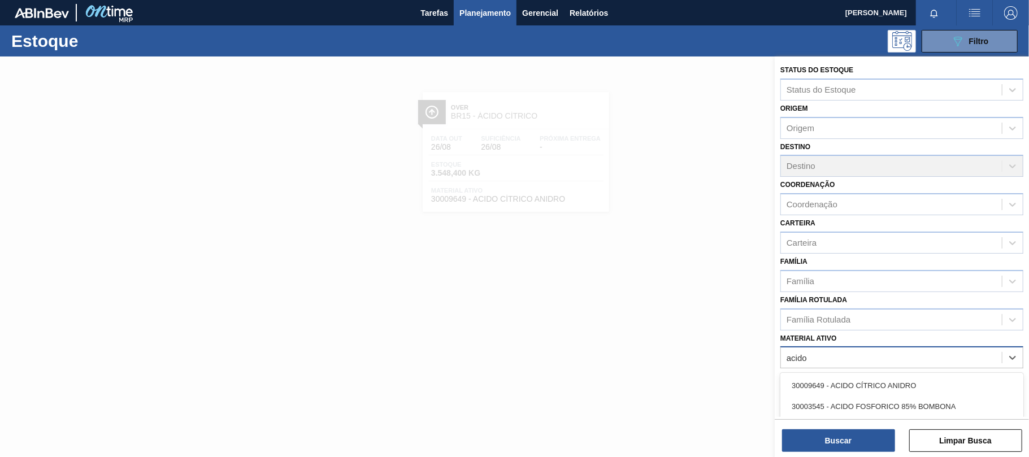
type ativo "acido t"
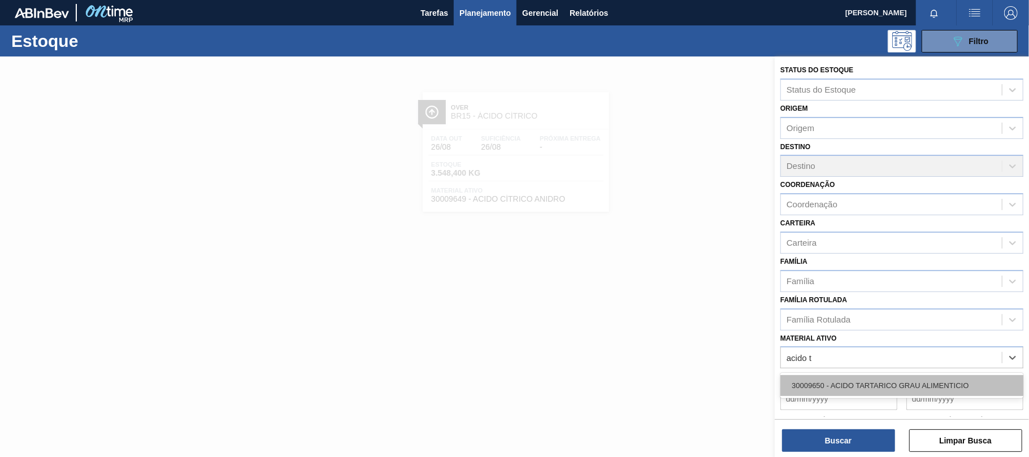
click at [896, 391] on div "30009650 - ACIDO TARTARICO GRAU ALIMENTICIO" at bounding box center [902, 385] width 243 height 21
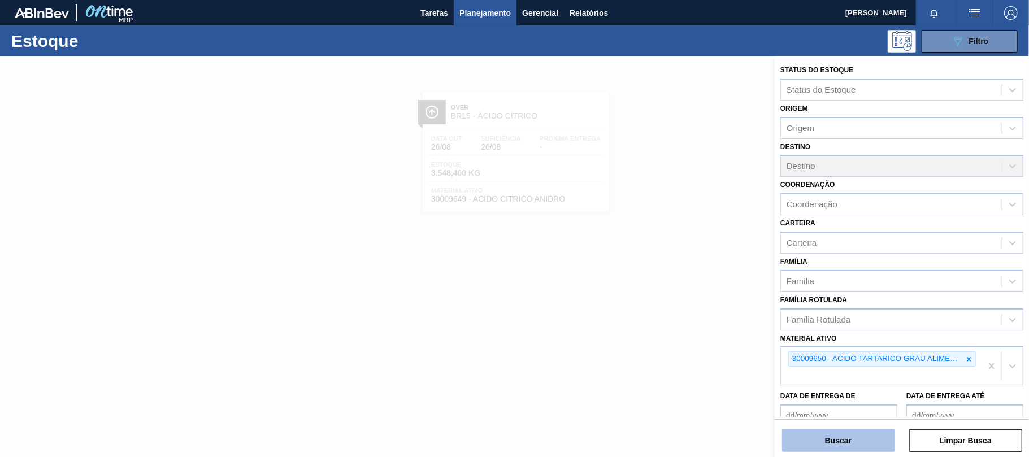
click at [842, 444] on button "Buscar" at bounding box center [838, 441] width 113 height 23
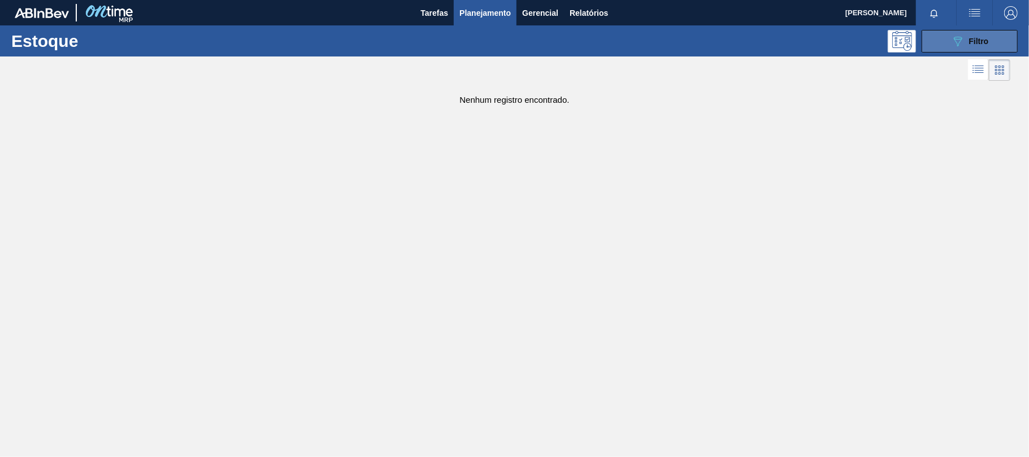
click at [993, 37] on button "089F7B8B-B2A5-4AFE-B5C0-19BA573D28AC Filtro" at bounding box center [970, 41] width 96 height 23
